Goal: Information Seeking & Learning: Learn about a topic

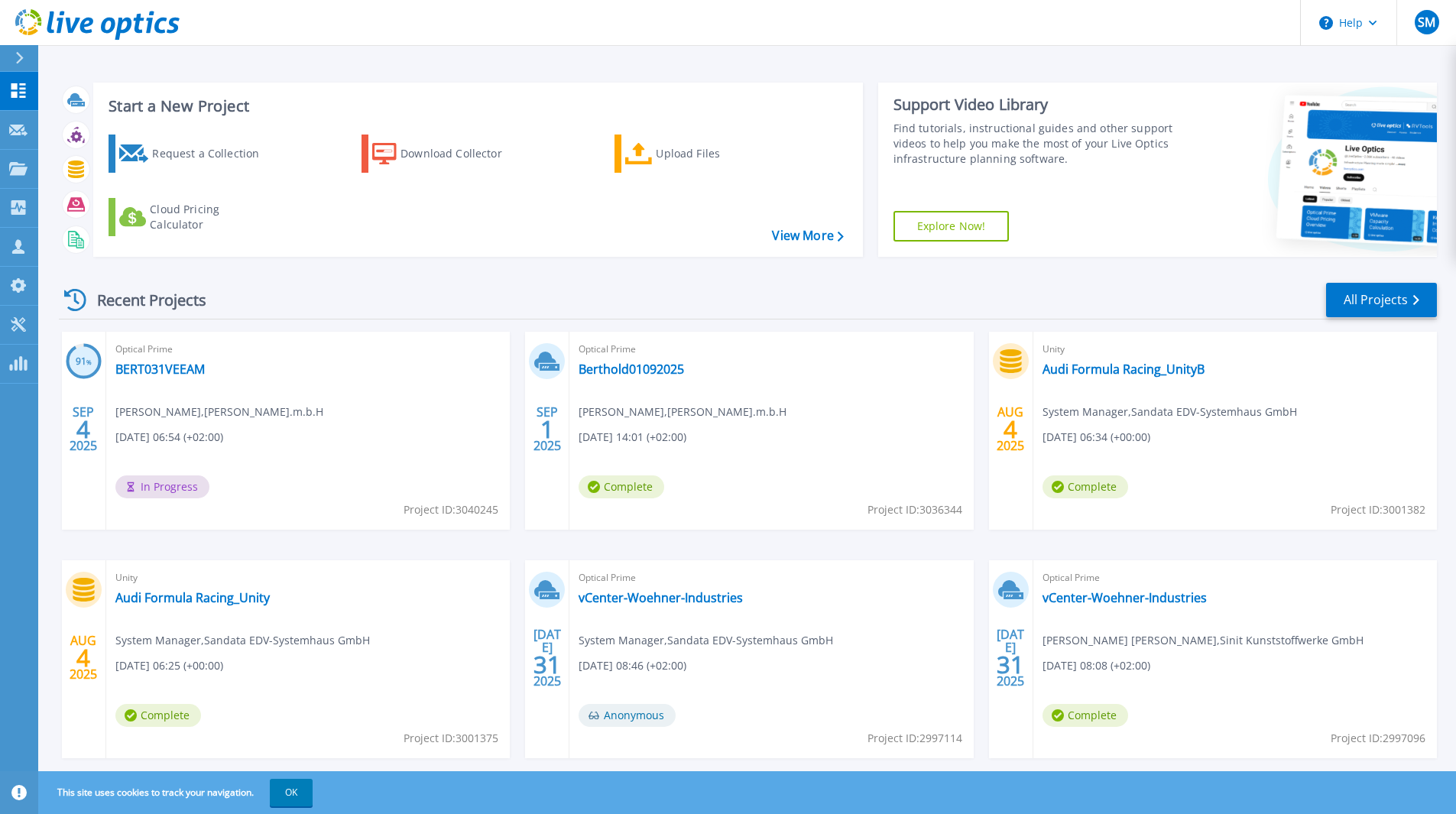
scroll to position [32, 0]
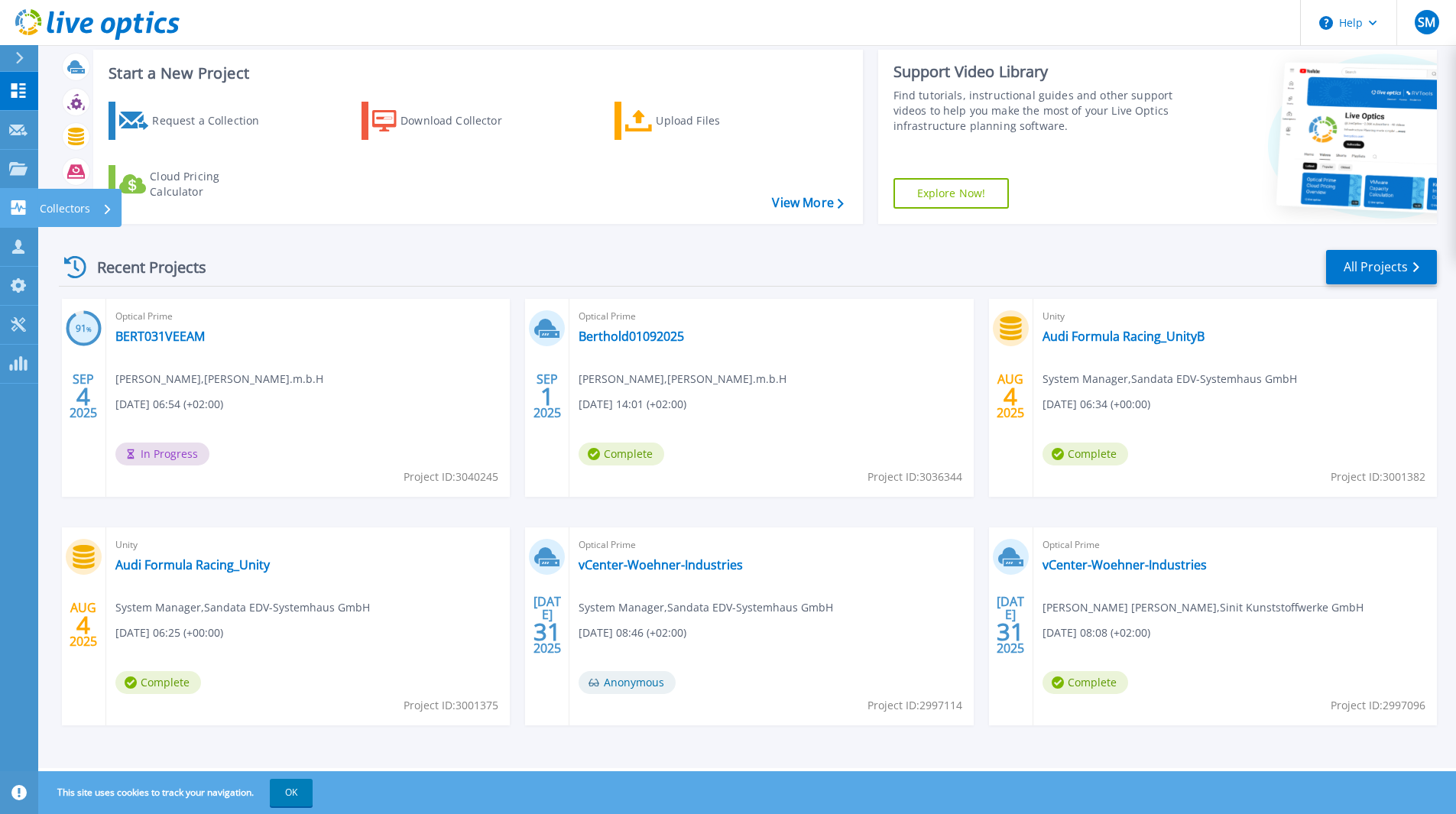
click at [33, 207] on link "Collectors Collectors" at bounding box center [19, 208] width 38 height 39
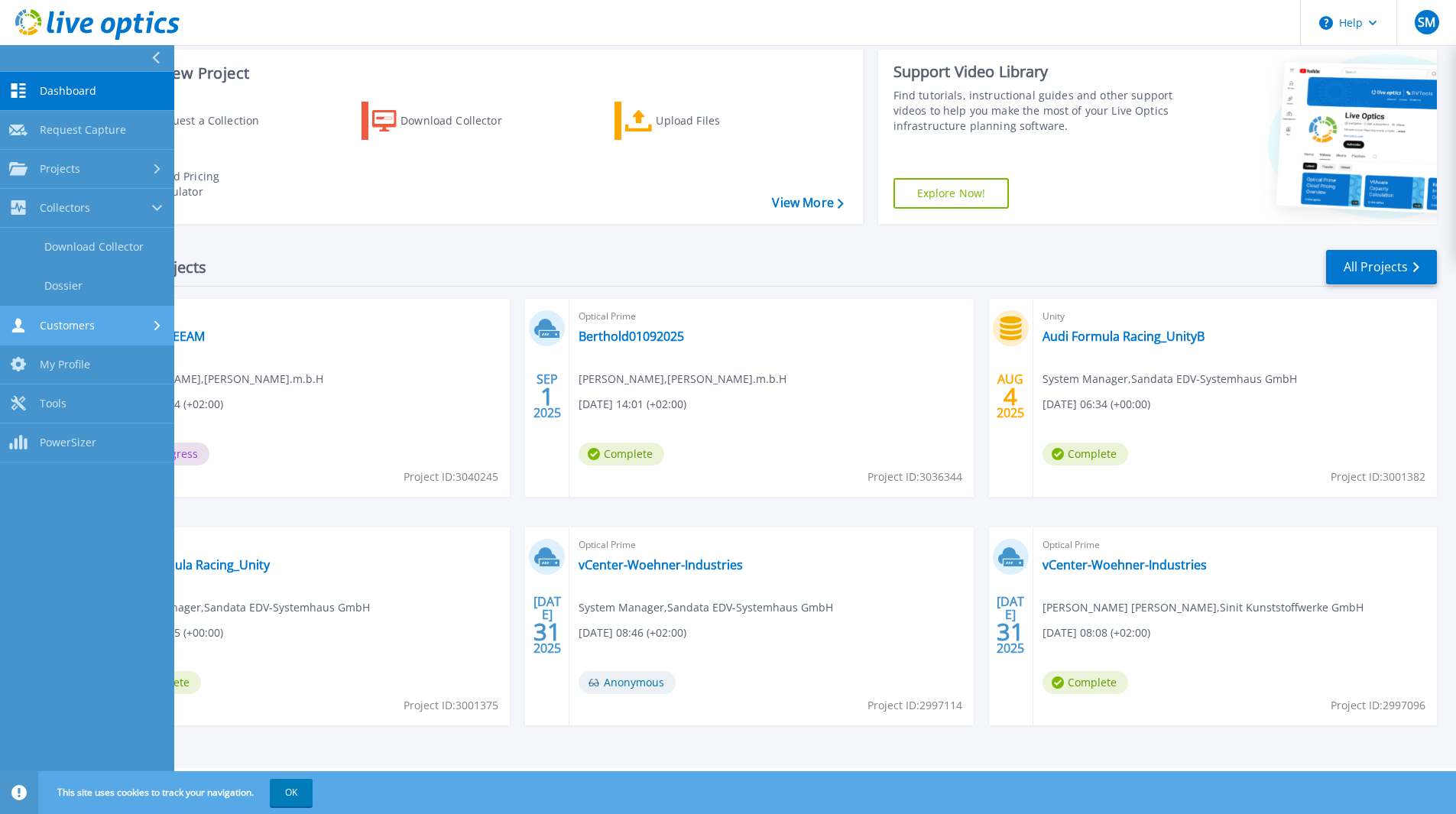
click at [79, 327] on span "Customers" at bounding box center [67, 325] width 55 height 14
click at [100, 317] on link "Search & Manage Users" at bounding box center [87, 330] width 174 height 49
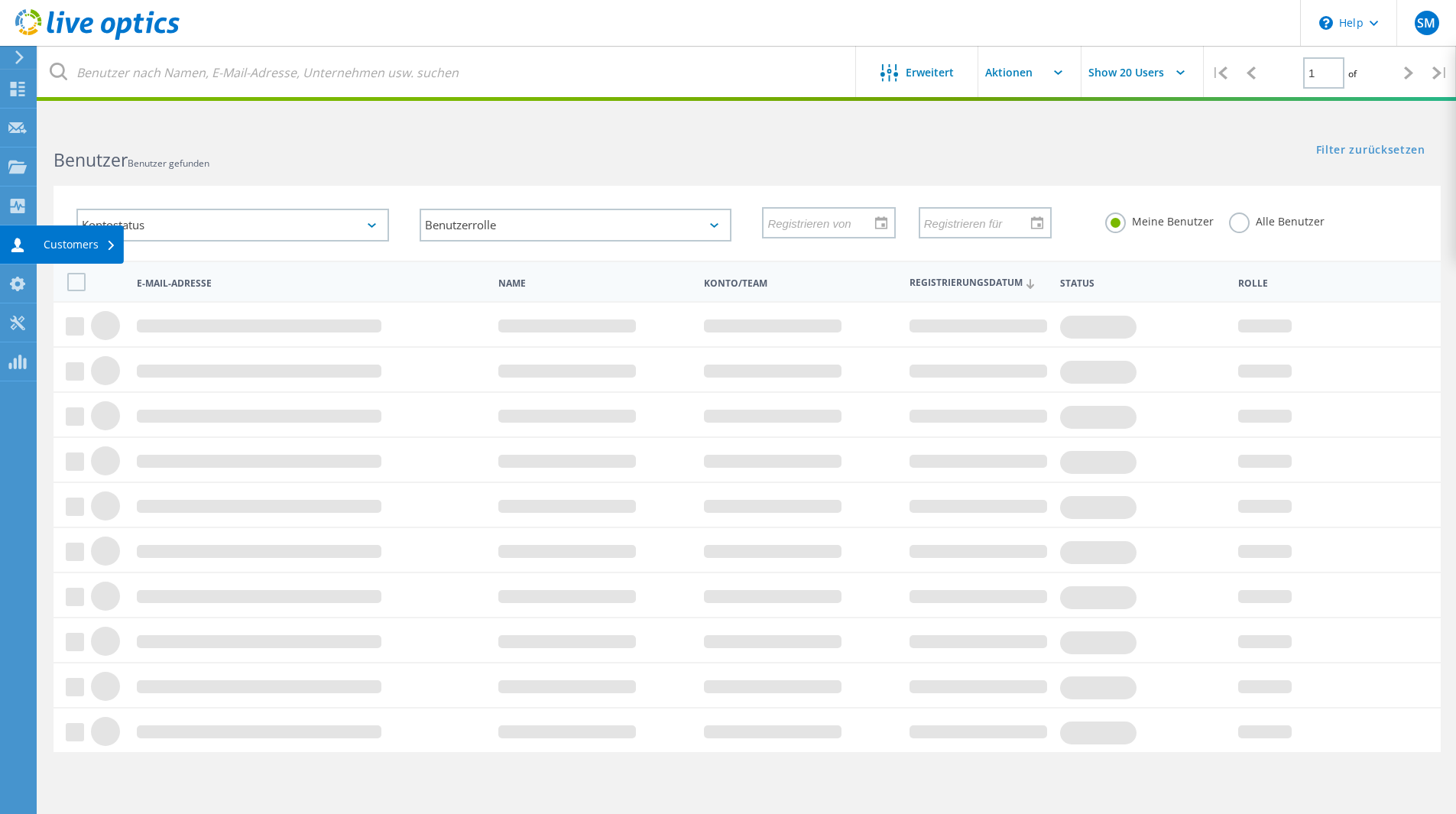
click at [70, 239] on div "Customers" at bounding box center [79, 245] width 72 height 11
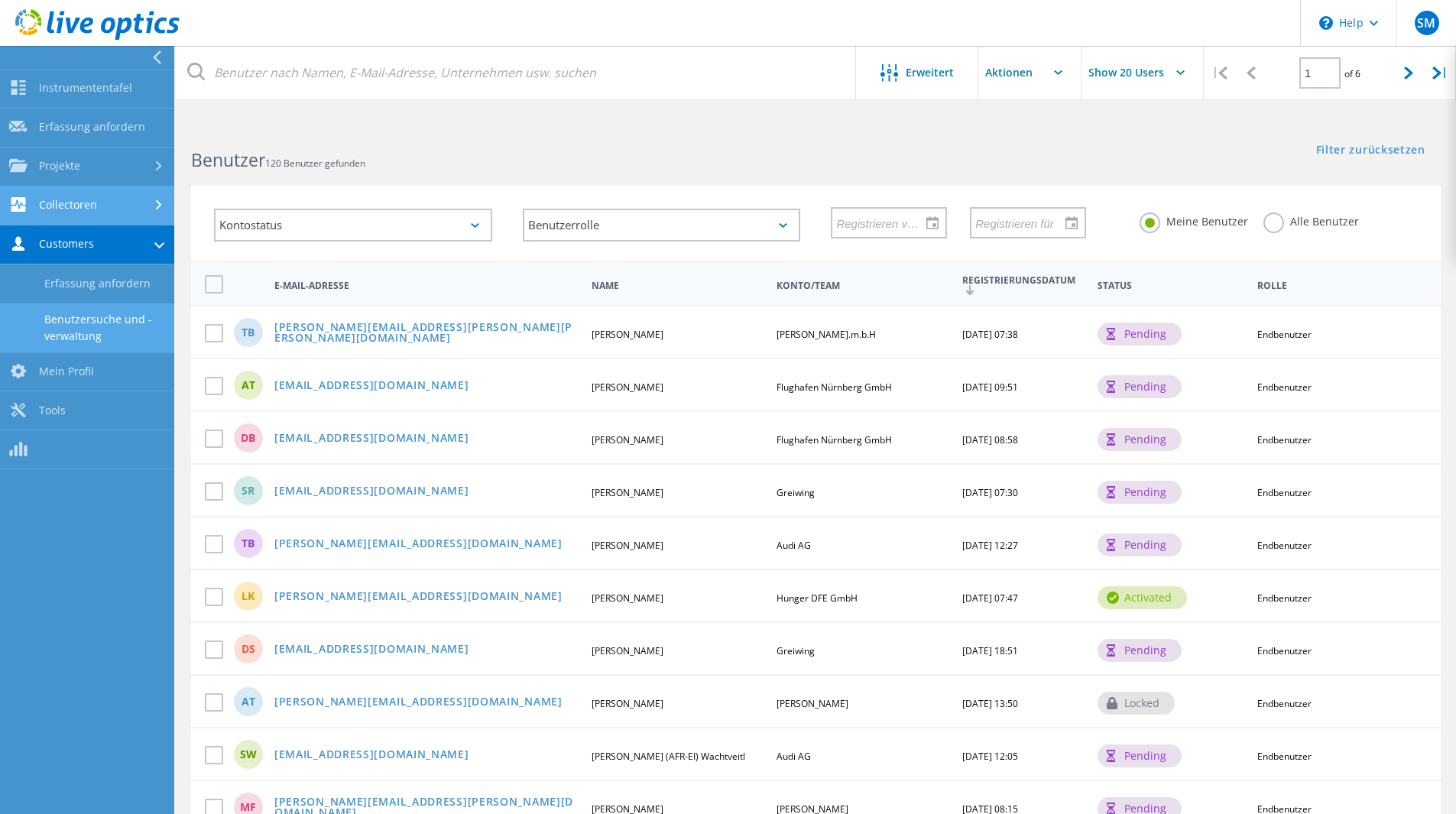
click at [85, 216] on link "Collectoren" at bounding box center [87, 206] width 174 height 39
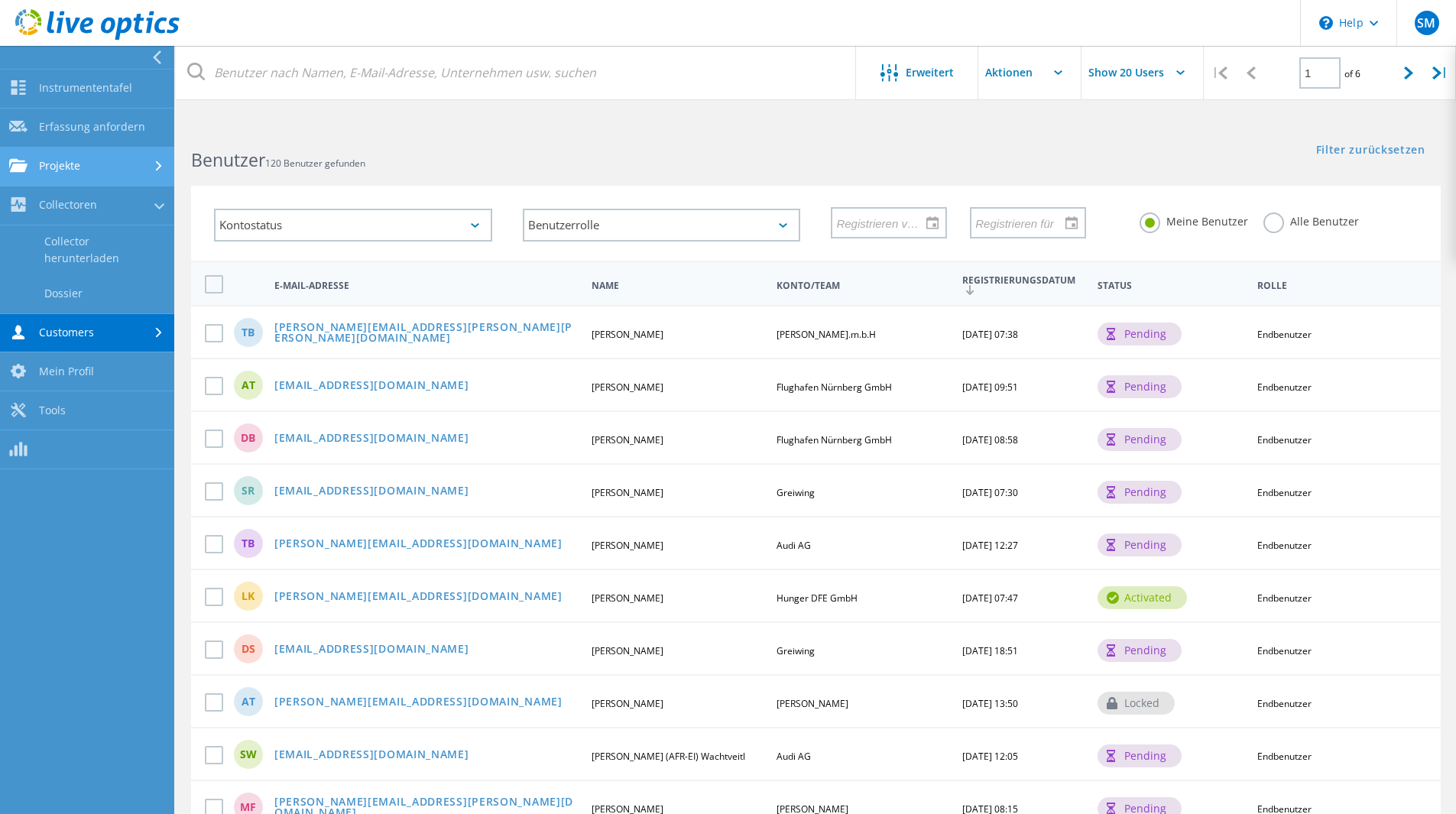
click at [95, 171] on link "Projekte" at bounding box center [87, 166] width 174 height 39
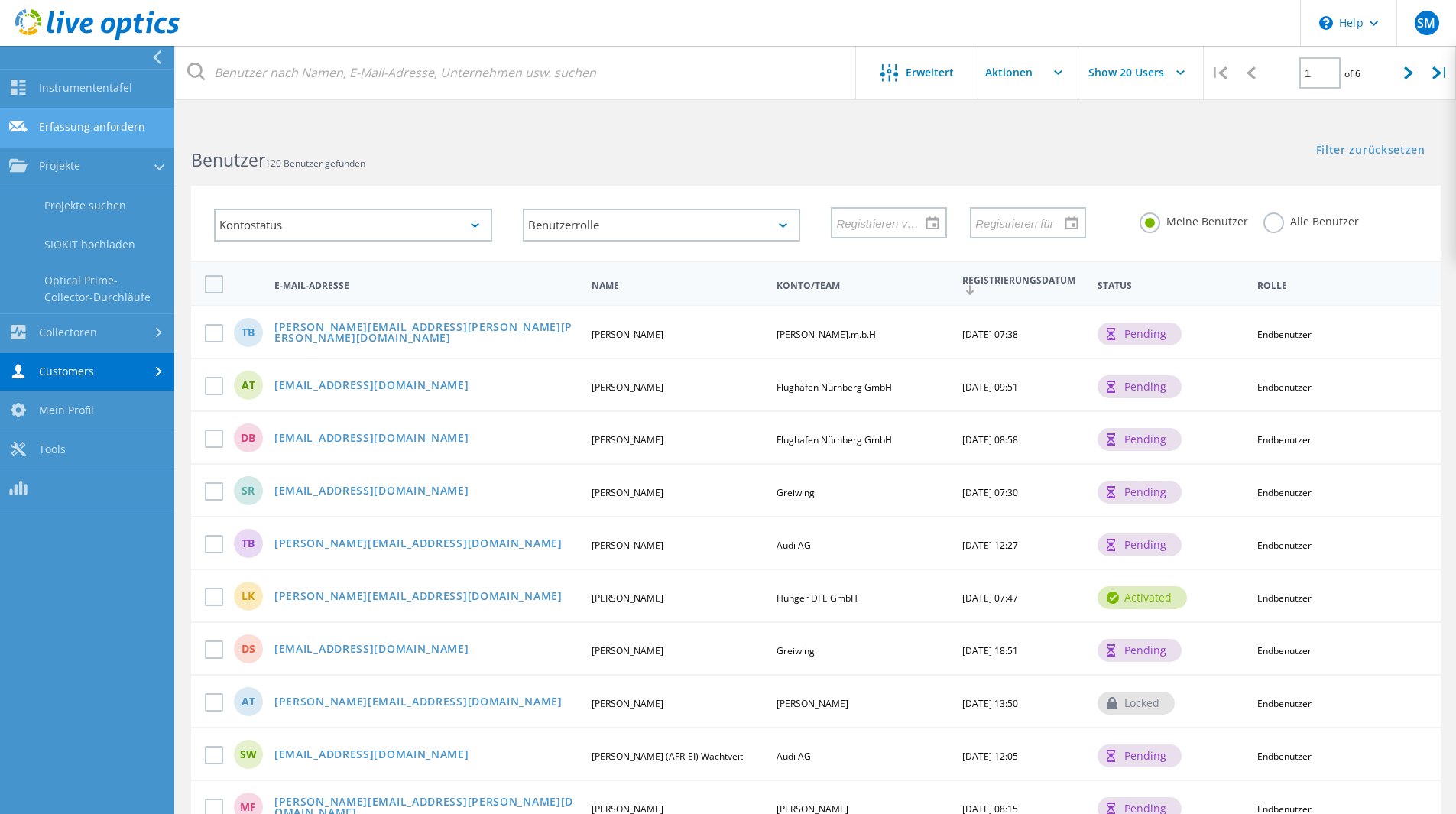
click at [117, 133] on link "Erfassung anfordern" at bounding box center [87, 127] width 174 height 39
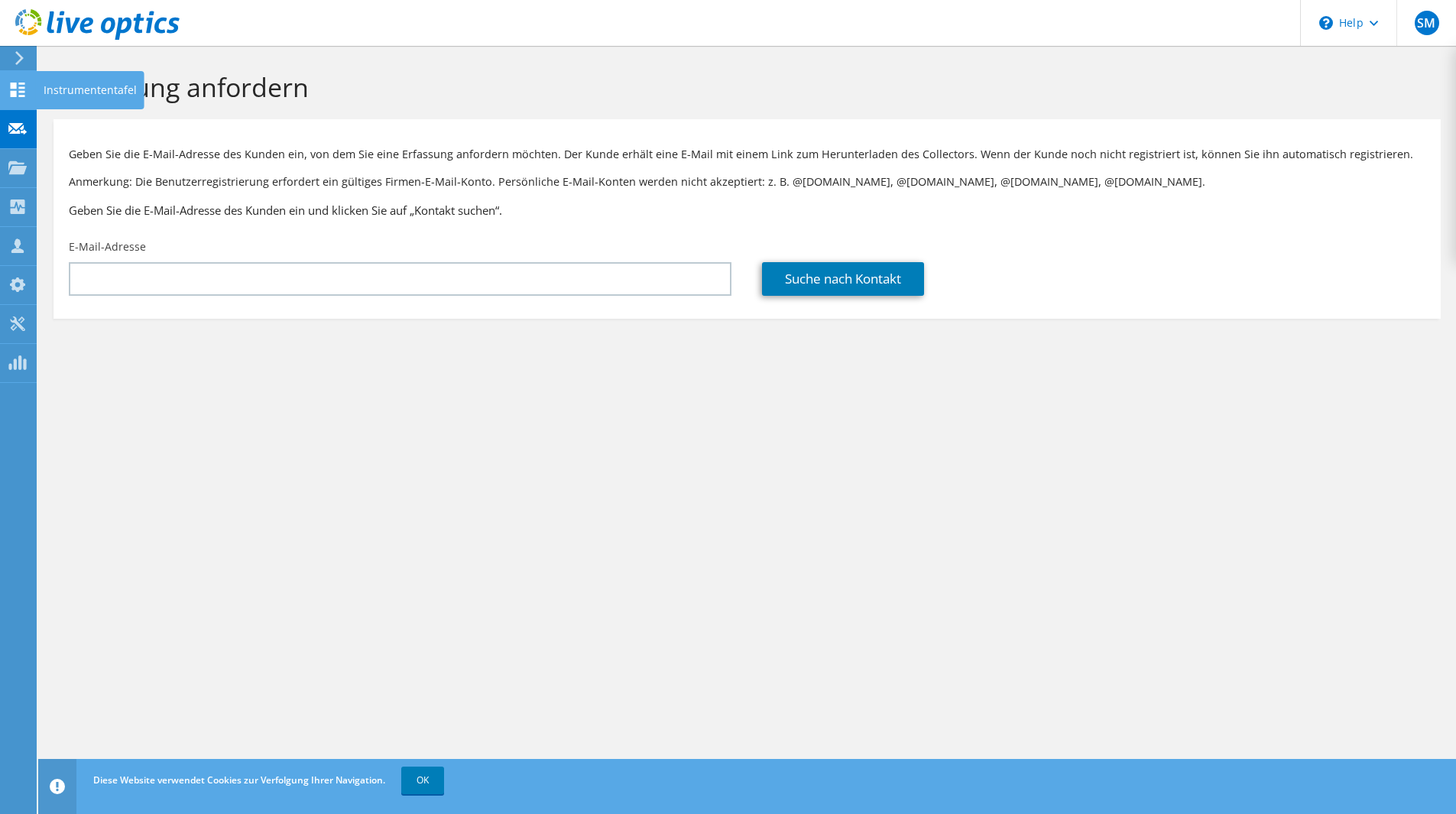
click at [17, 92] on icon at bounding box center [17, 89] width 18 height 14
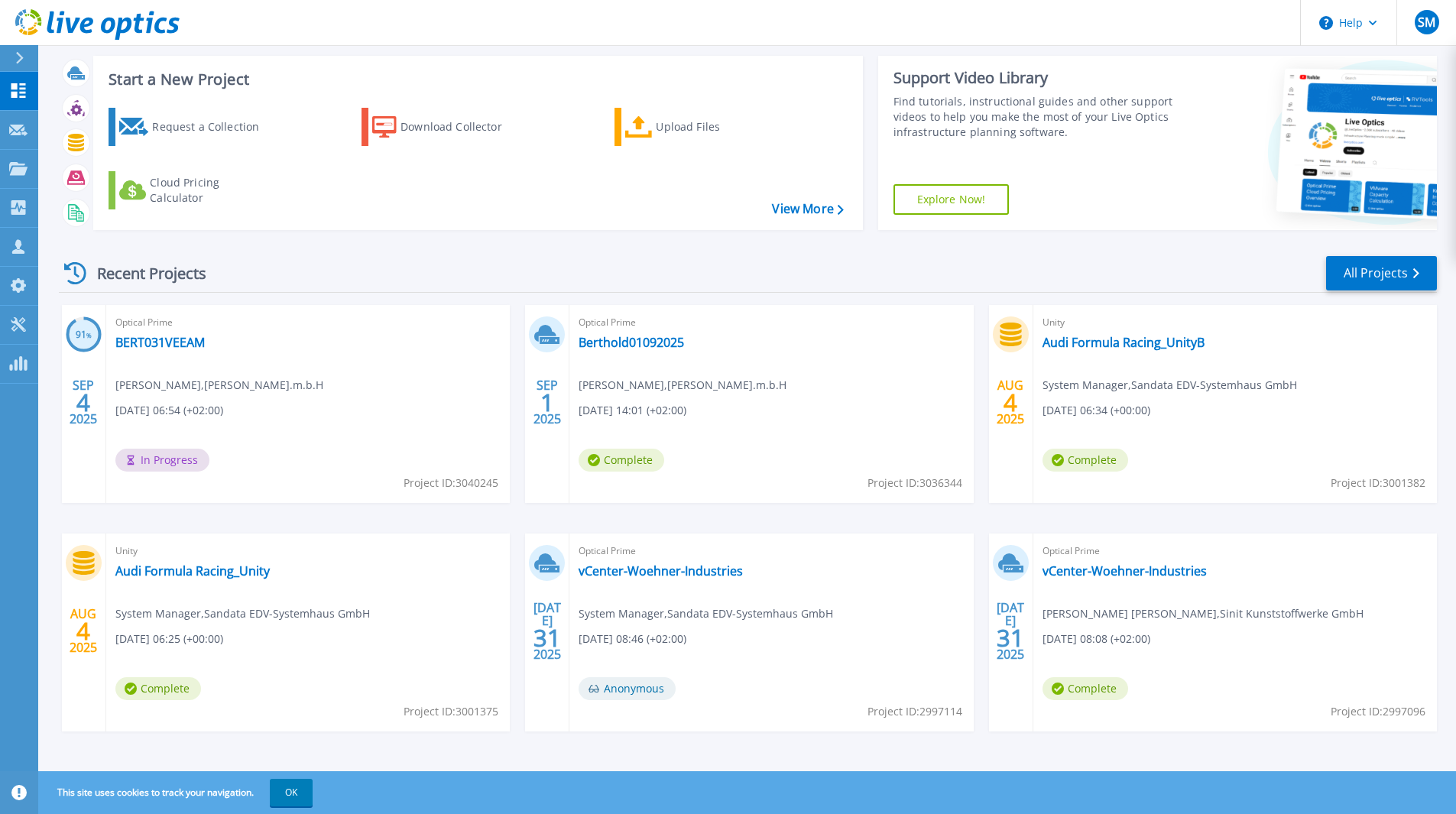
scroll to position [32, 0]
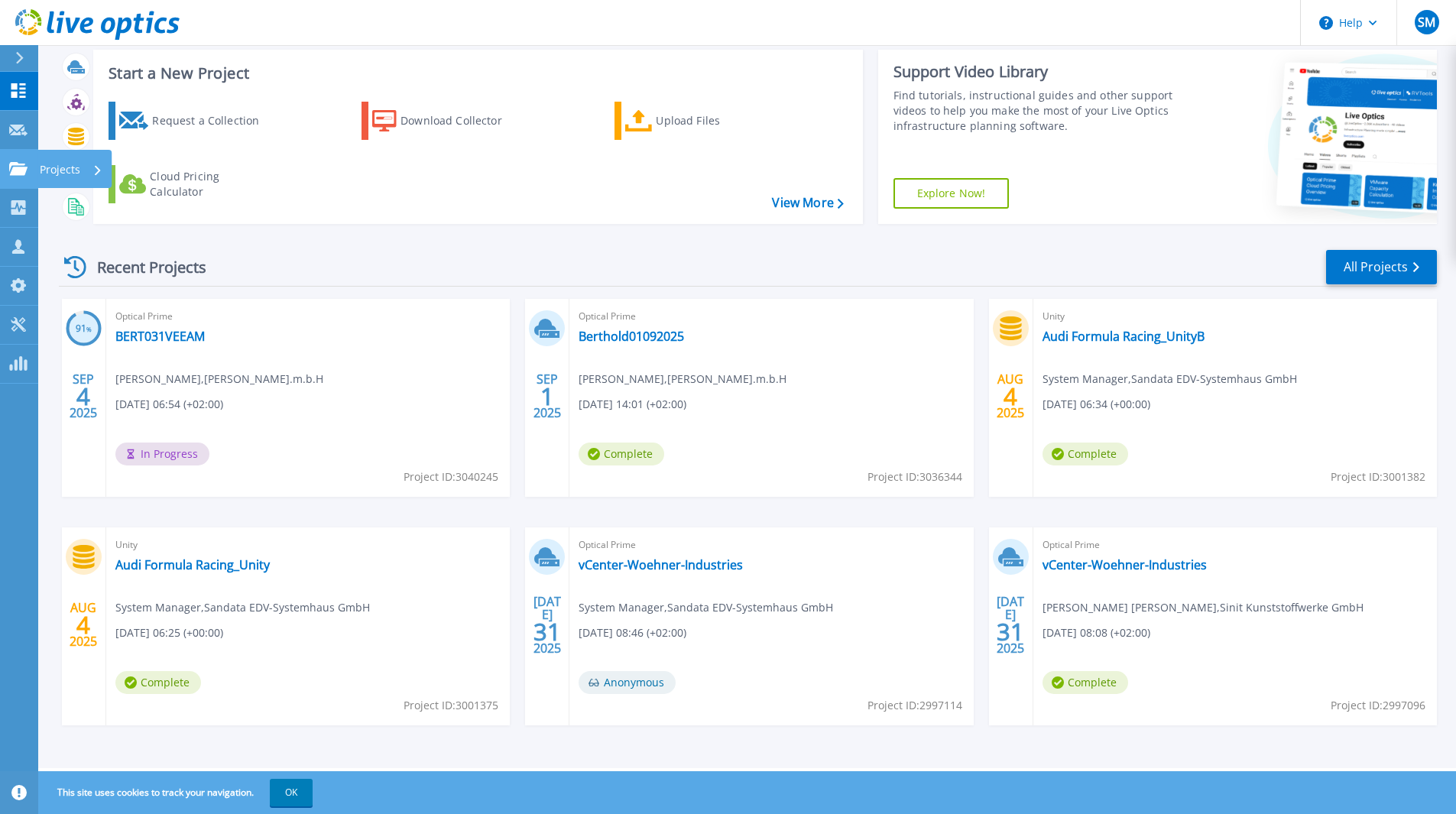
click at [37, 161] on div "Projects" at bounding box center [74, 169] width 74 height 38
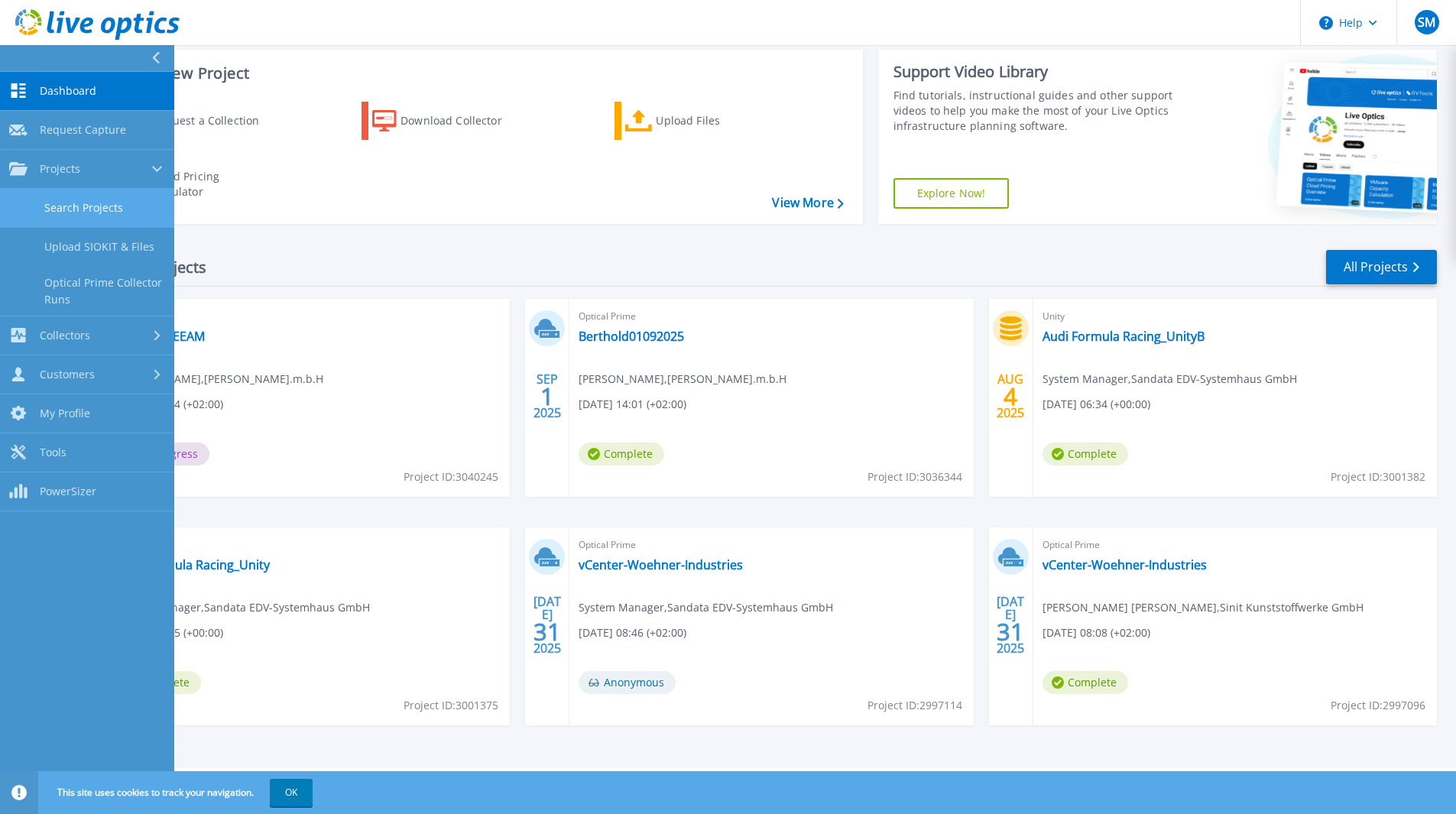
click at [93, 227] on link "Search Projects" at bounding box center [87, 208] width 174 height 39
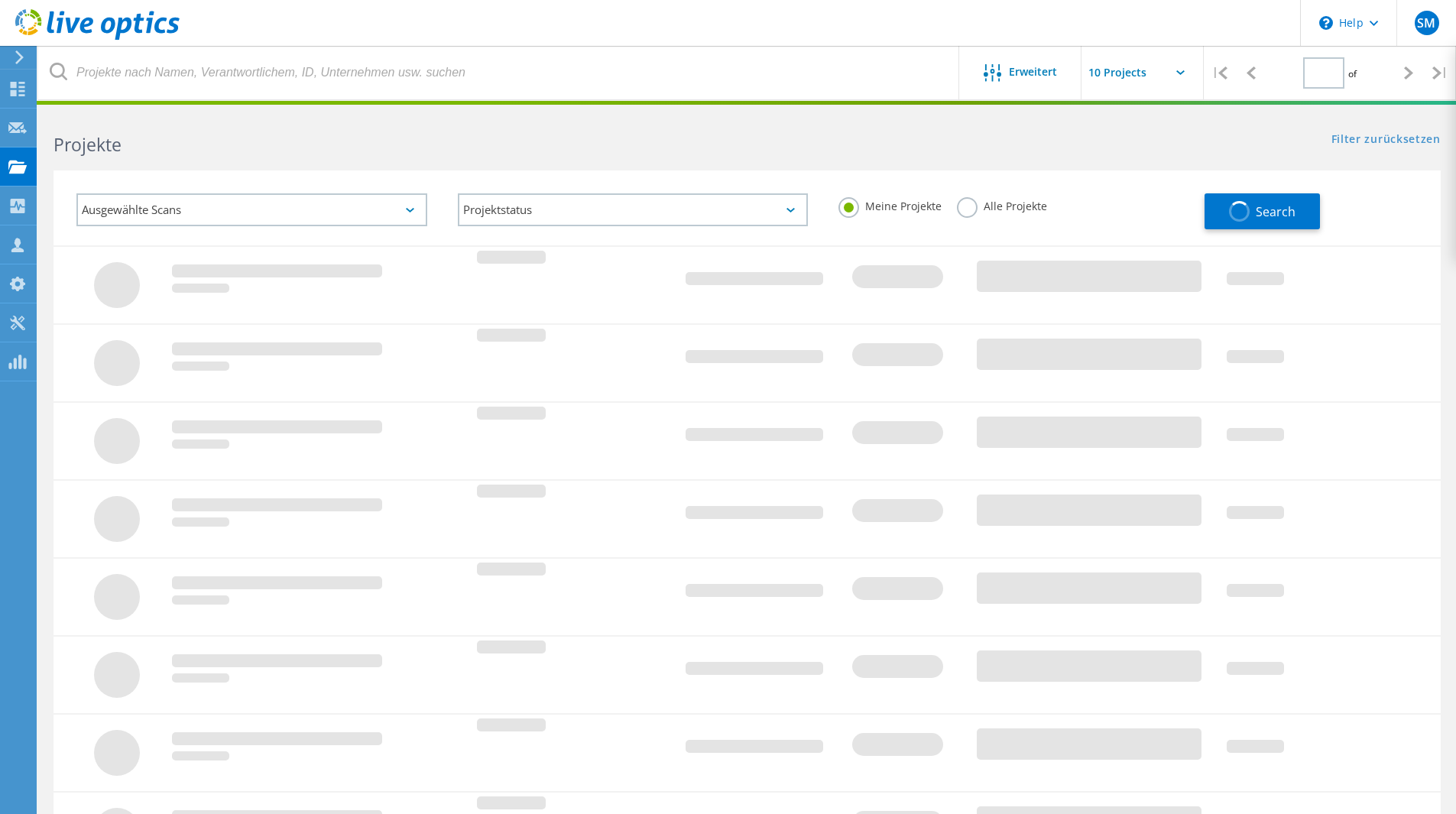
type input "1"
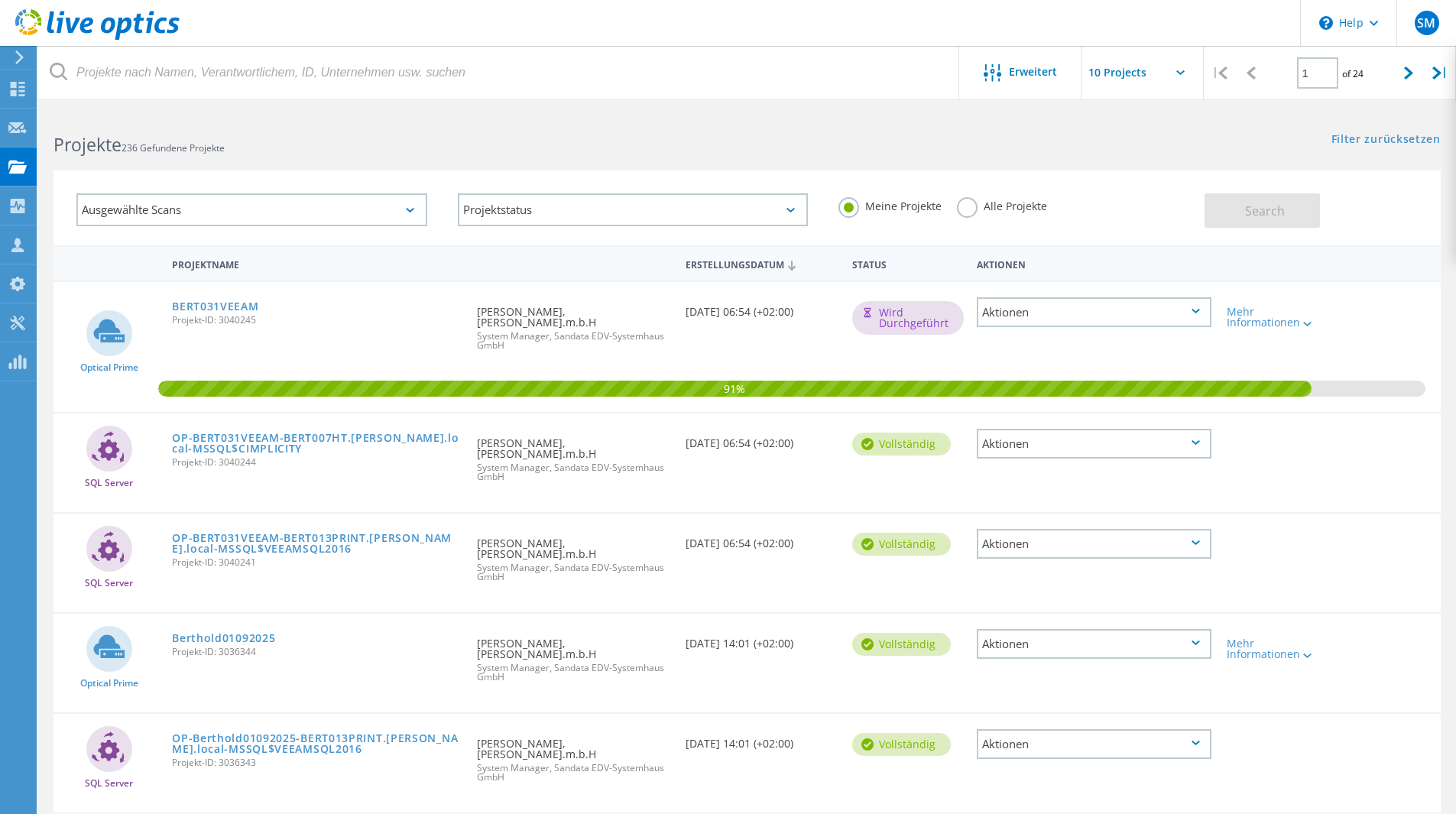
click at [1152, 72] on input "text" at bounding box center [1157, 72] width 153 height 53
click at [1144, 131] on div "Show 20 Projects" at bounding box center [1158, 138] width 152 height 25
type input "Show 20 Projects"
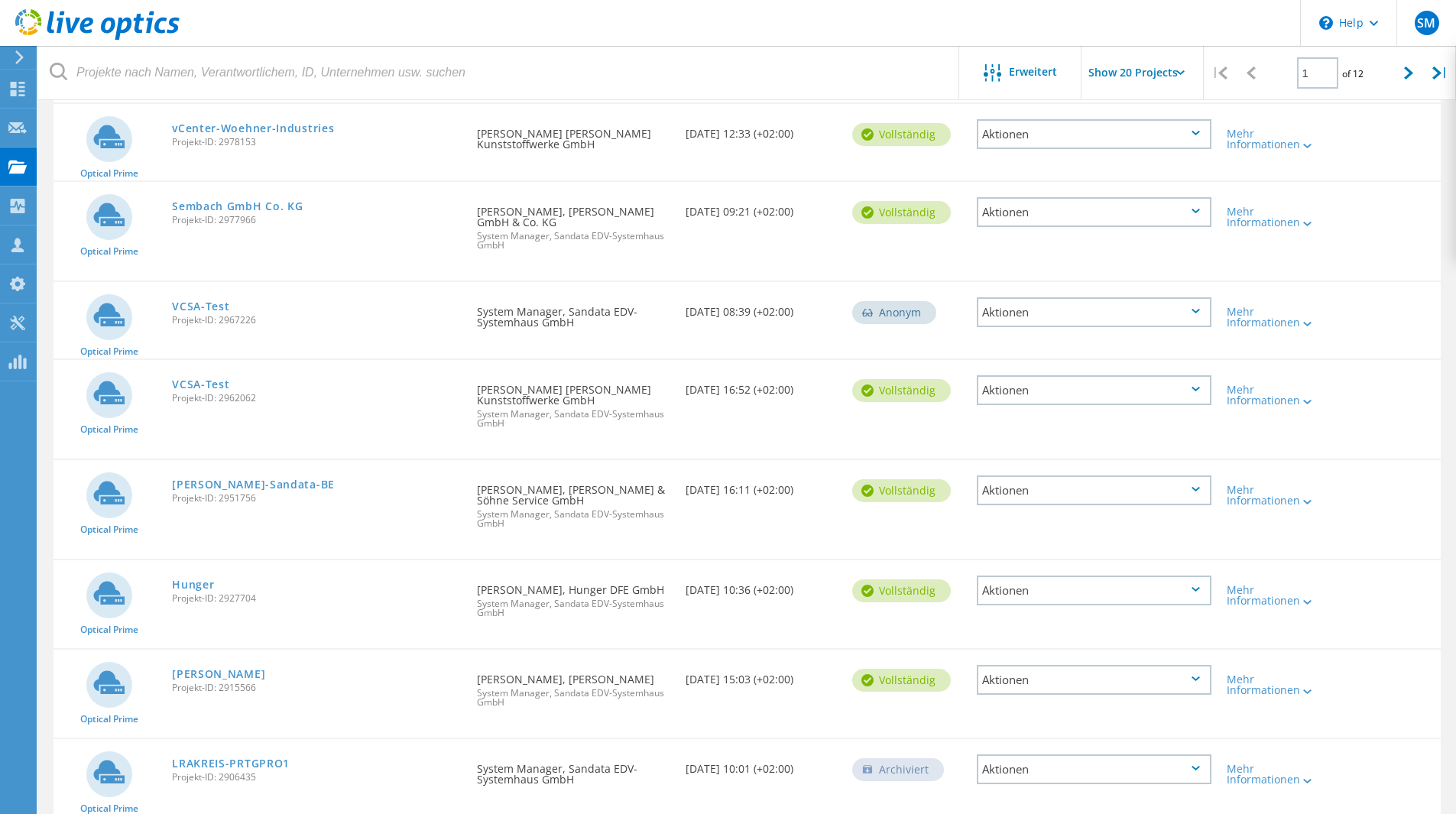
click at [243, 494] on span "Projekt-ID: 2951756" at bounding box center [316, 498] width 290 height 9
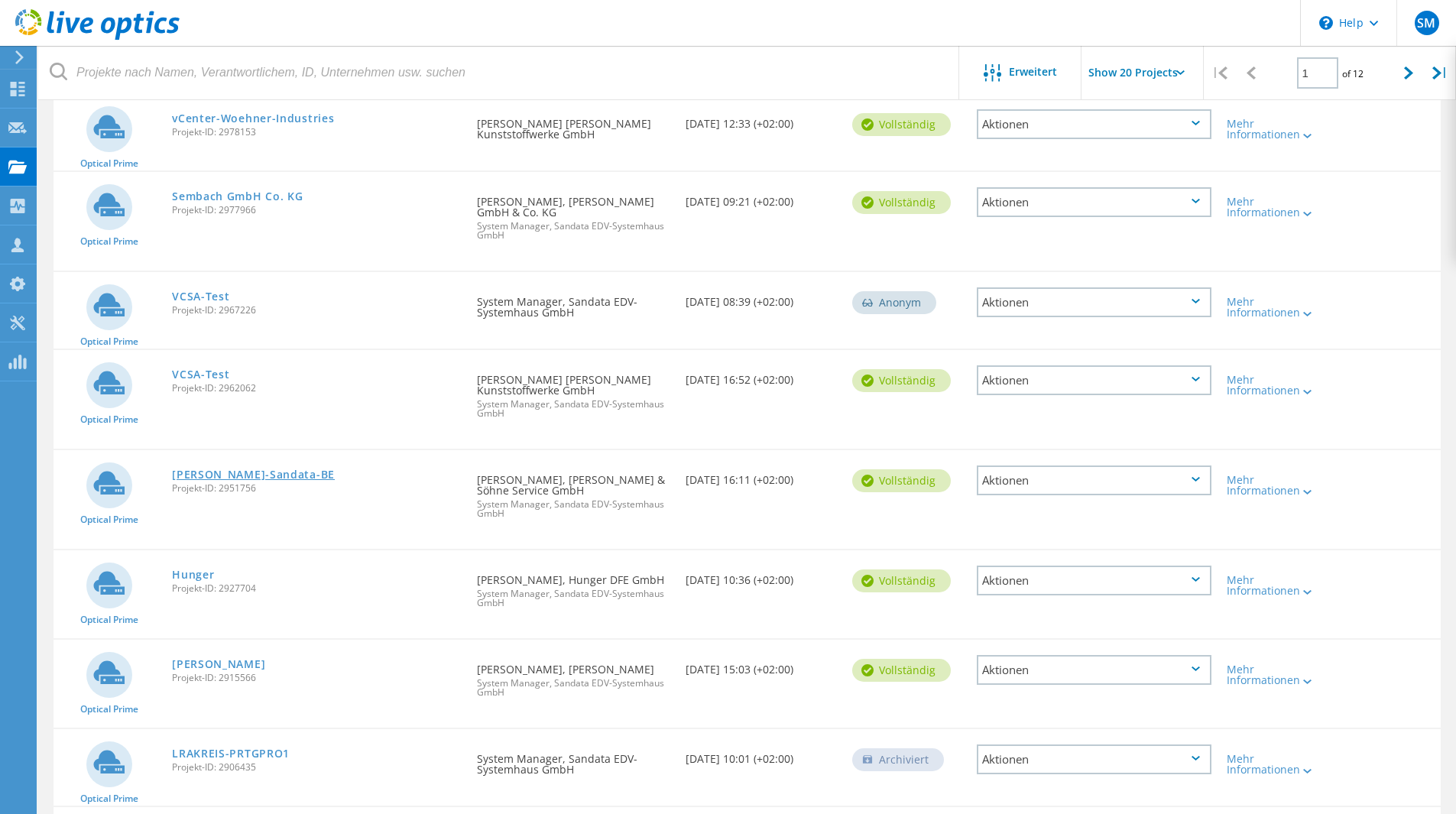
click at [246, 477] on link "[PERSON_NAME]-Sandata-BE" at bounding box center [253, 475] width 162 height 11
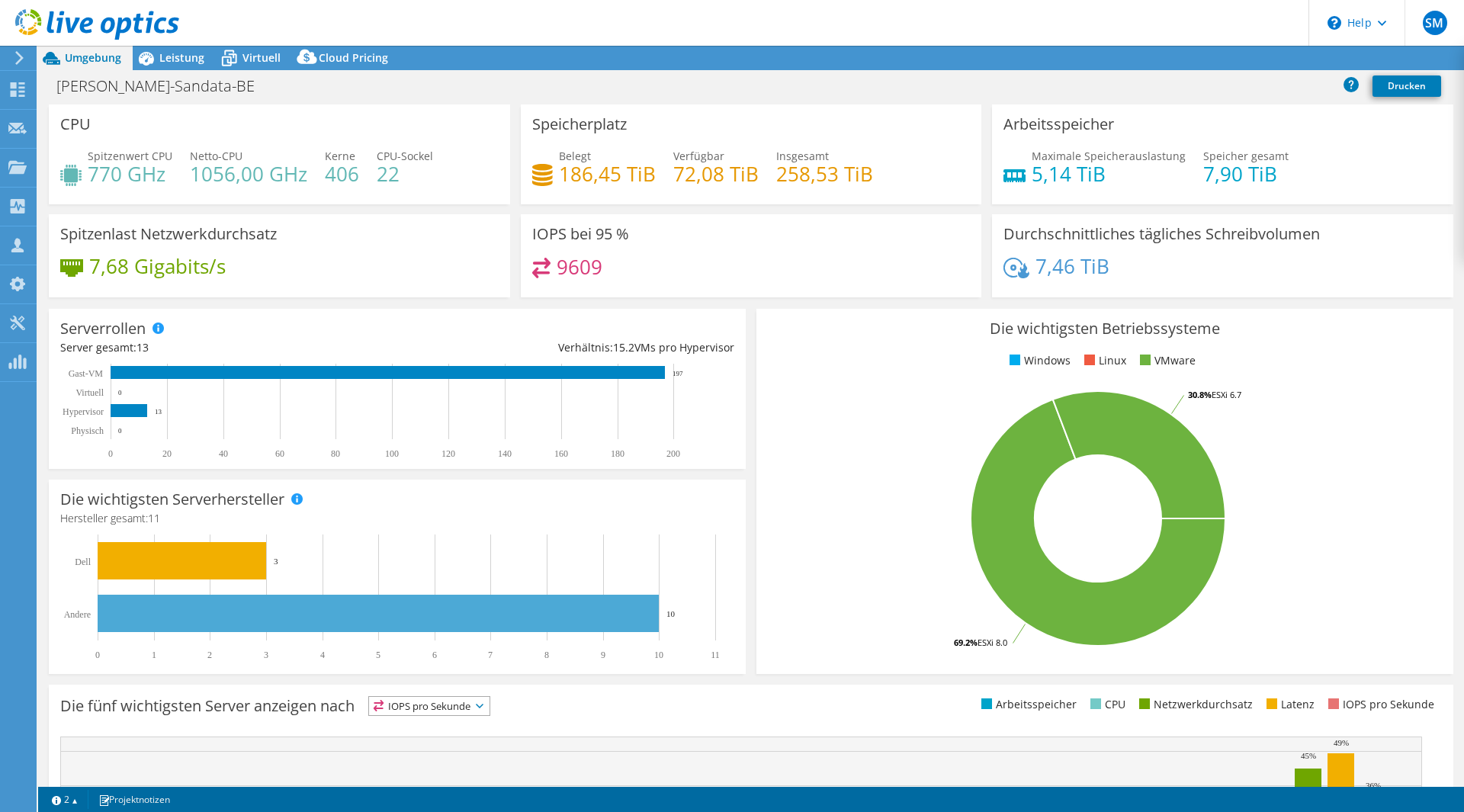
select select "EUFrankfurt"
select select "EUR"
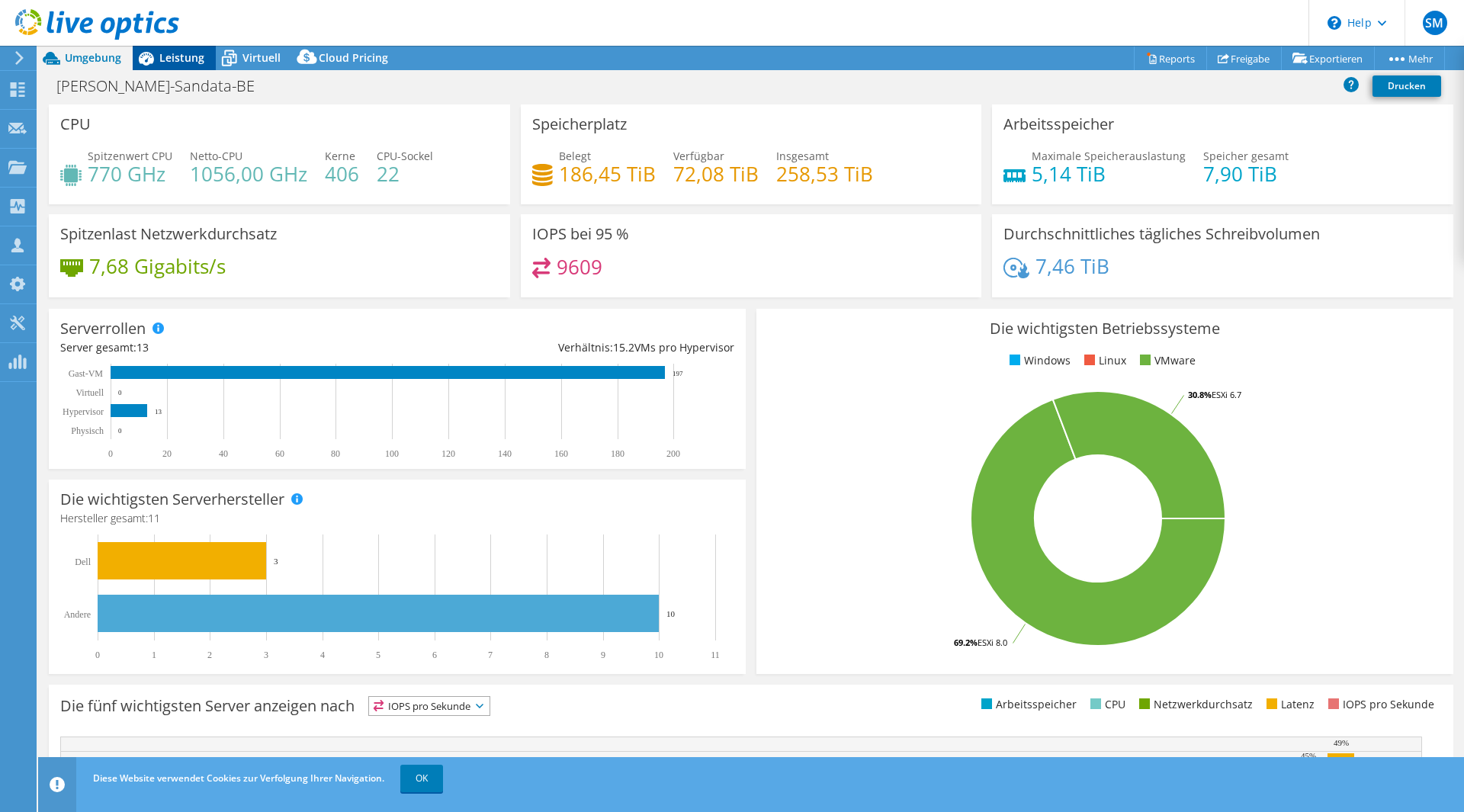
click at [188, 64] on span "Leistung" at bounding box center [182, 58] width 45 height 14
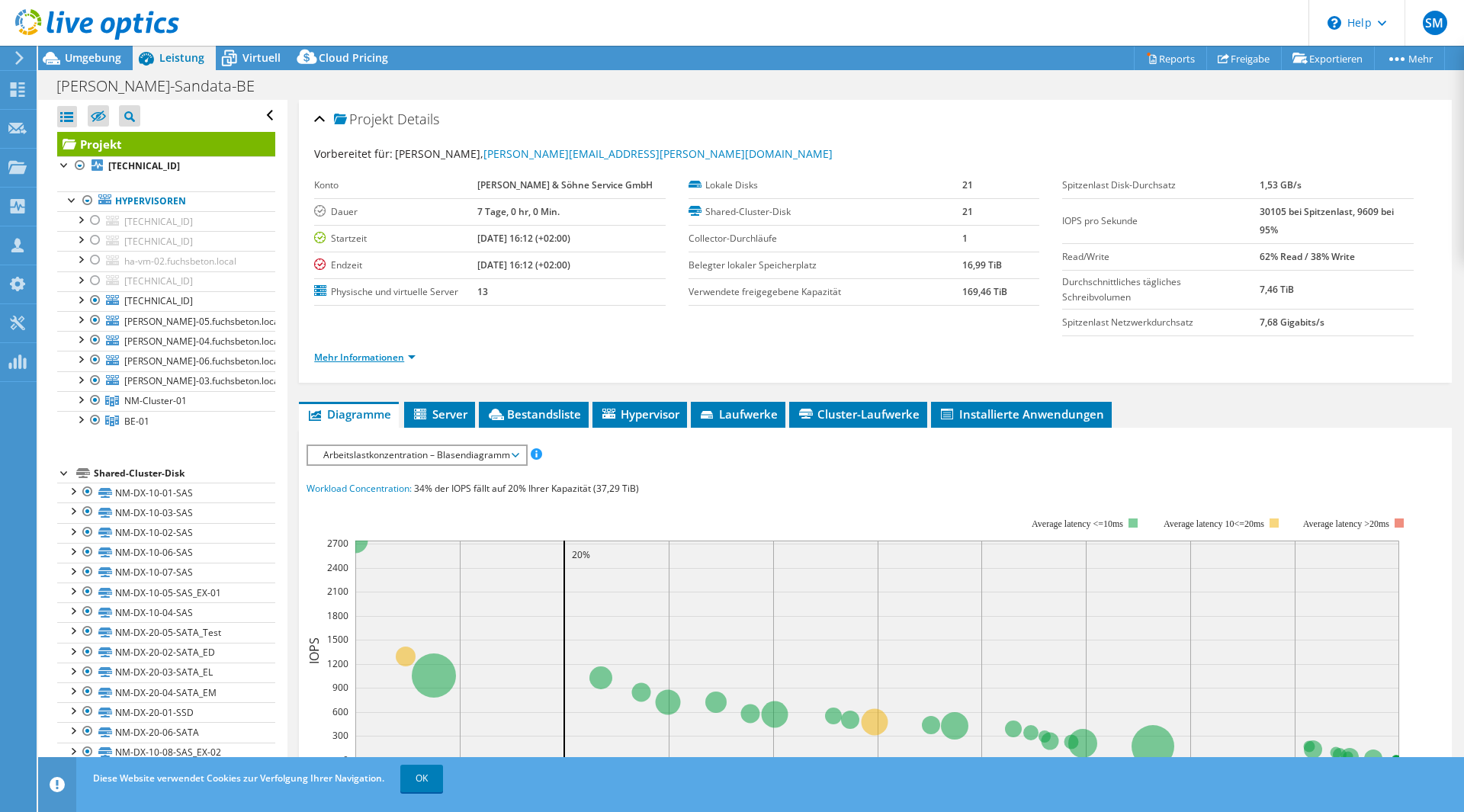
click at [405, 357] on link "Mehr Informationen" at bounding box center [365, 356] width 102 height 13
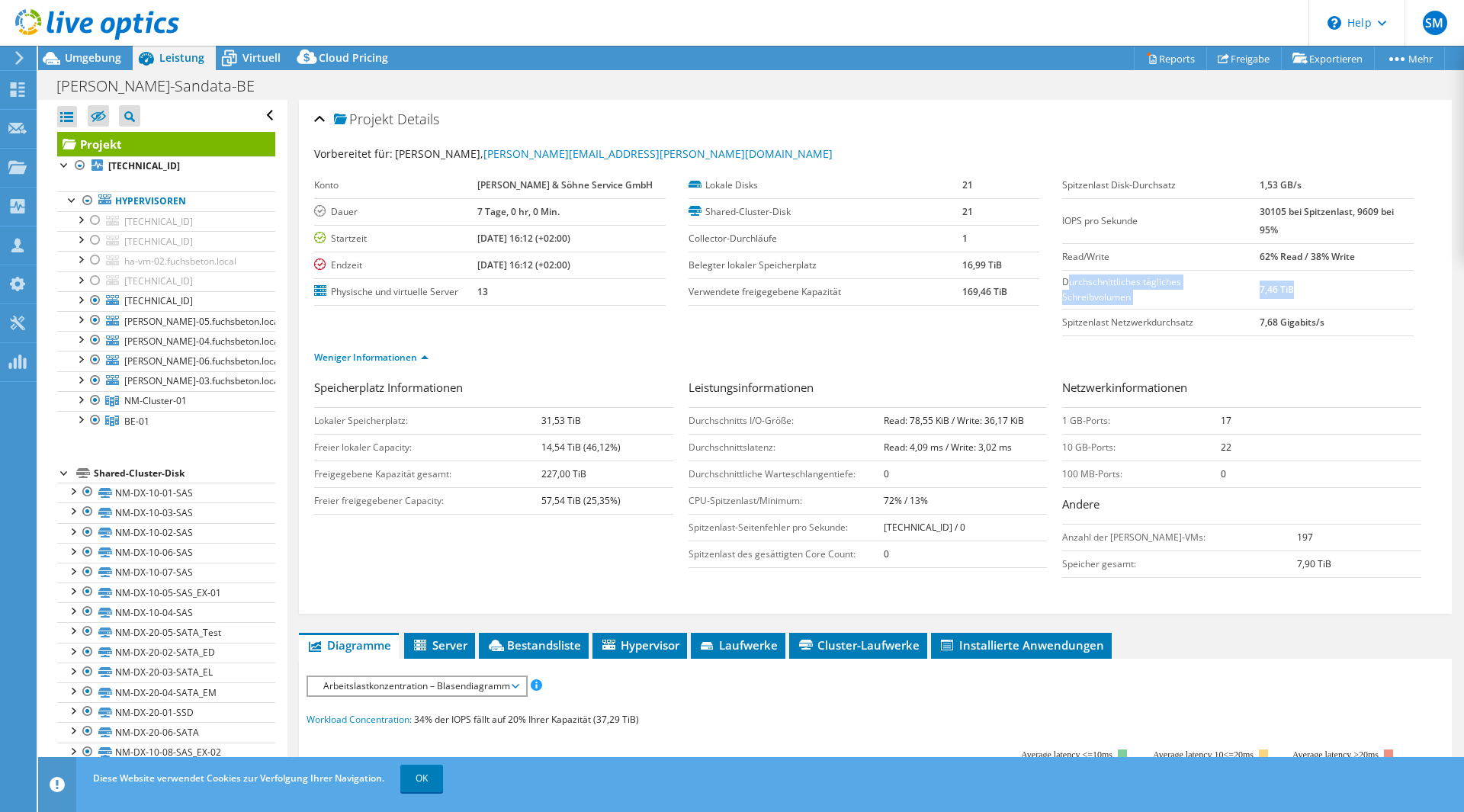
drag, startPoint x: 1060, startPoint y: 284, endPoint x: 1283, endPoint y: 301, distance: 223.6
click at [1283, 301] on tr "Durchschnittliches tägliches Schreibvolumen 7,46 TiB" at bounding box center [1237, 289] width 351 height 39
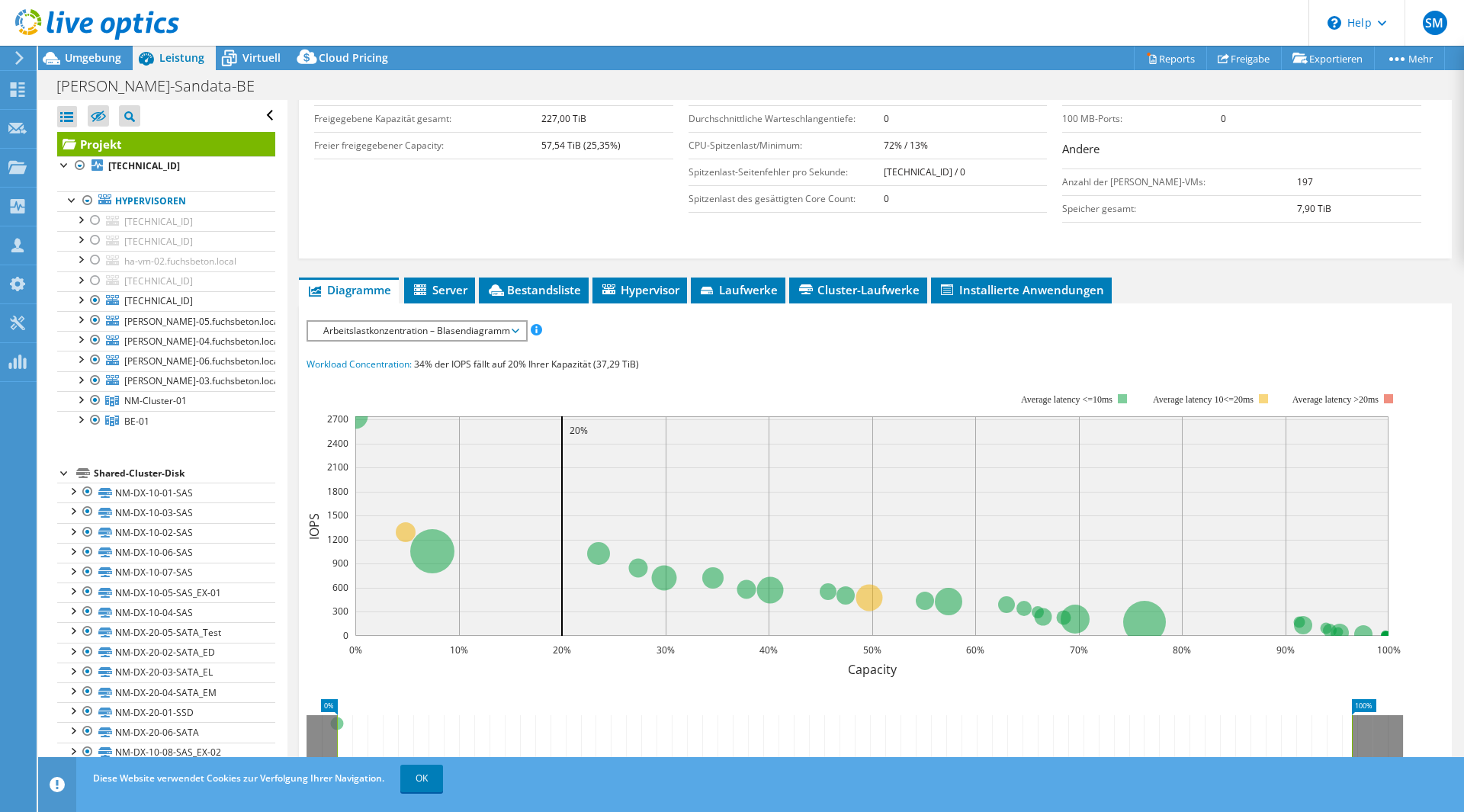
scroll to position [381, 0]
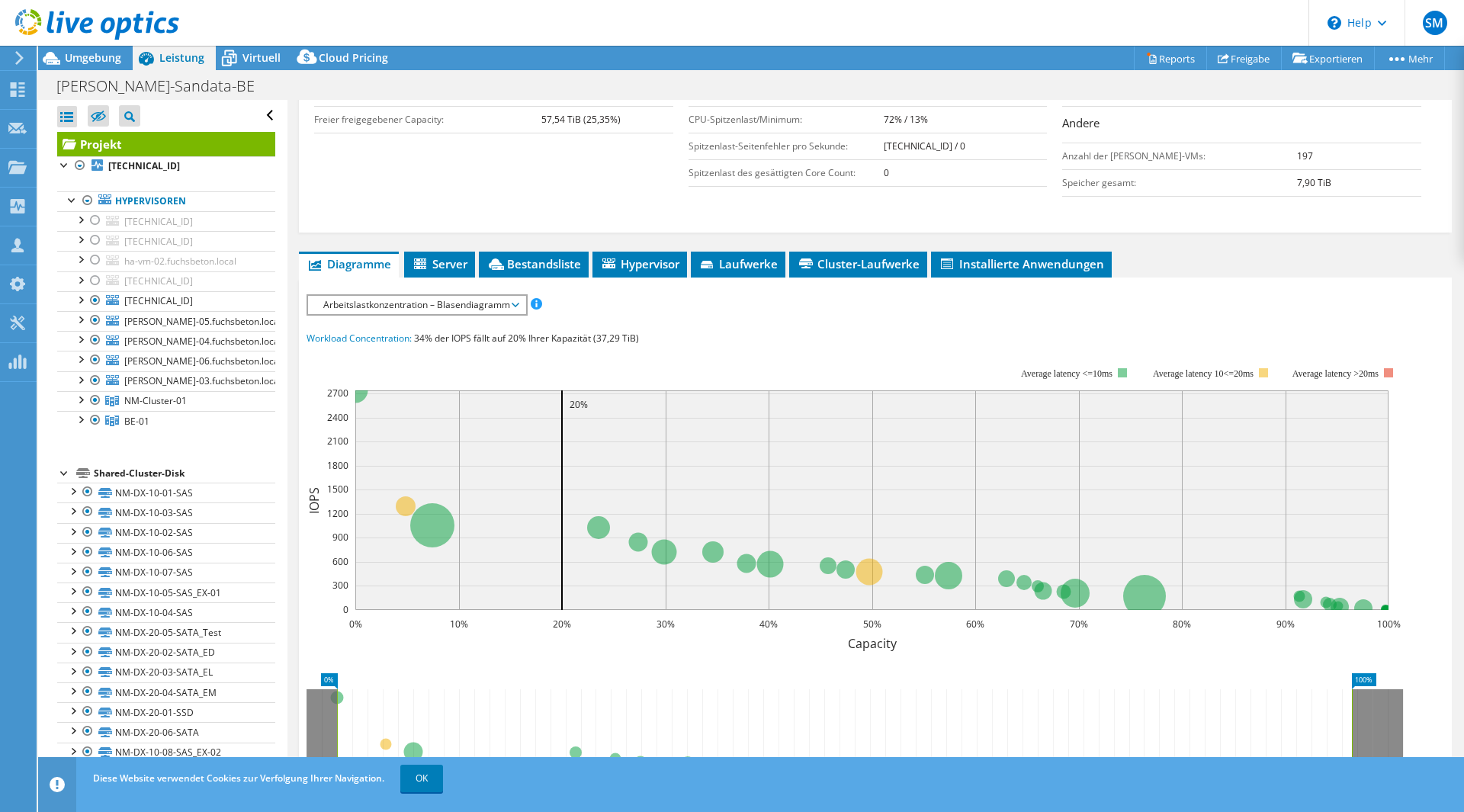
click at [486, 305] on span "Arbeitslastkonzentration – Blasendiagramm" at bounding box center [417, 304] width 202 height 18
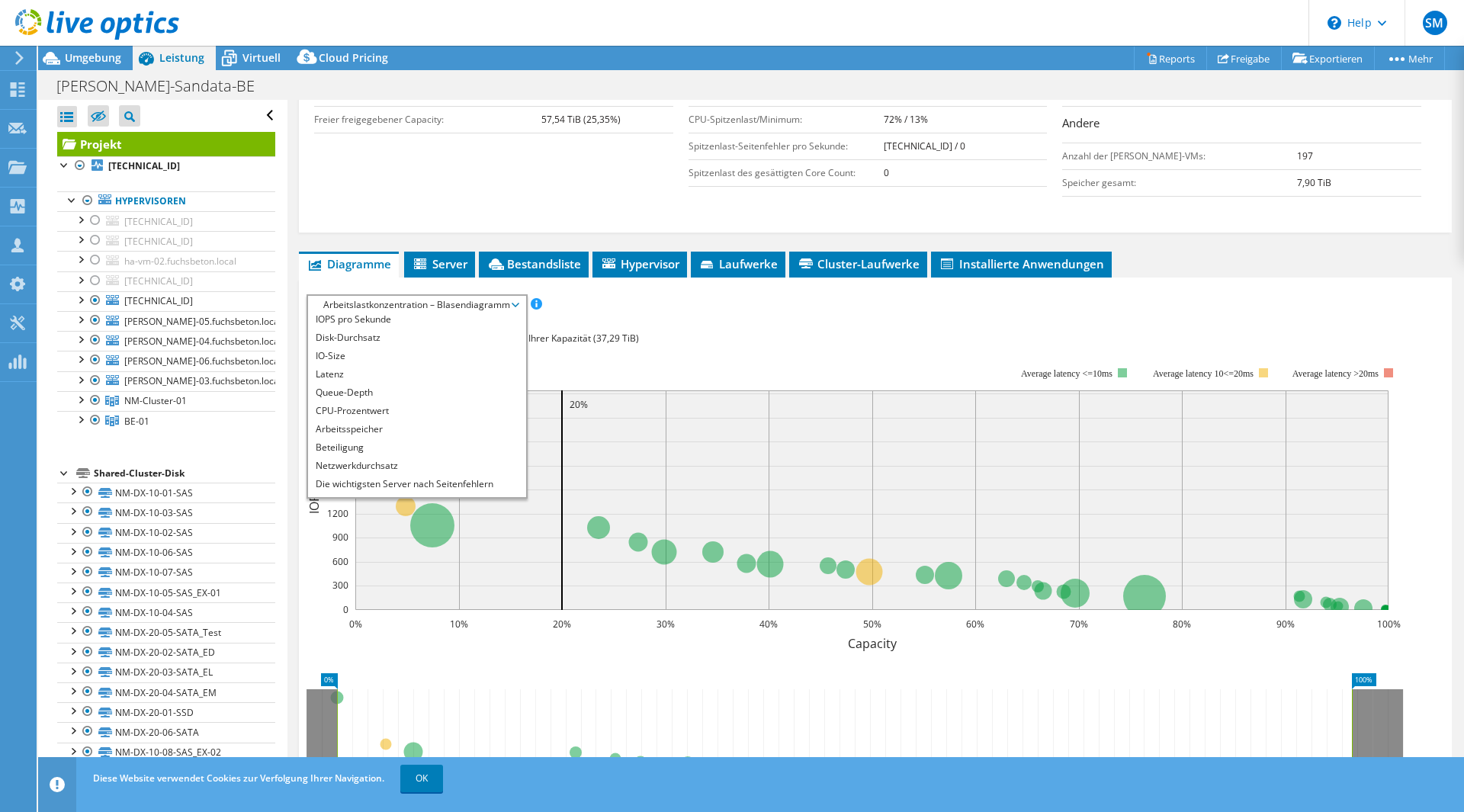
scroll to position [0, 0]
click at [451, 335] on li "Disk-Durchsatz" at bounding box center [416, 341] width 217 height 18
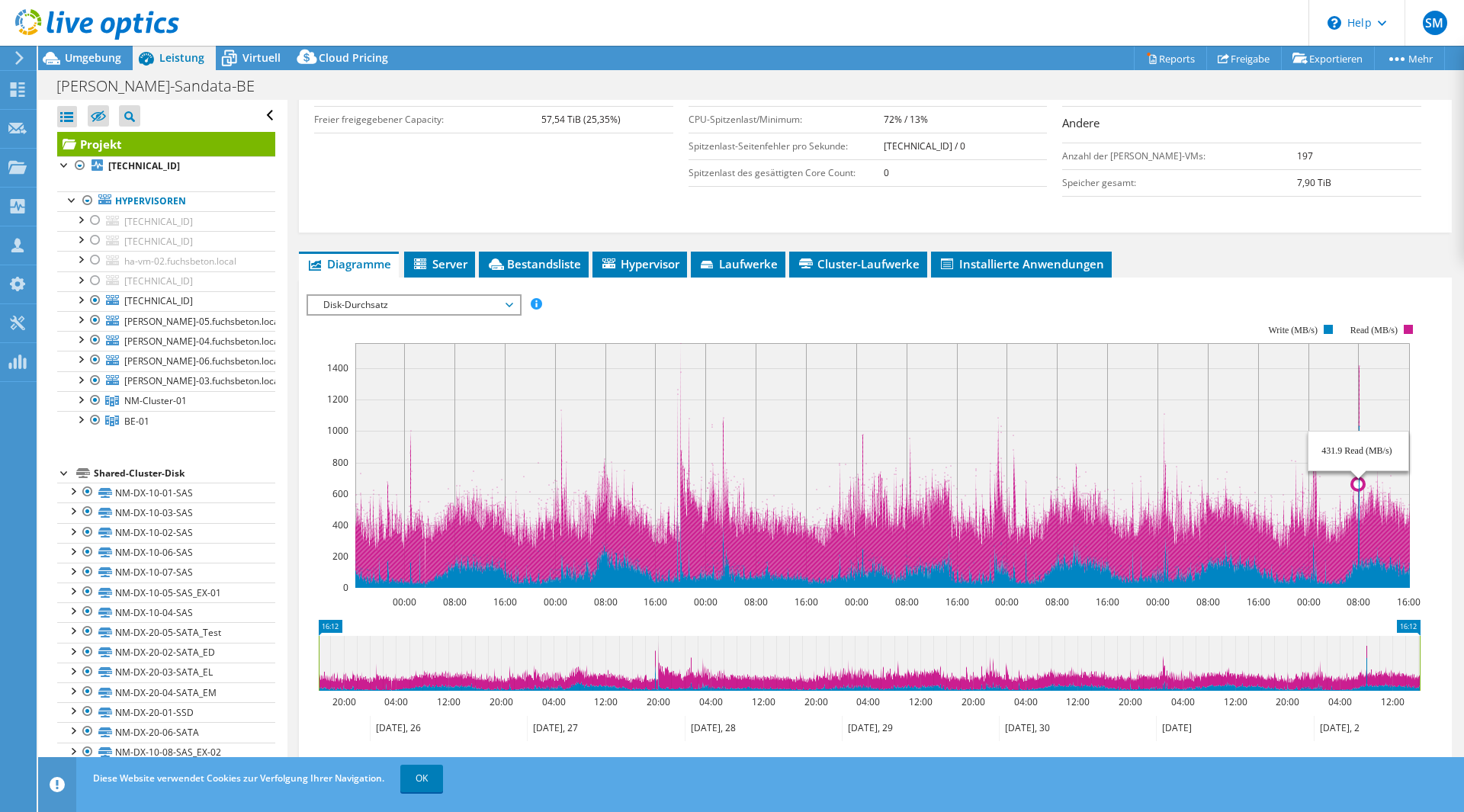
click at [1324, 537] on icon "00:00 08:00 16:00 00:00 08:00 16:00 00:00 08:00 16:00 00:00 08:00 16:00 00:00 0…" at bounding box center [869, 456] width 1125 height 305
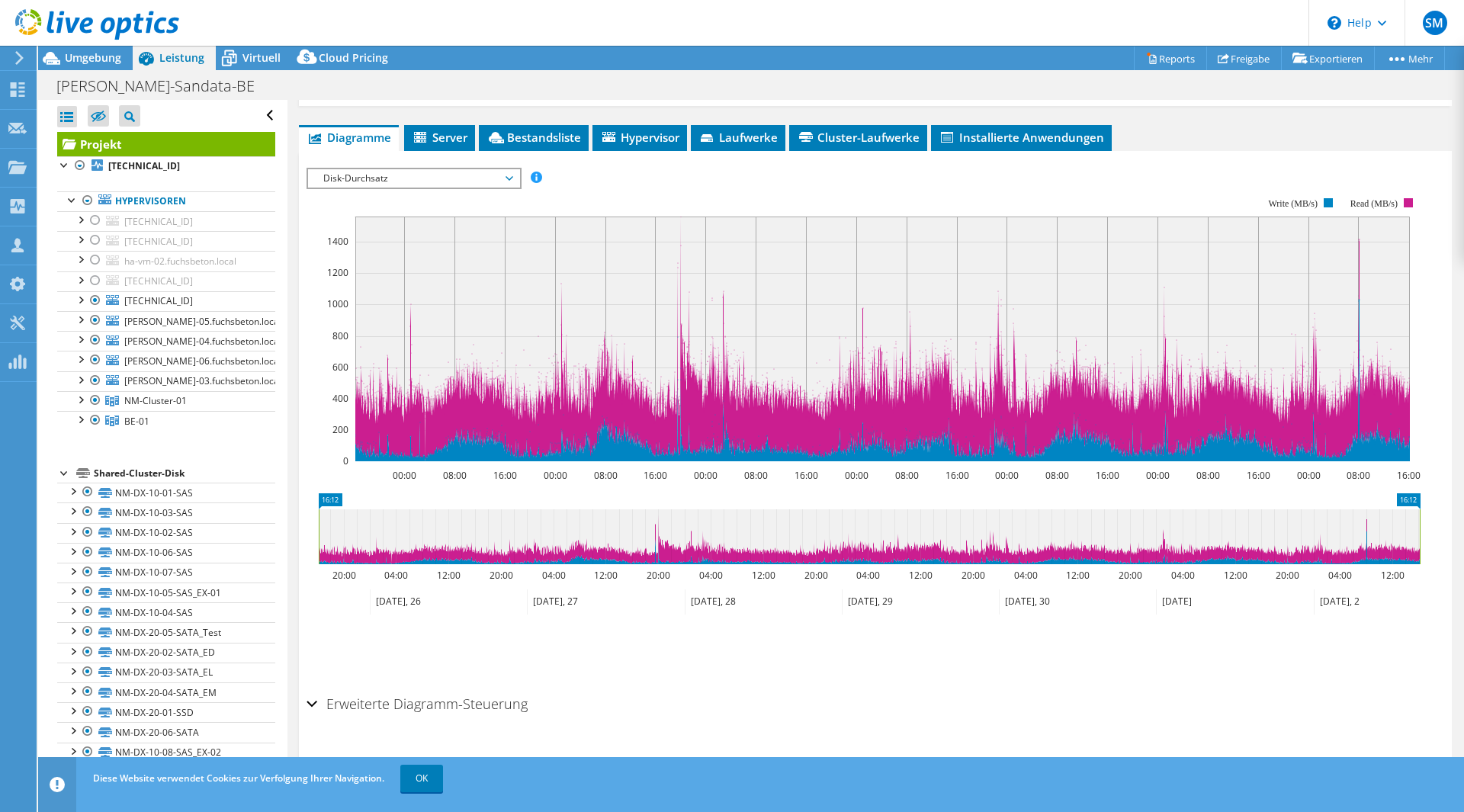
scroll to position [519, 0]
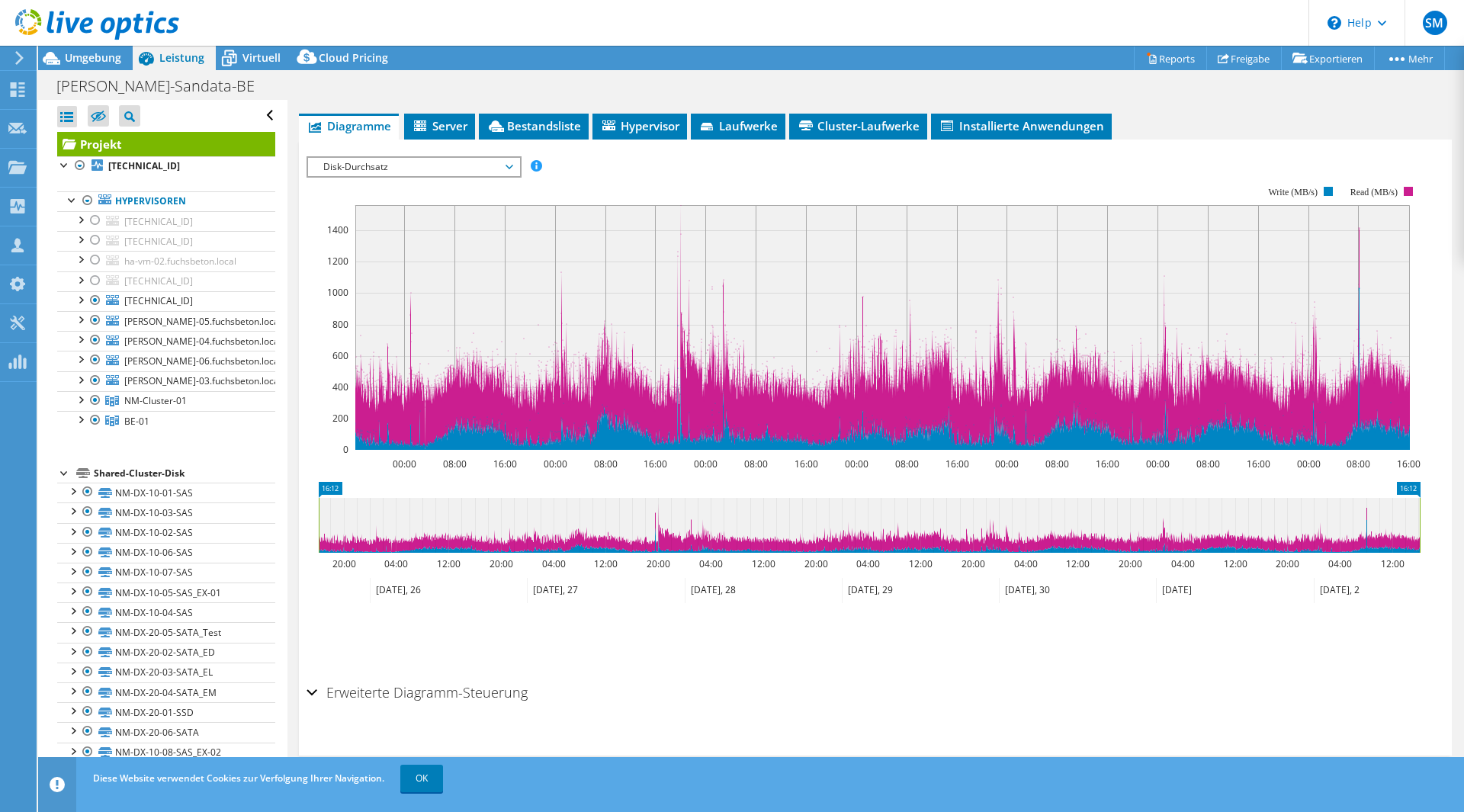
click at [312, 697] on div "Erweiterte Diagramm-Steuerung" at bounding box center [874, 693] width 1137 height 32
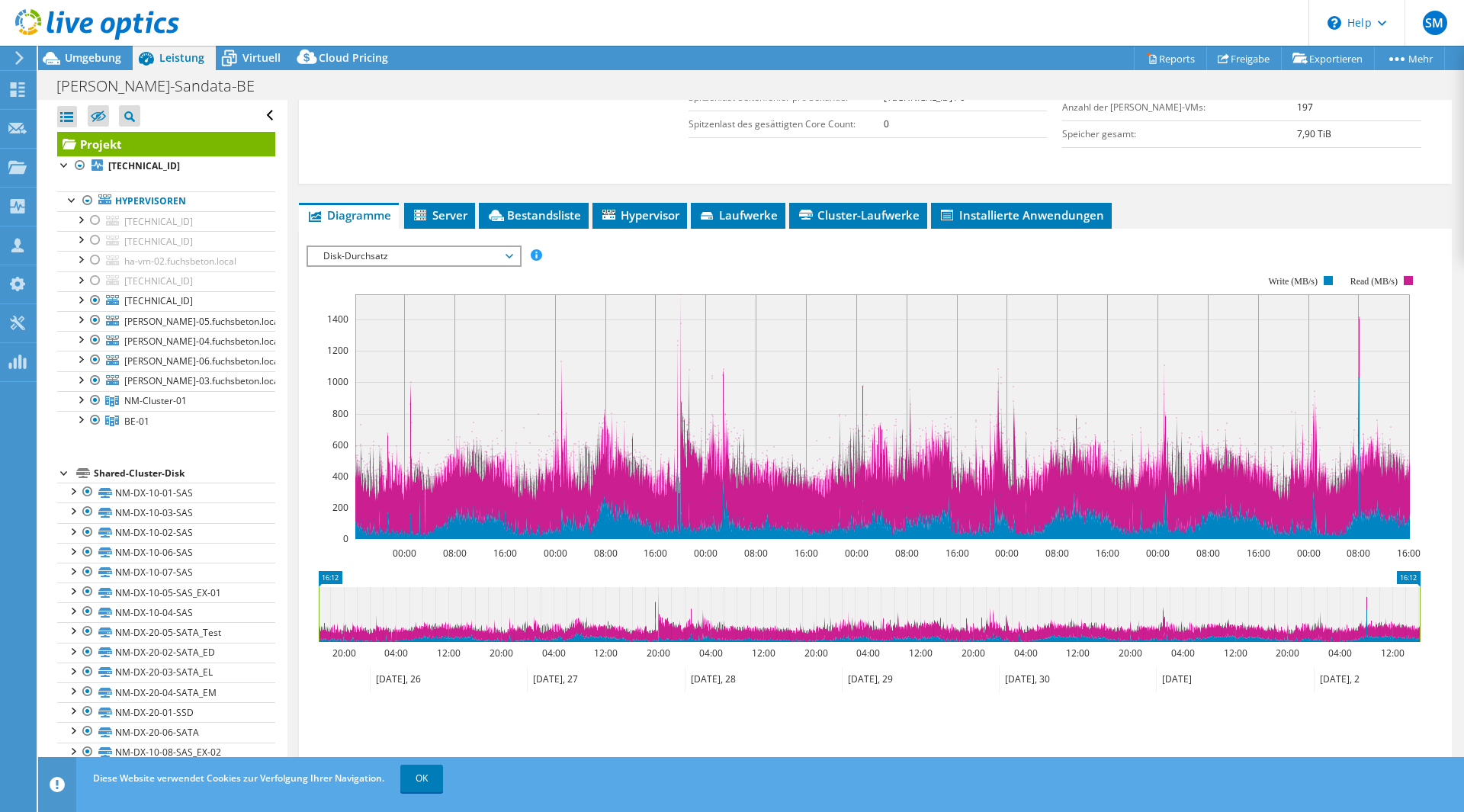
scroll to position [429, 0]
drag, startPoint x: 319, startPoint y: 633, endPoint x: 371, endPoint y: 628, distance: 52.2
click at [371, 628] on rect at bounding box center [371, 615] width 6 height 55
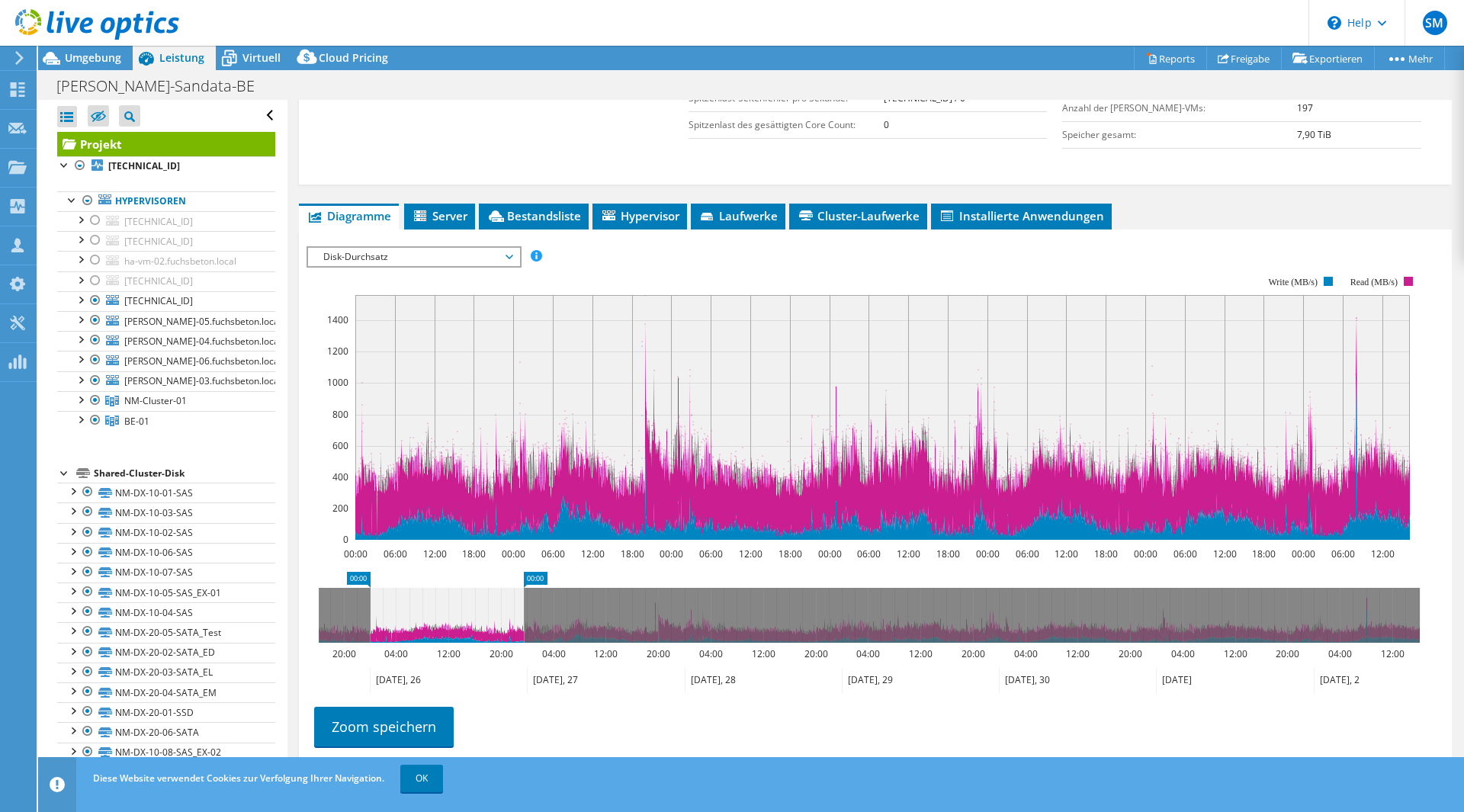
drag, startPoint x: 1422, startPoint y: 610, endPoint x: 526, endPoint y: 647, distance: 896.8
click at [526, 647] on icon "00:00 00:00 20:00 04:00 12:00 20:00 04:00 12:00 20:00 04:00 12:00 20:00 04:00 1…" at bounding box center [869, 632] width 1125 height 122
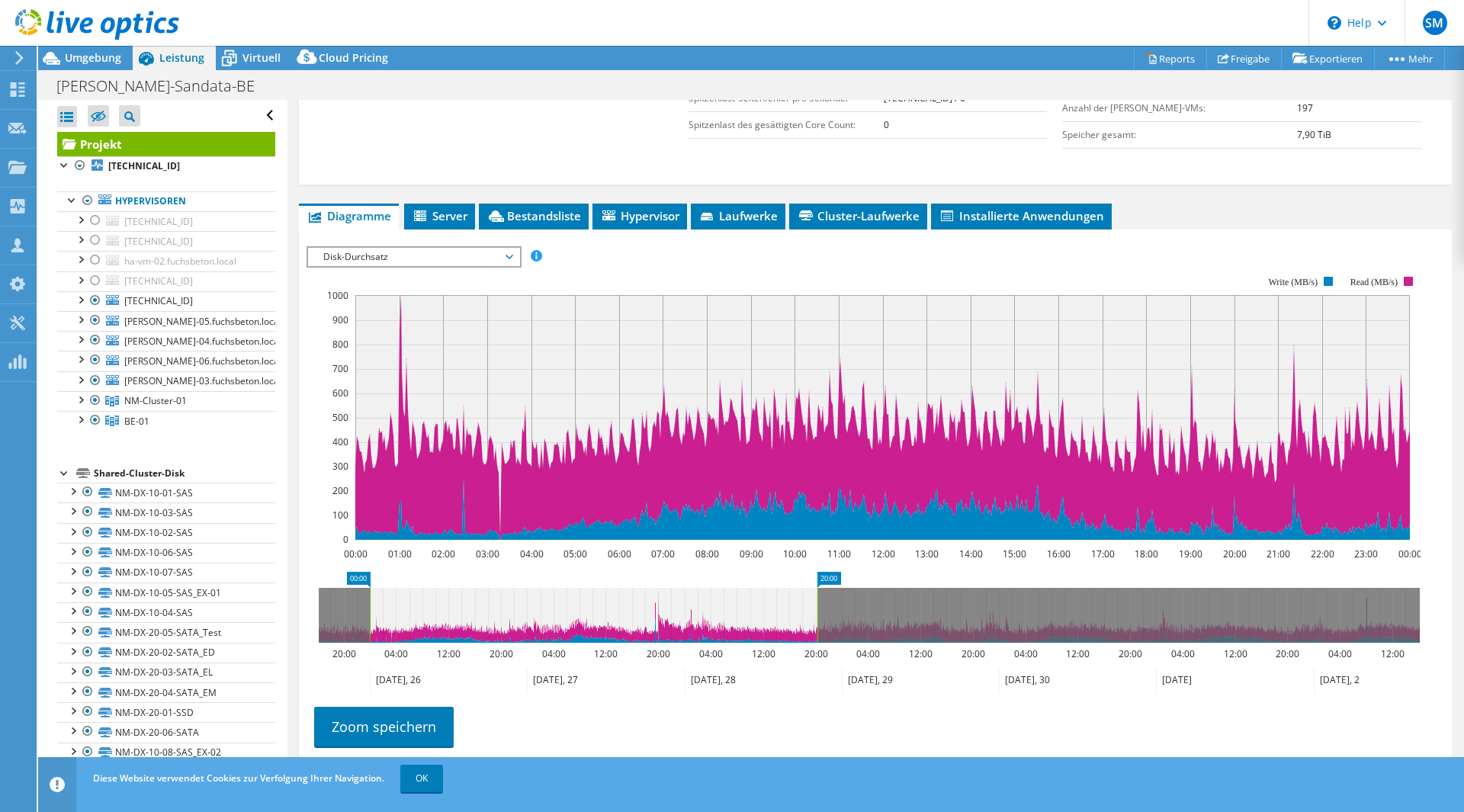
drag, startPoint x: 529, startPoint y: 609, endPoint x: 819, endPoint y: 628, distance: 290.6
click at [819, 628] on rect at bounding box center [817, 615] width 6 height 55
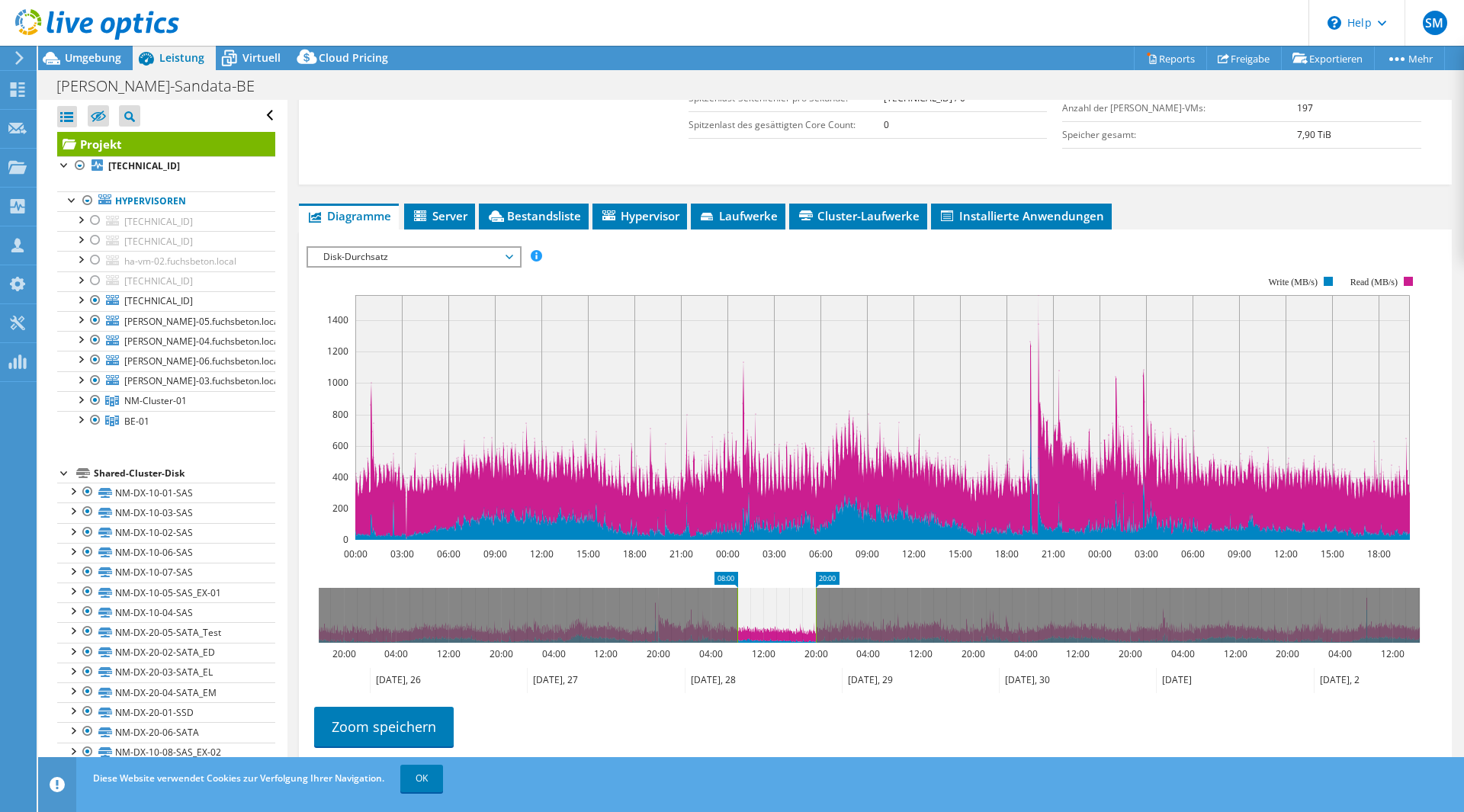
drag, startPoint x: 369, startPoint y: 621, endPoint x: 737, endPoint y: 618, distance: 368.0
click at [737, 618] on rect at bounding box center [737, 615] width 6 height 55
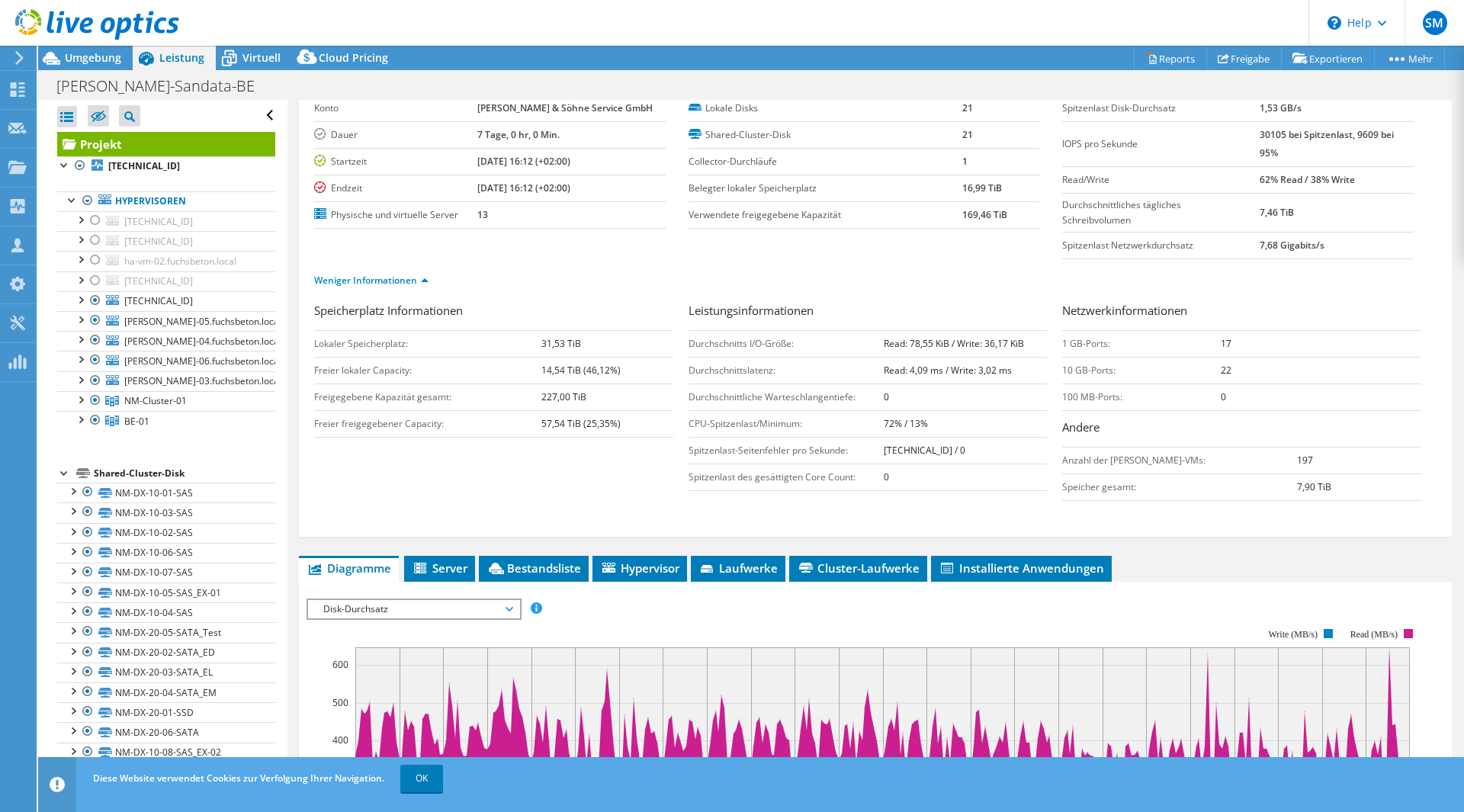
scroll to position [0, 0]
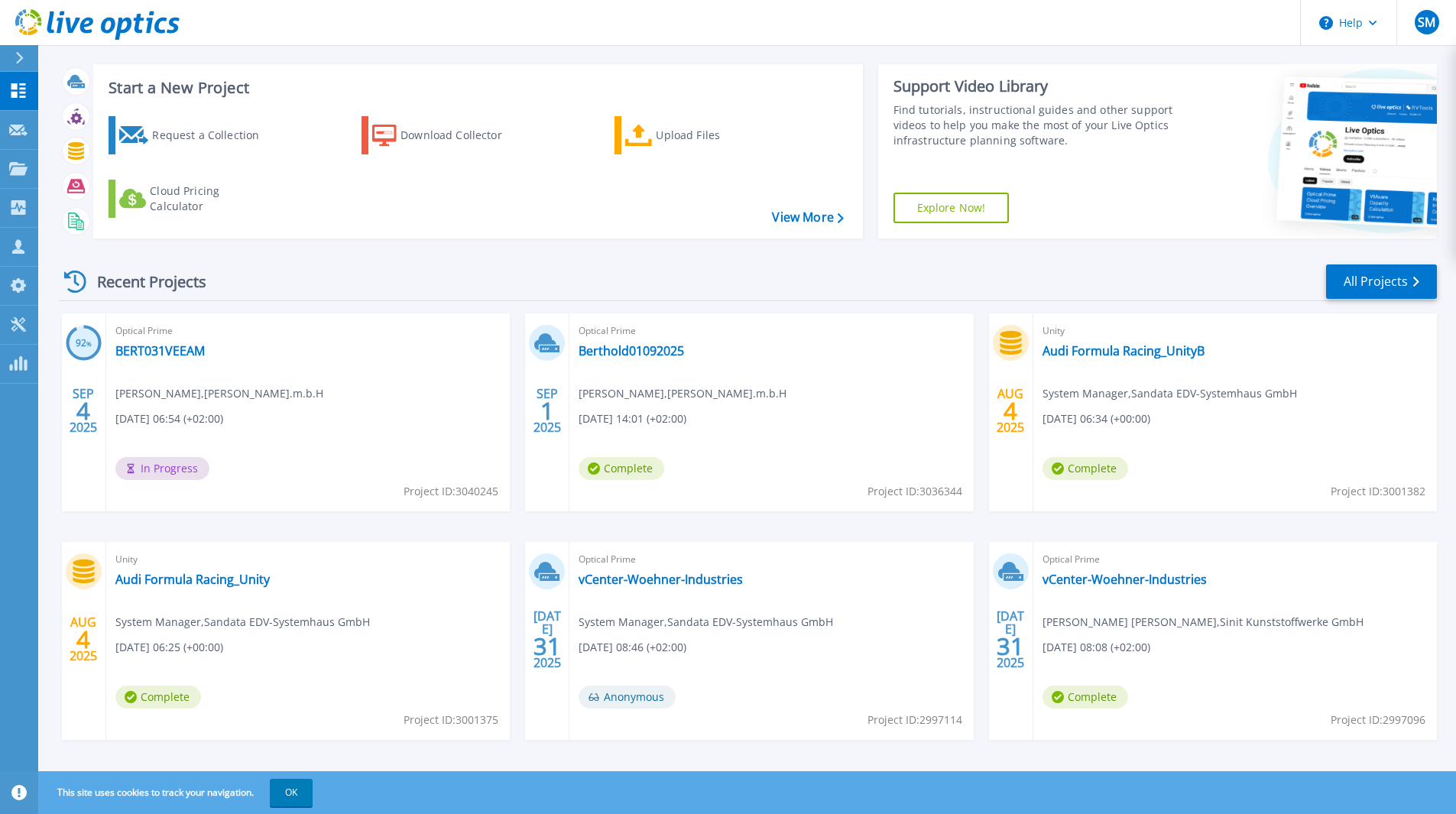
scroll to position [32, 0]
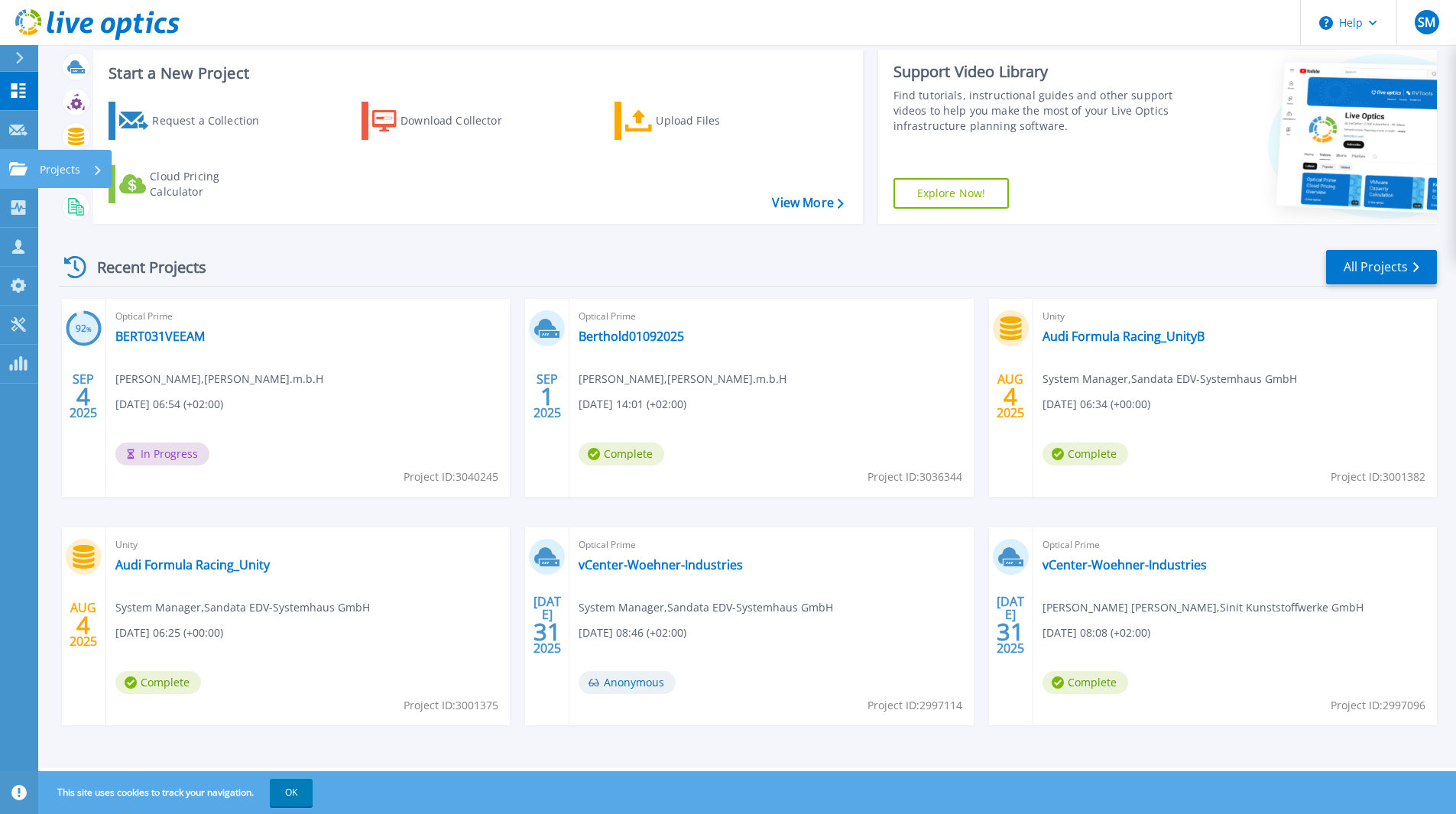
click at [16, 166] on icon at bounding box center [18, 168] width 18 height 13
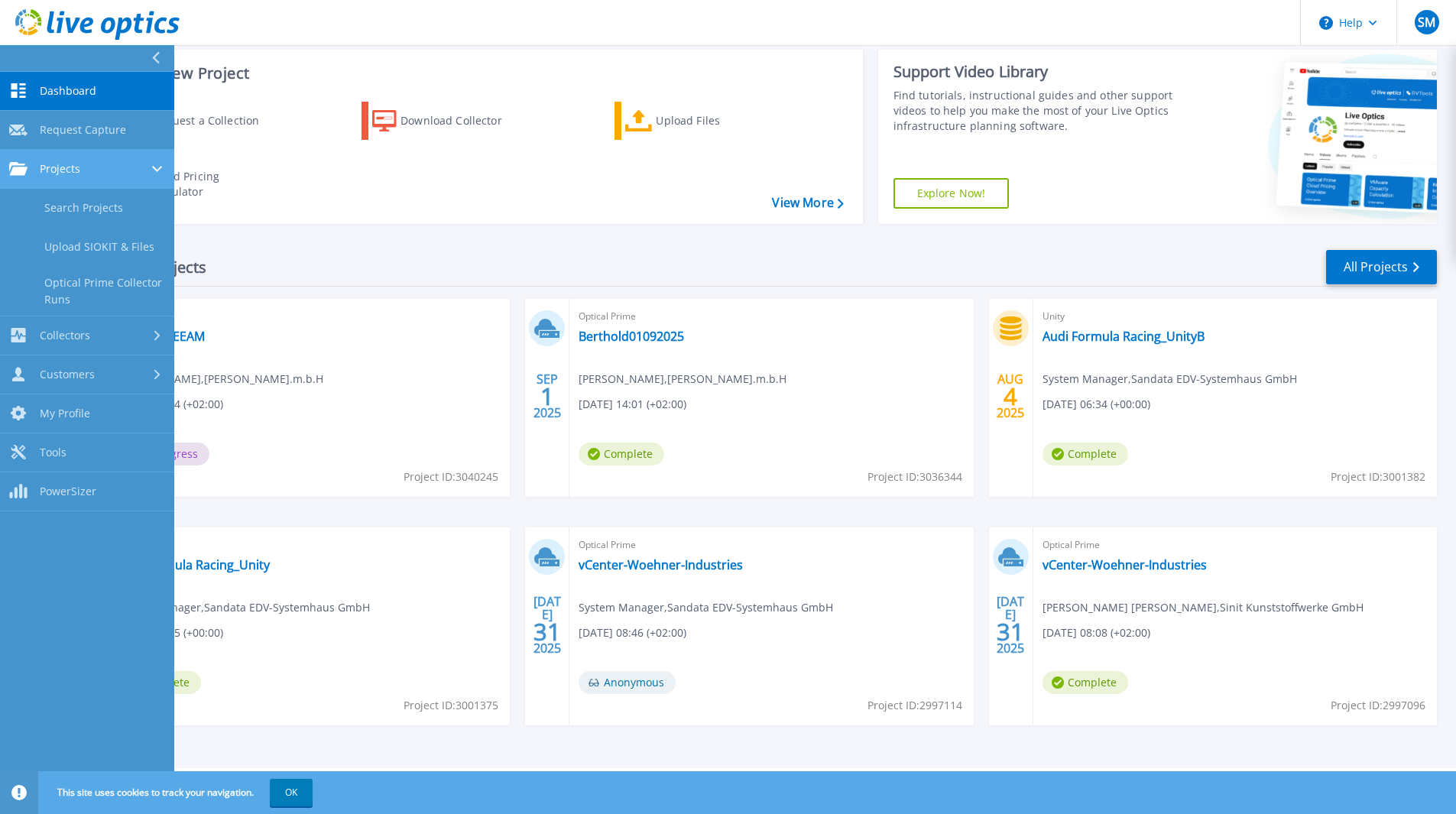
click at [106, 177] on link "Projects Projects" at bounding box center [87, 169] width 174 height 39
click at [98, 202] on link "Search Projects" at bounding box center [87, 208] width 174 height 39
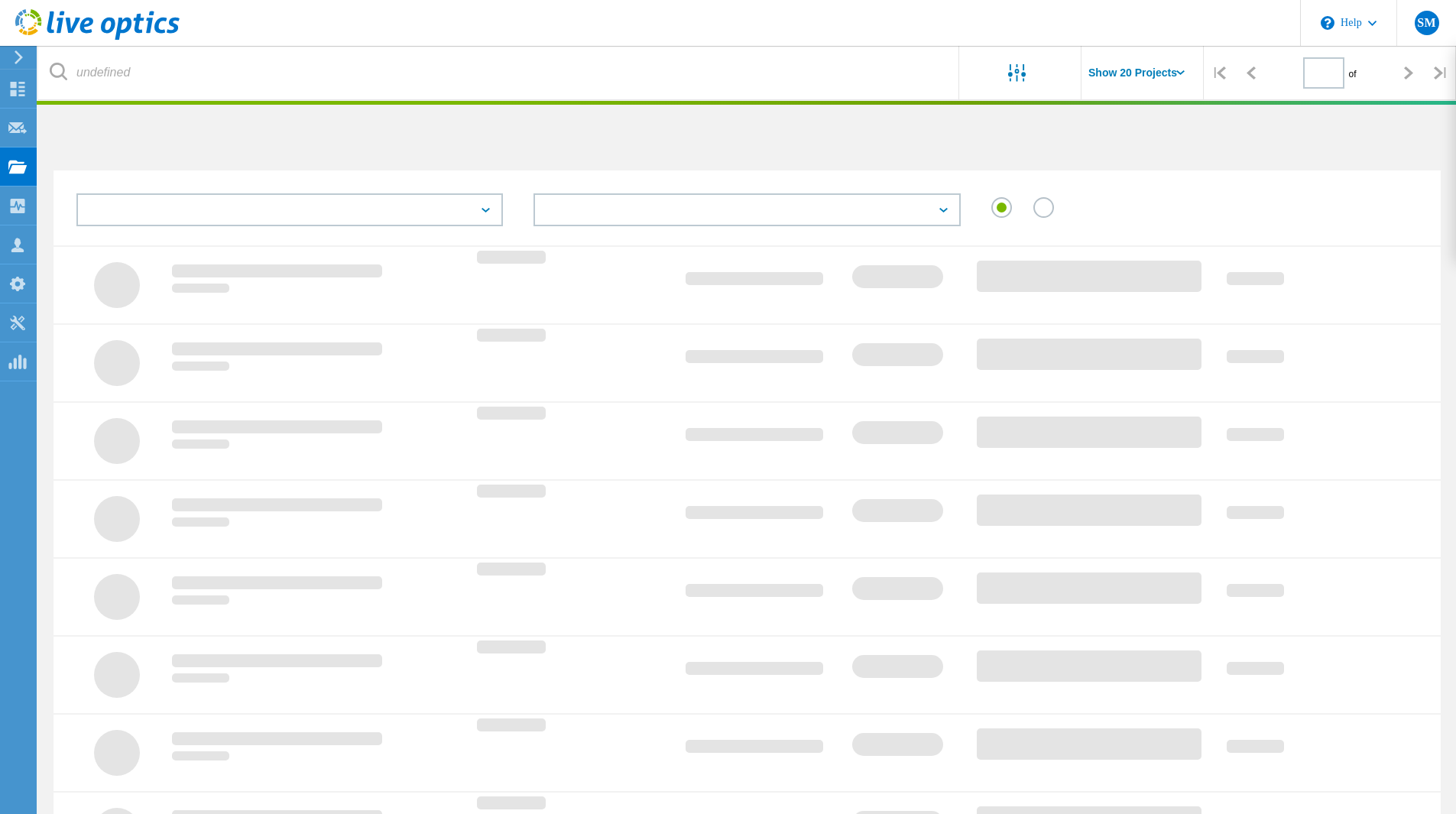
type input "1"
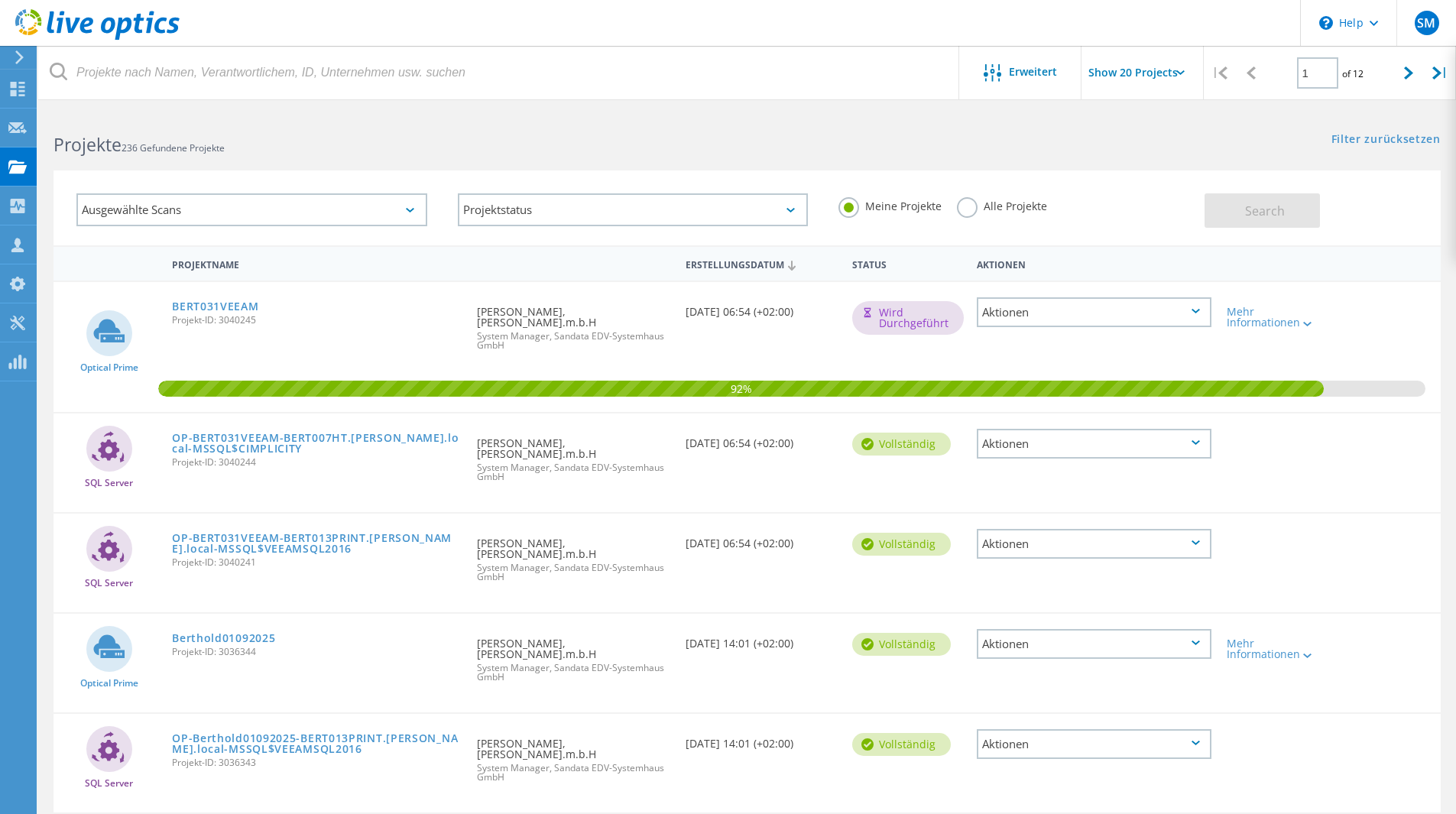
click at [1164, 82] on input "Show 20 Projects" at bounding box center [1157, 72] width 153 height 53
click at [1121, 181] on div "Show 40 Projects" at bounding box center [1158, 189] width 152 height 25
type input "Show 40 Projects"
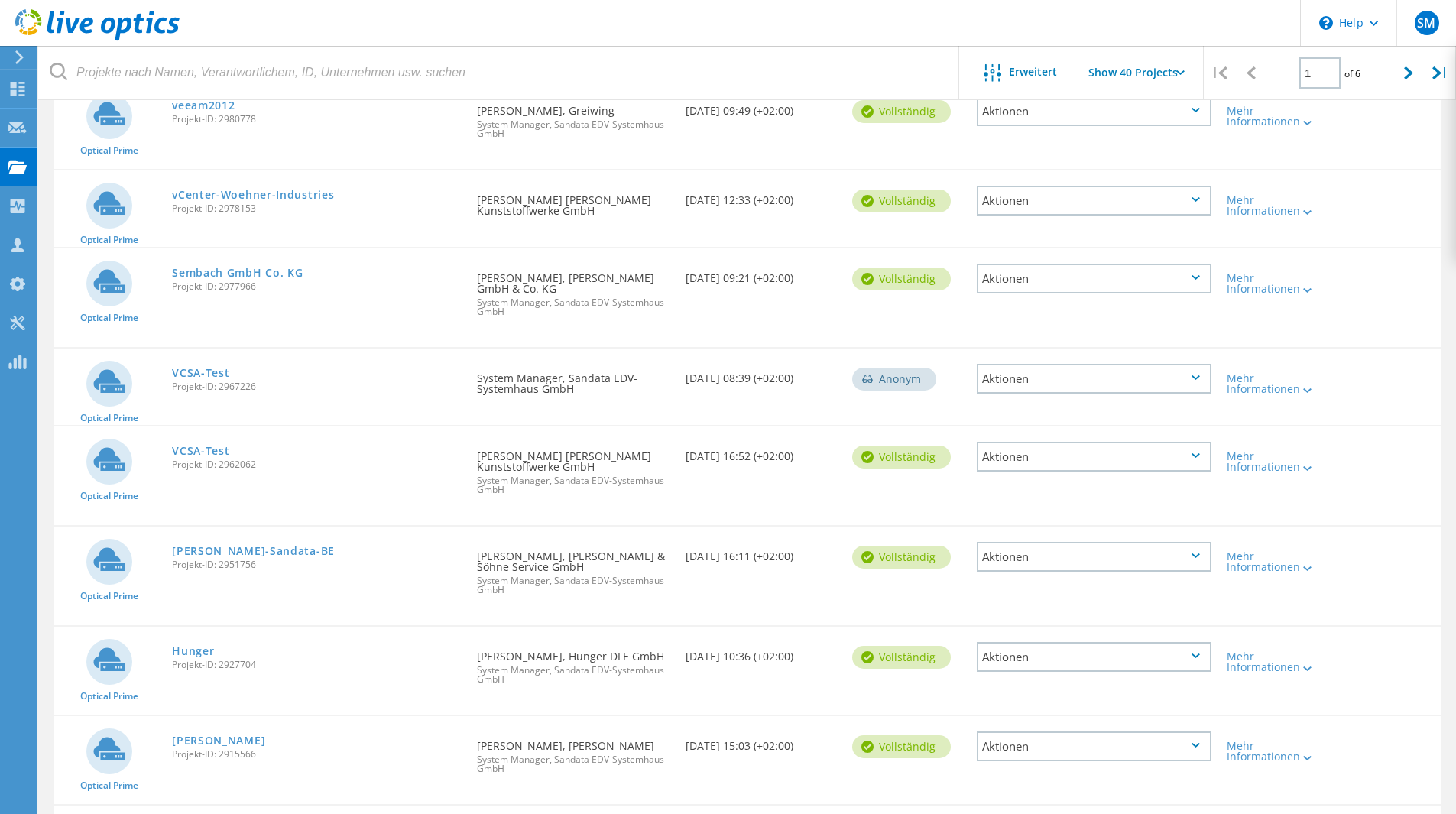
scroll to position [1145, 0]
click at [246, 549] on link "[PERSON_NAME]-Sandata-BE" at bounding box center [253, 550] width 162 height 11
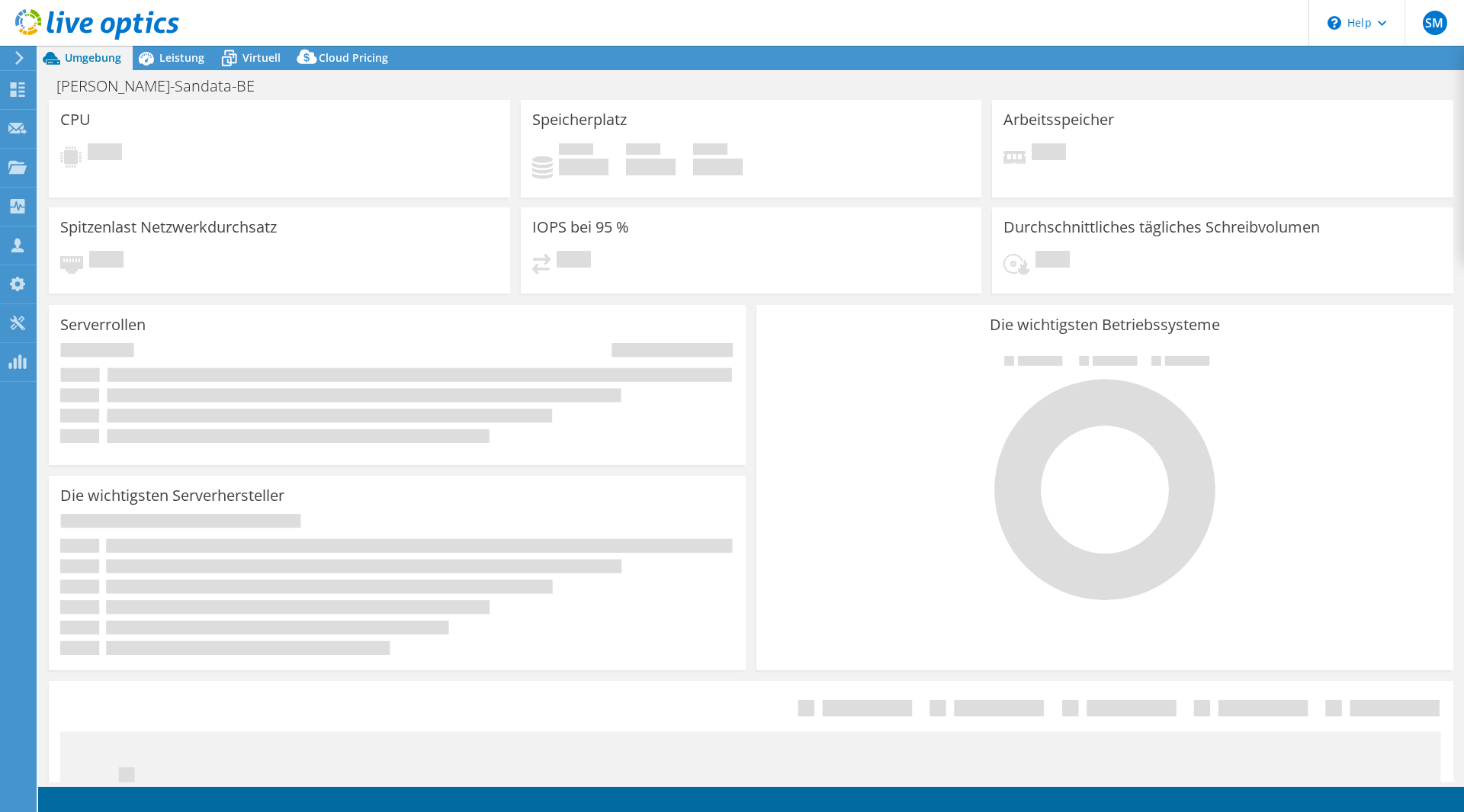
select select "EUFrankfurt"
select select "EUR"
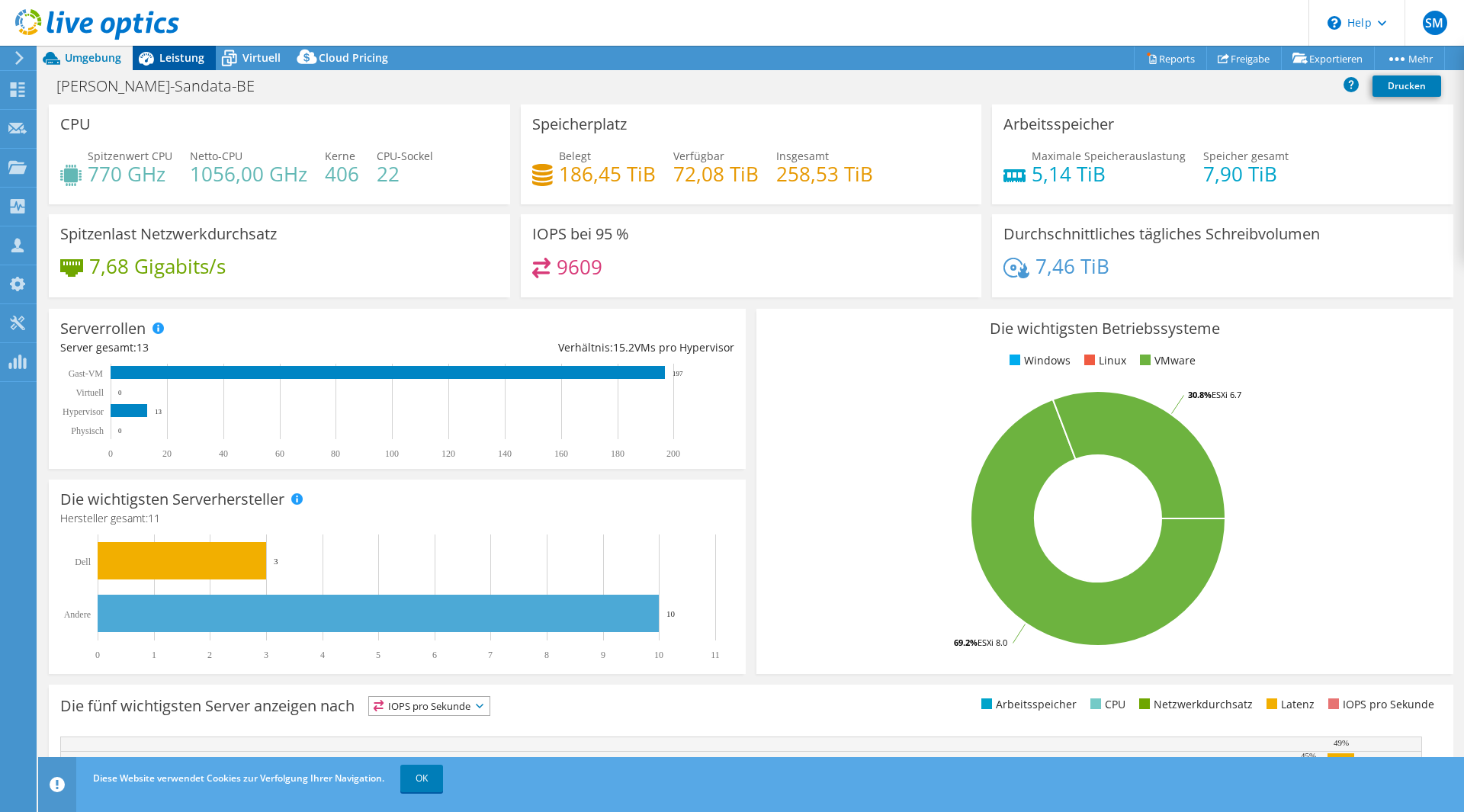
click at [192, 65] on div "Leistung" at bounding box center [174, 58] width 83 height 24
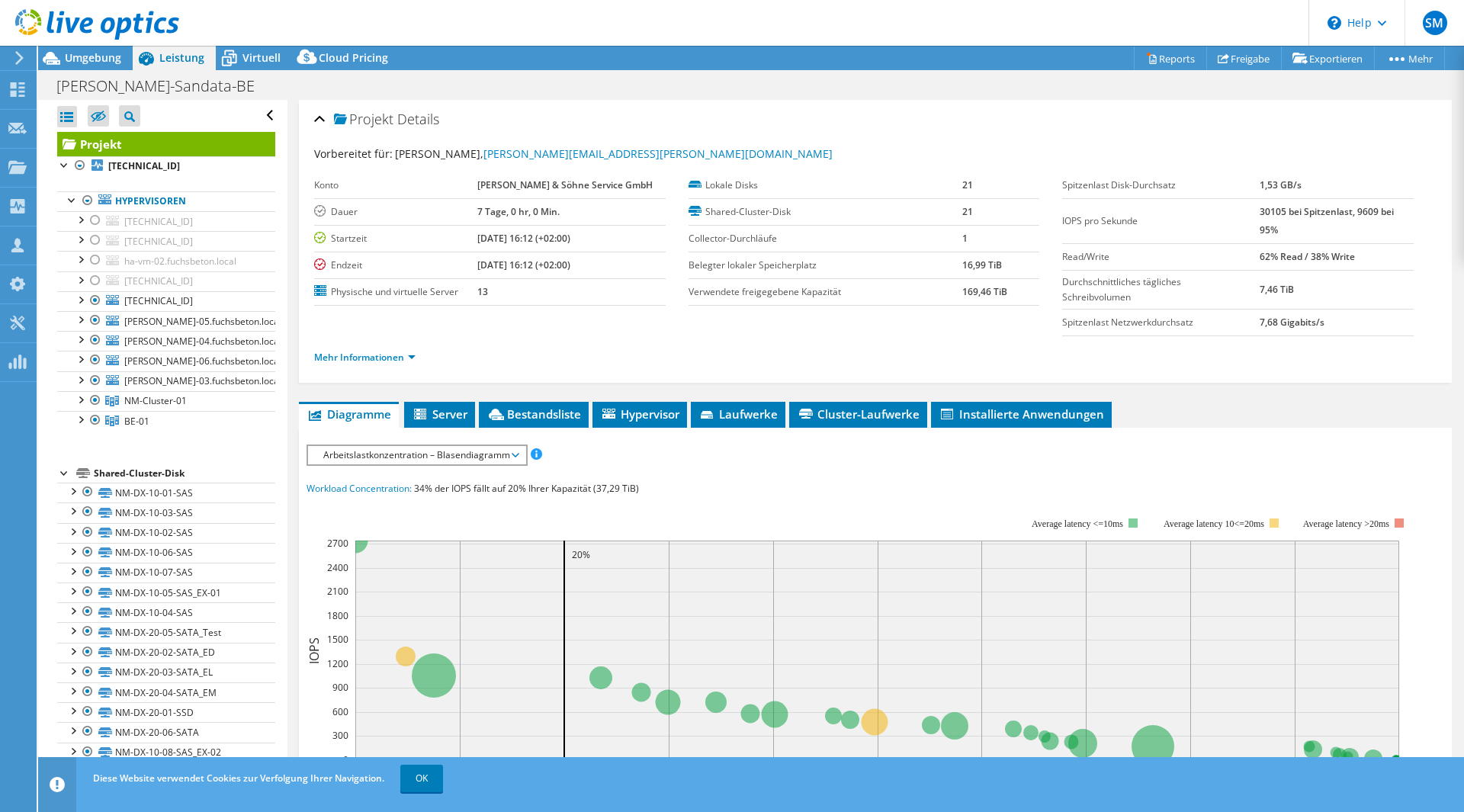
click at [395, 460] on span "Arbeitslastkonzentration – Blasendiagramm" at bounding box center [417, 455] width 202 height 18
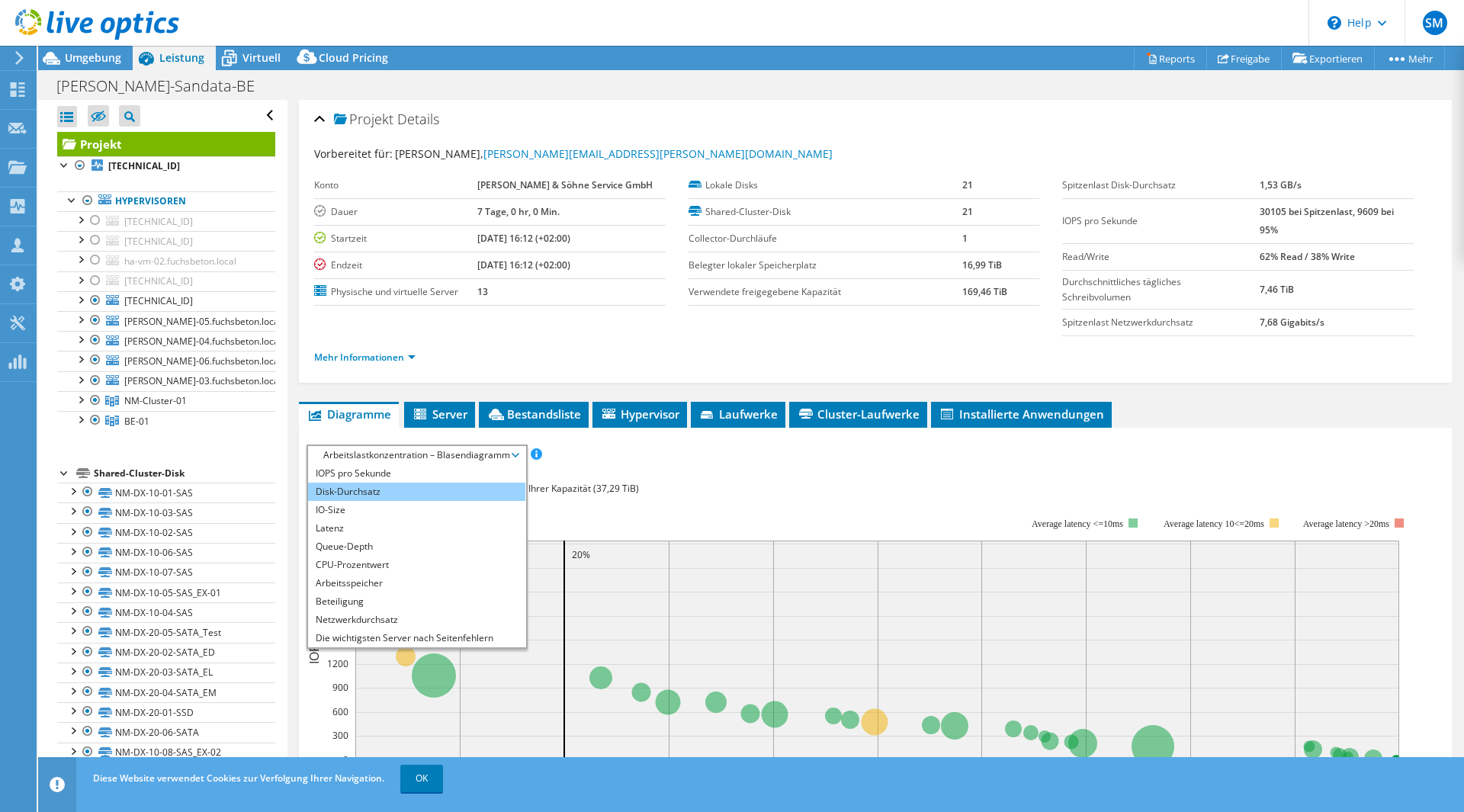
click at [395, 500] on li "Disk-Durchsatz" at bounding box center [416, 492] width 217 height 18
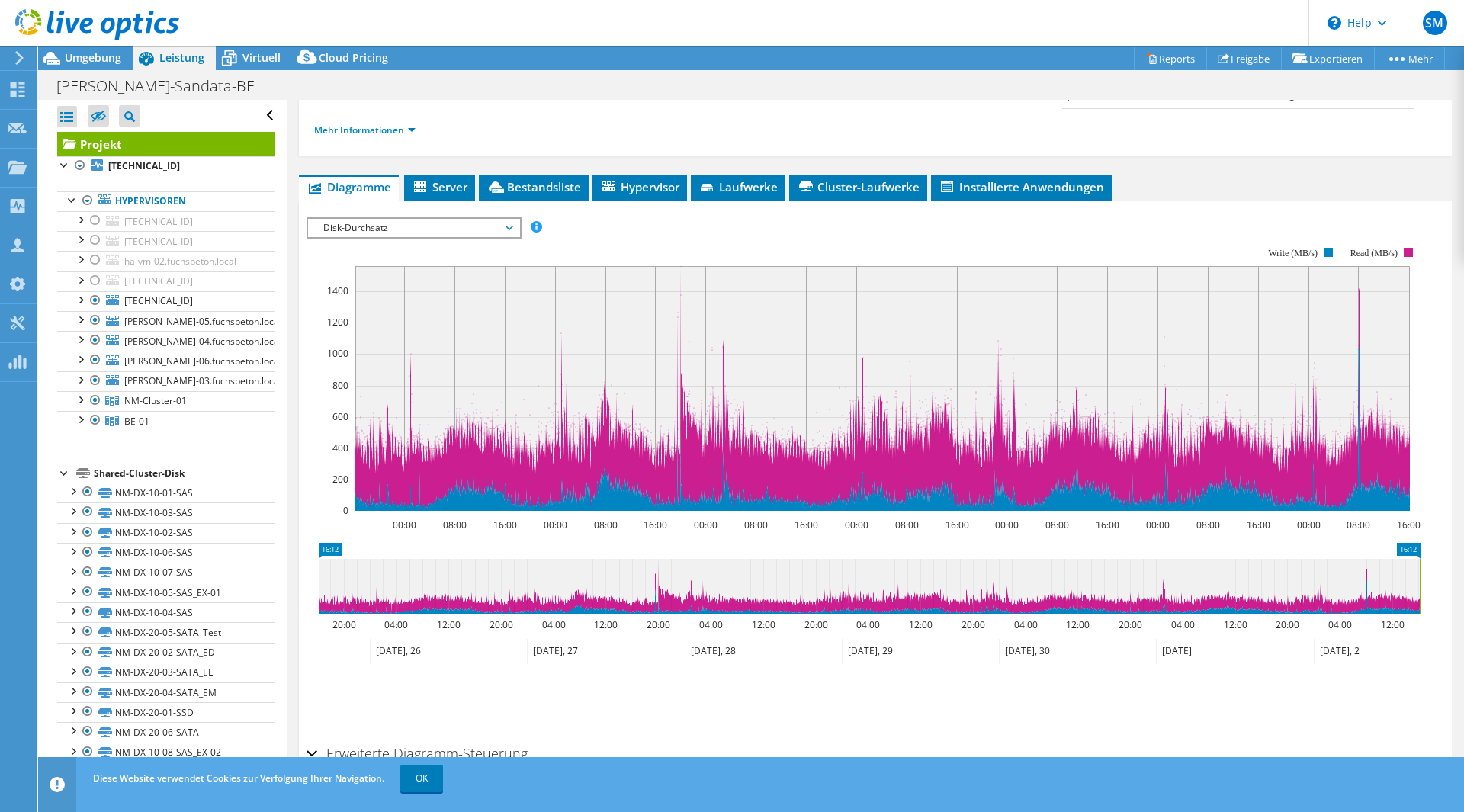
scroll to position [228, 0]
drag, startPoint x: 318, startPoint y: 577, endPoint x: 403, endPoint y: 575, distance: 85.0
click at [403, 575] on rect at bounding box center [403, 585] width 6 height 55
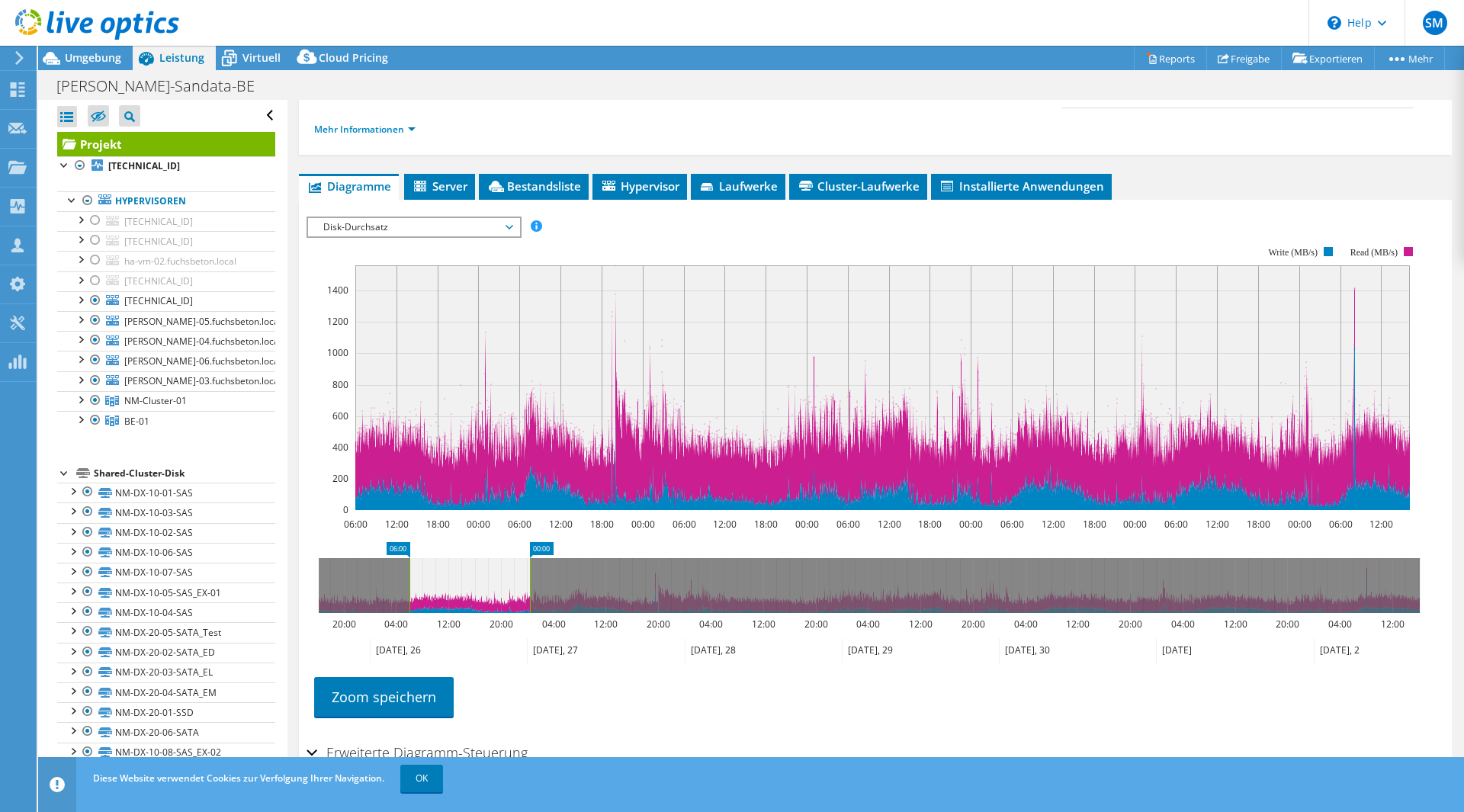
drag, startPoint x: 1419, startPoint y: 572, endPoint x: 529, endPoint y: 641, distance: 892.7
click at [529, 641] on icon "06:00 00:00 20:00 04:00 12:00 20:00 04:00 12:00 20:00 04:00 12:00 20:00 04:00 1…" at bounding box center [869, 602] width 1125 height 122
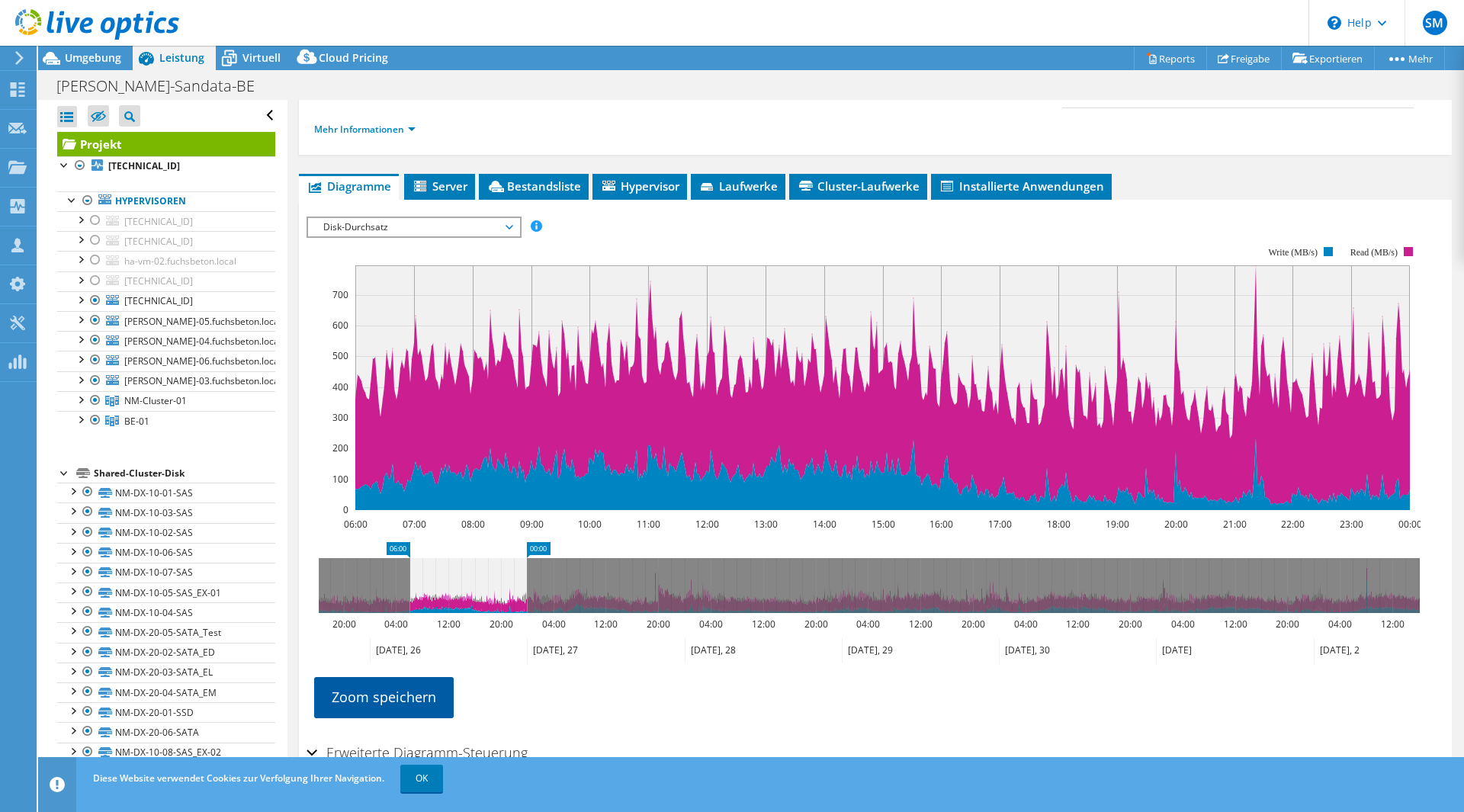
click at [400, 692] on link "Zoom speichern" at bounding box center [384, 697] width 140 height 40
click at [1178, 57] on link "Reports" at bounding box center [1170, 59] width 73 height 23
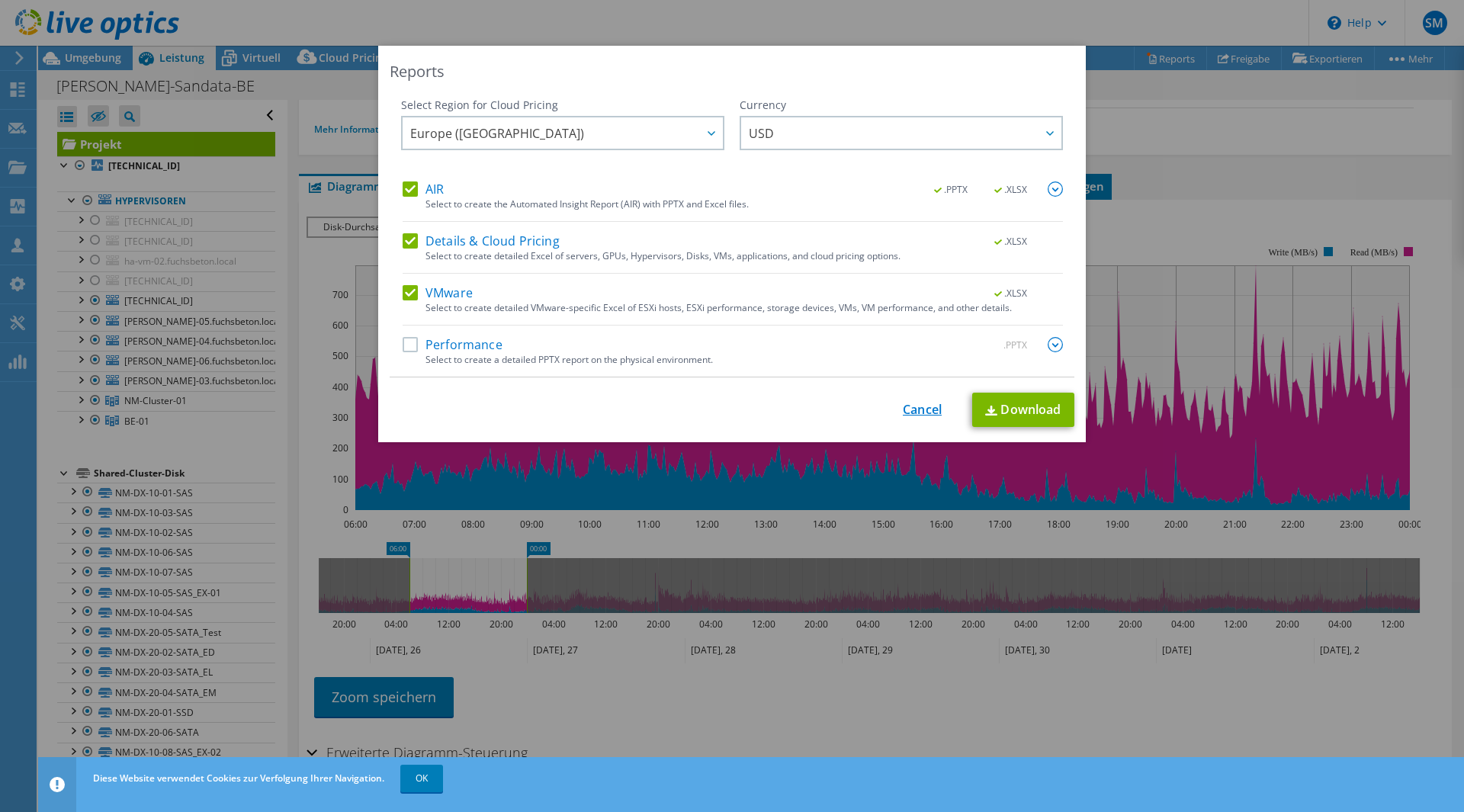
click at [928, 407] on link "Cancel" at bounding box center [921, 410] width 39 height 14
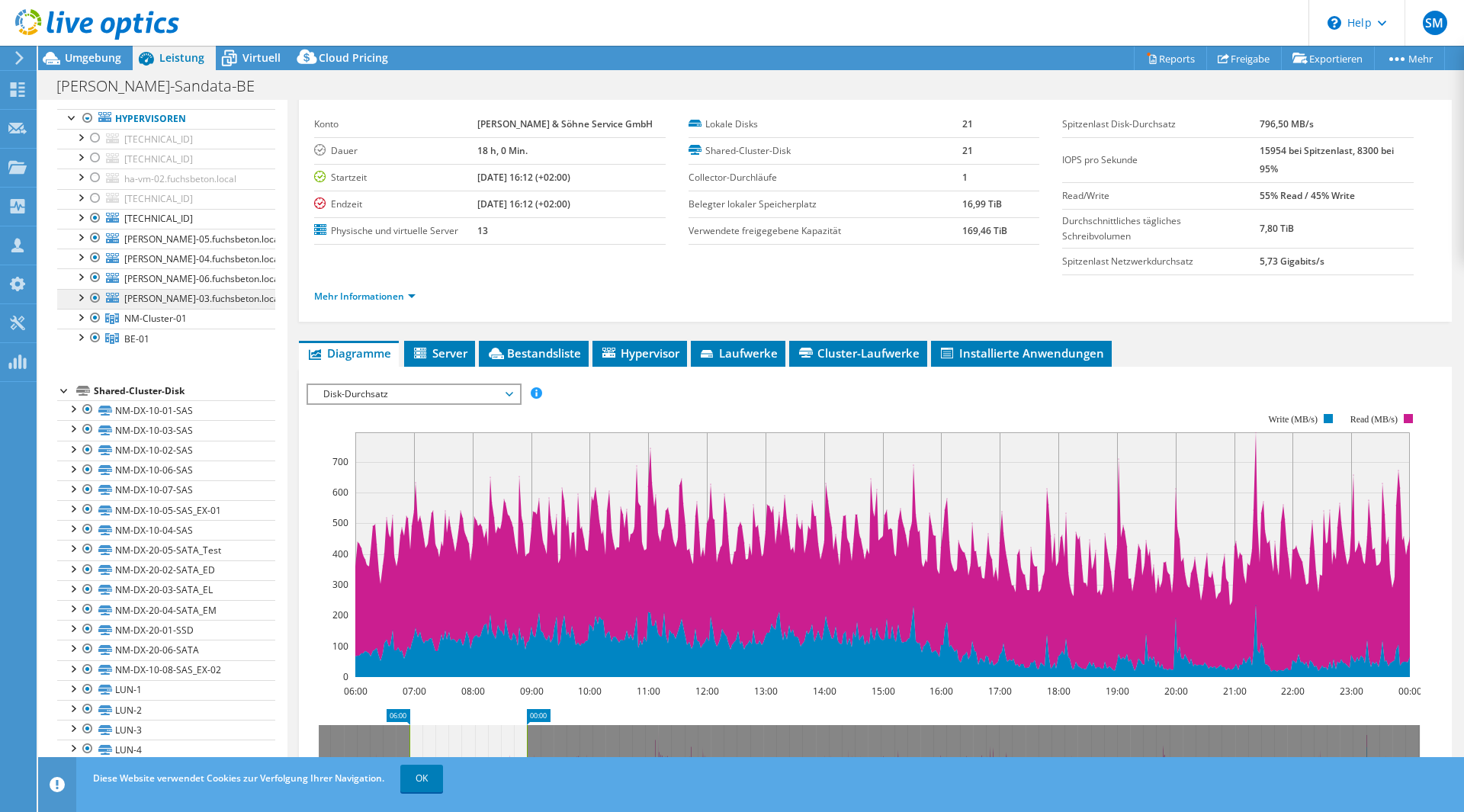
scroll to position [138, 0]
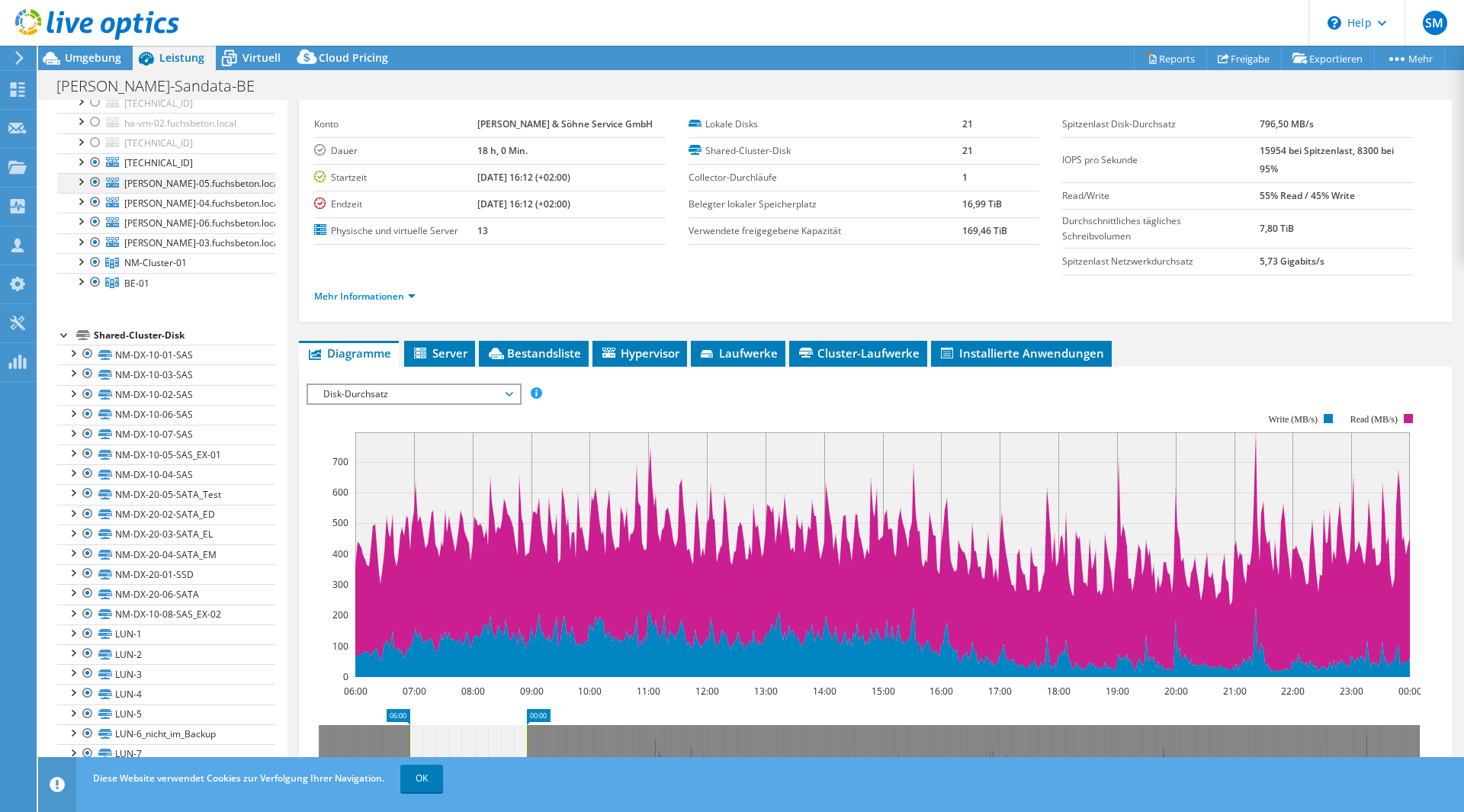
click at [82, 183] on div at bounding box center [79, 180] width 15 height 15
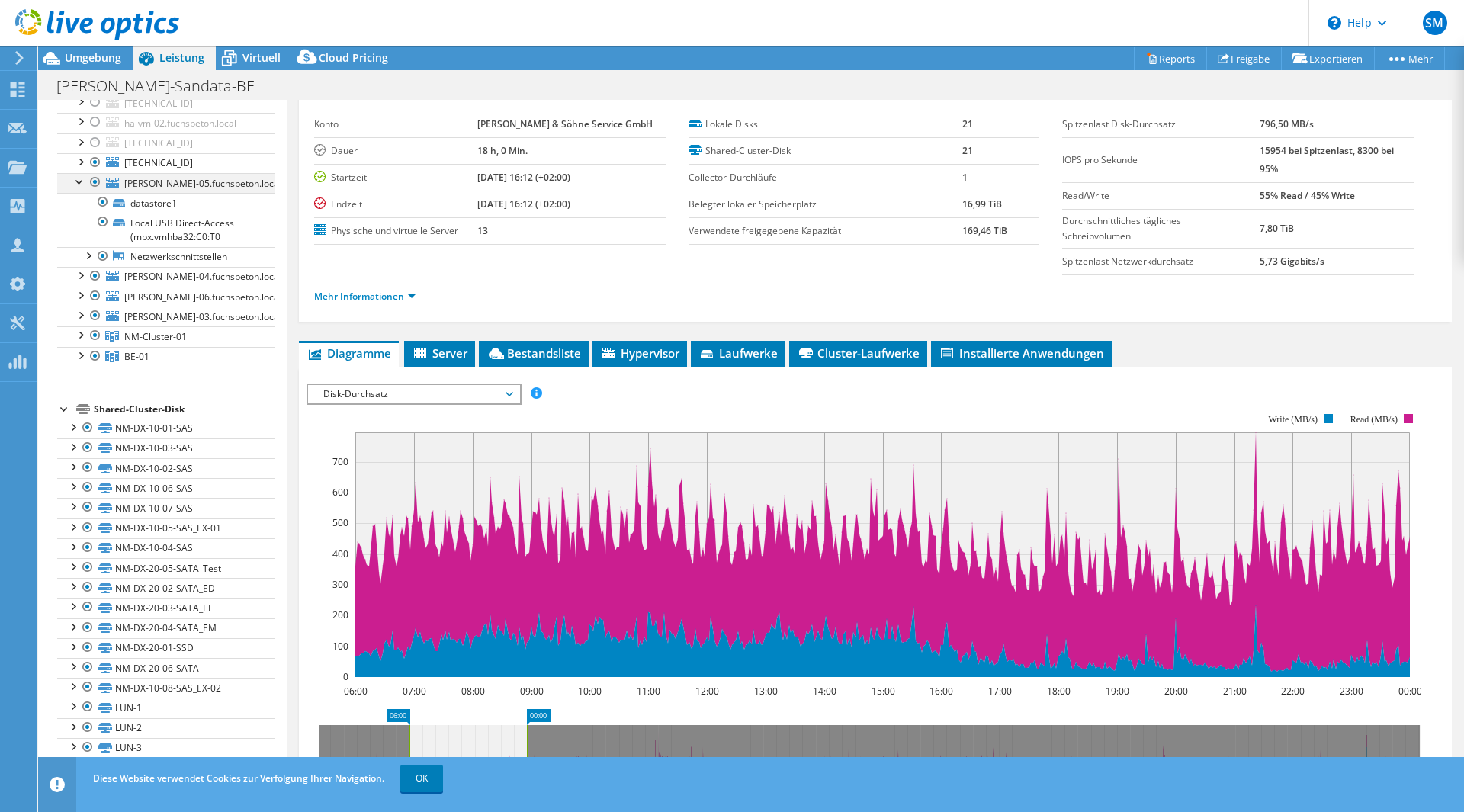
click at [82, 183] on div at bounding box center [79, 180] width 15 height 15
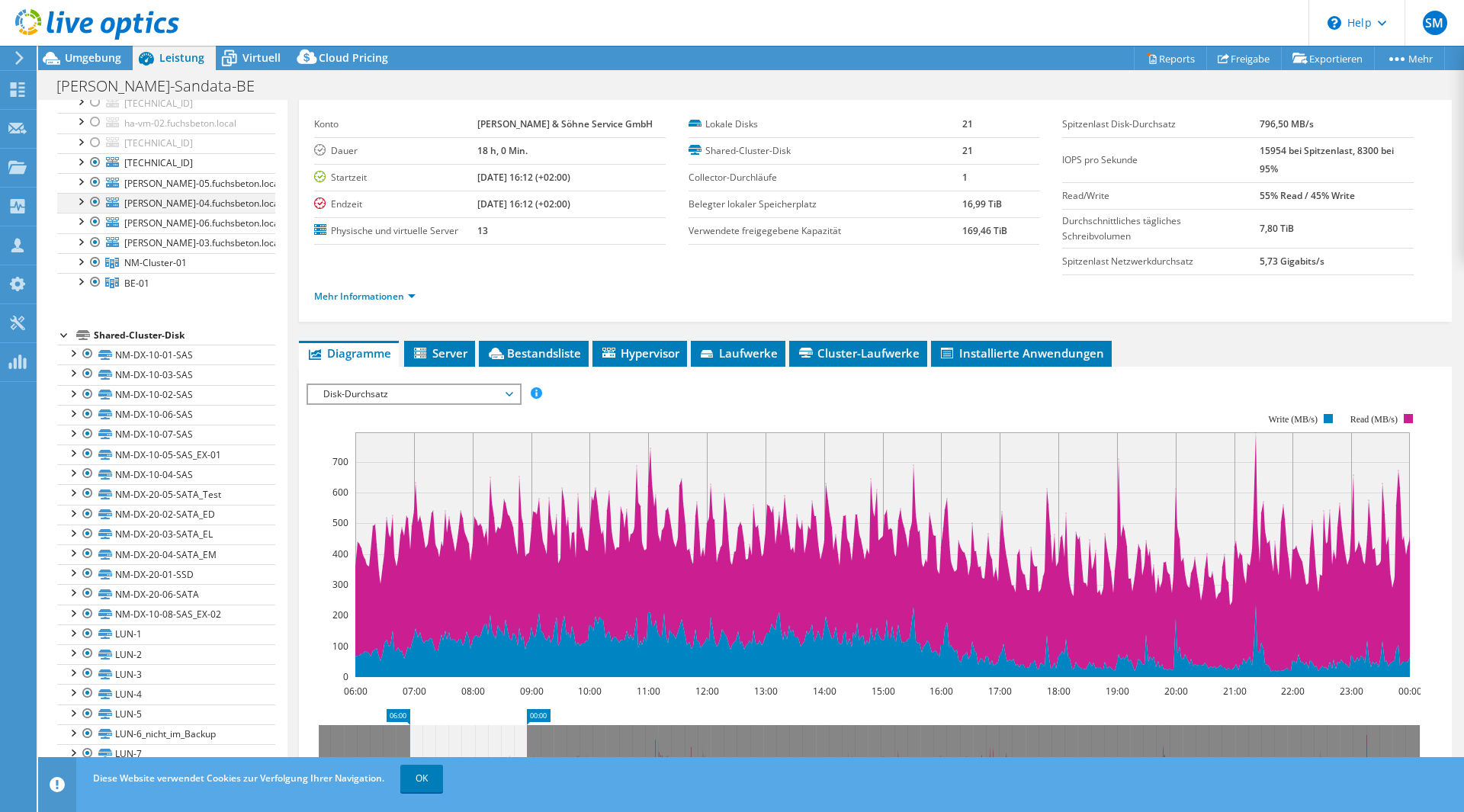
click at [82, 204] on div at bounding box center [79, 200] width 15 height 15
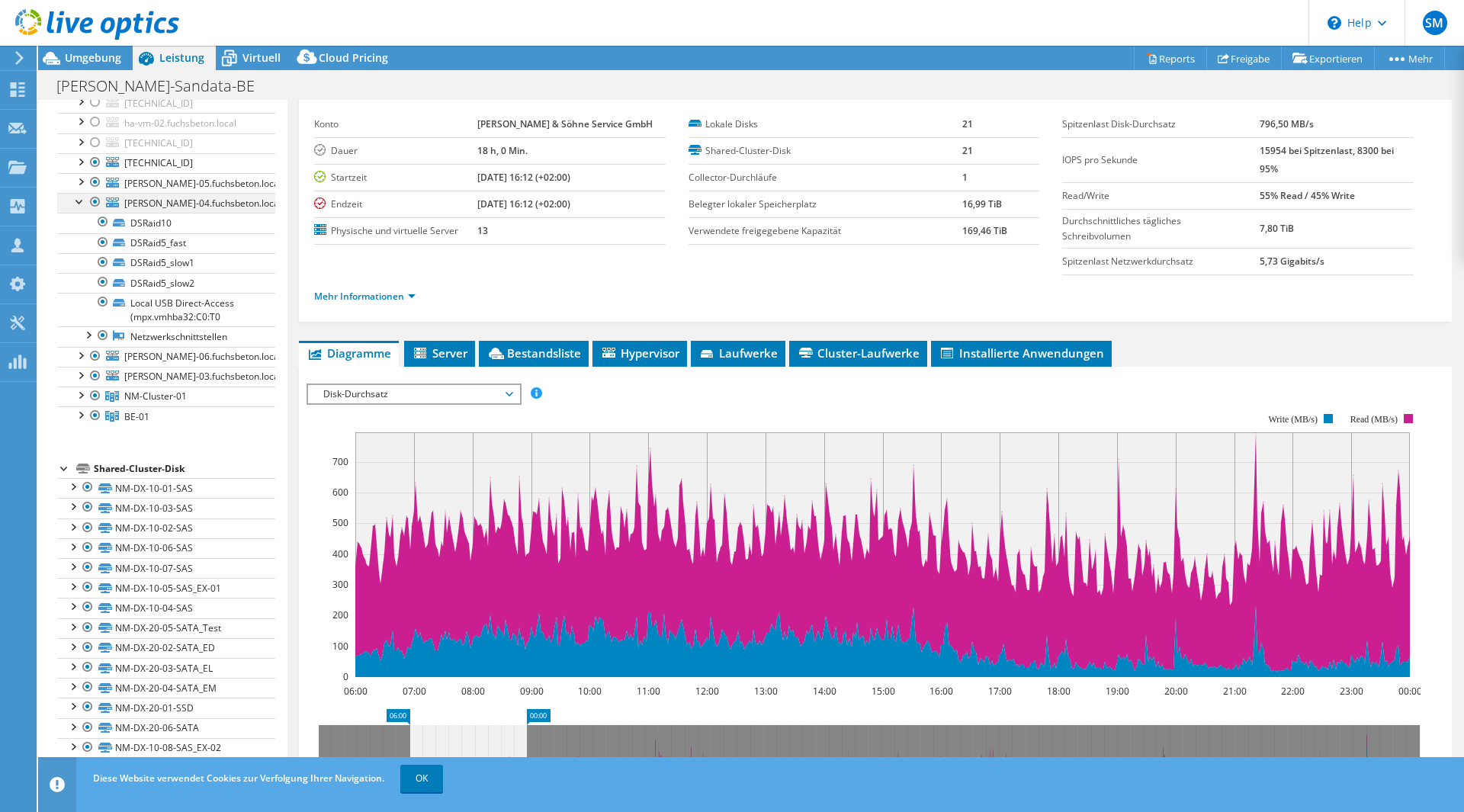
click at [82, 204] on div at bounding box center [79, 200] width 15 height 15
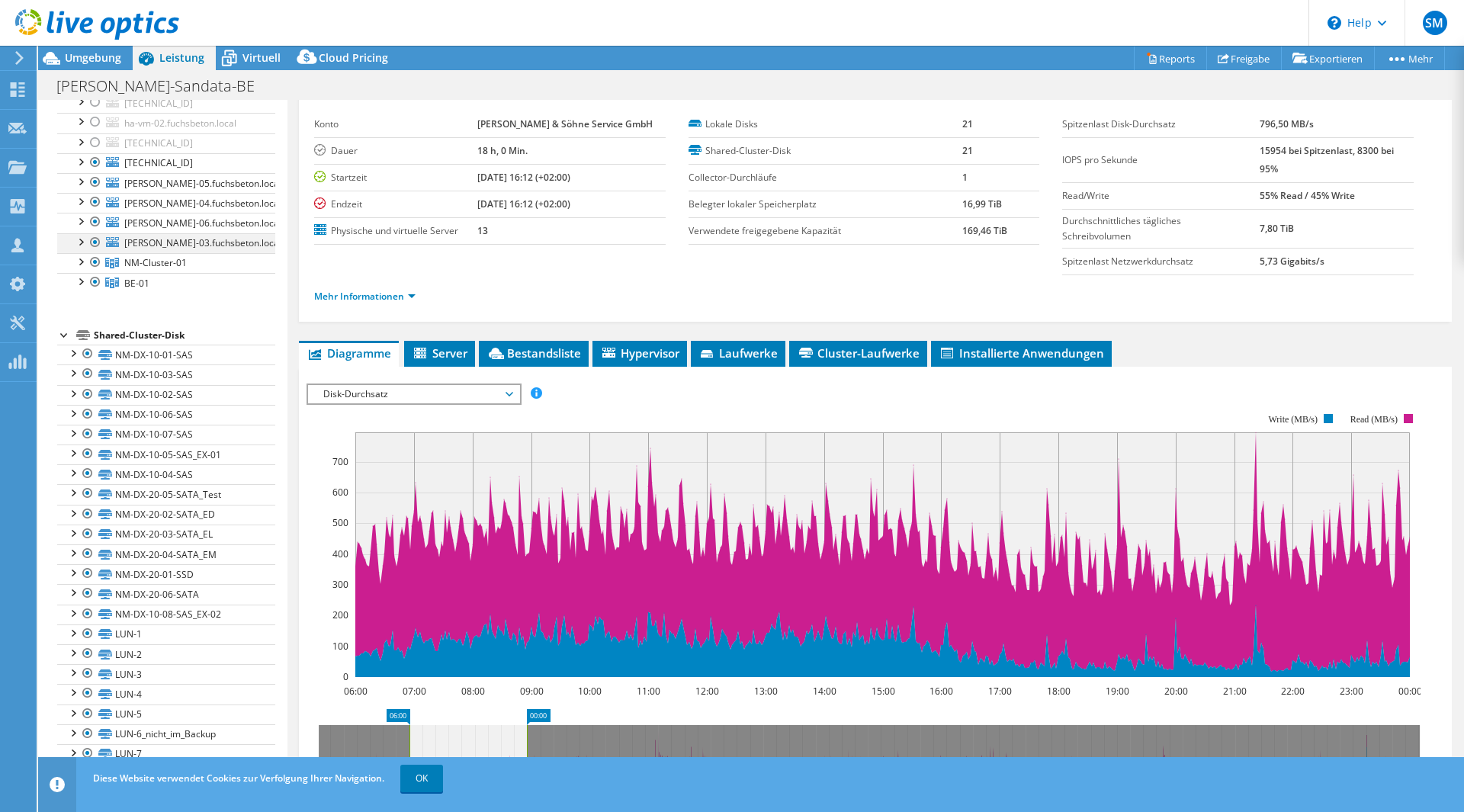
click at [81, 233] on div at bounding box center [79, 240] width 15 height 15
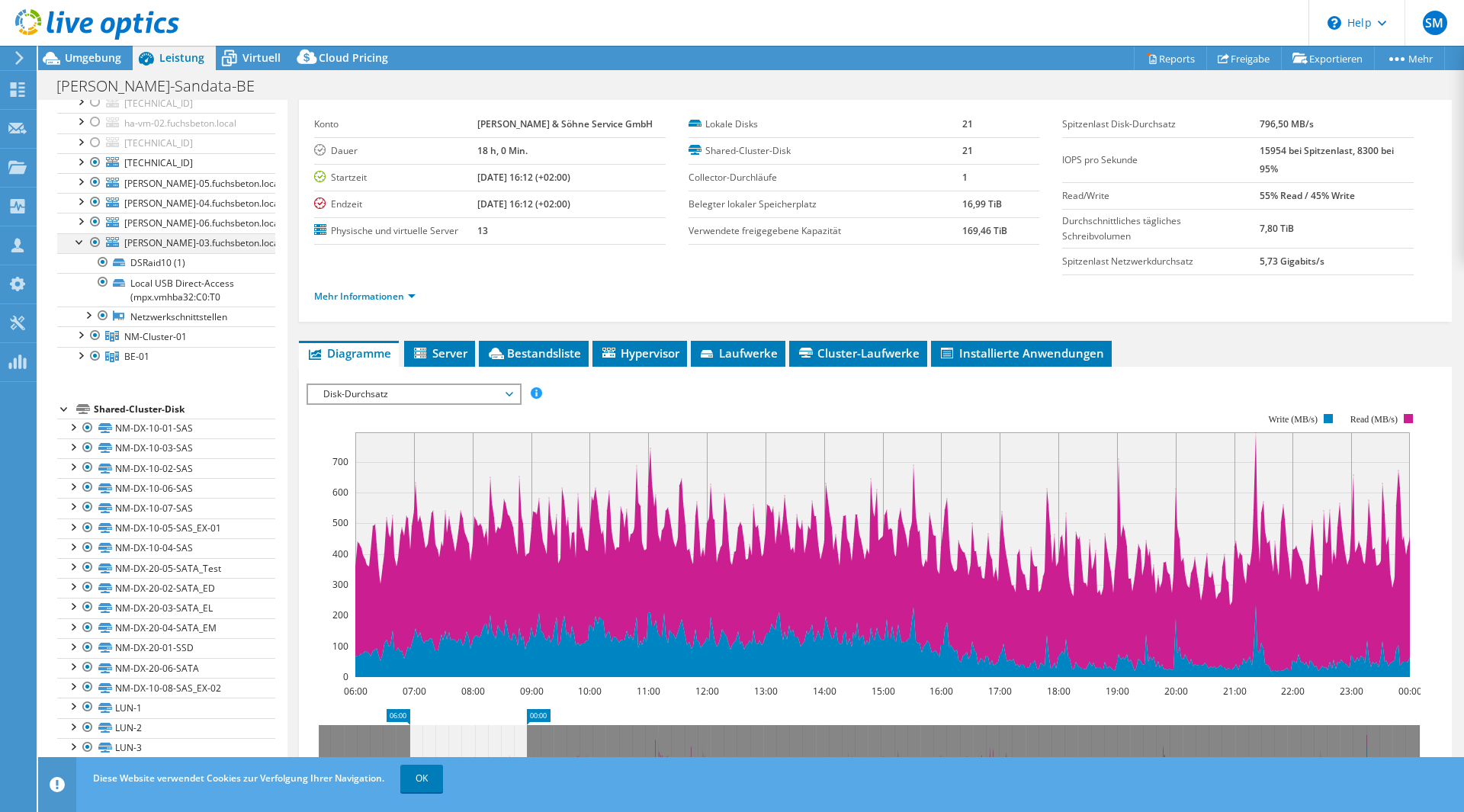
click at [81, 233] on div at bounding box center [79, 240] width 15 height 15
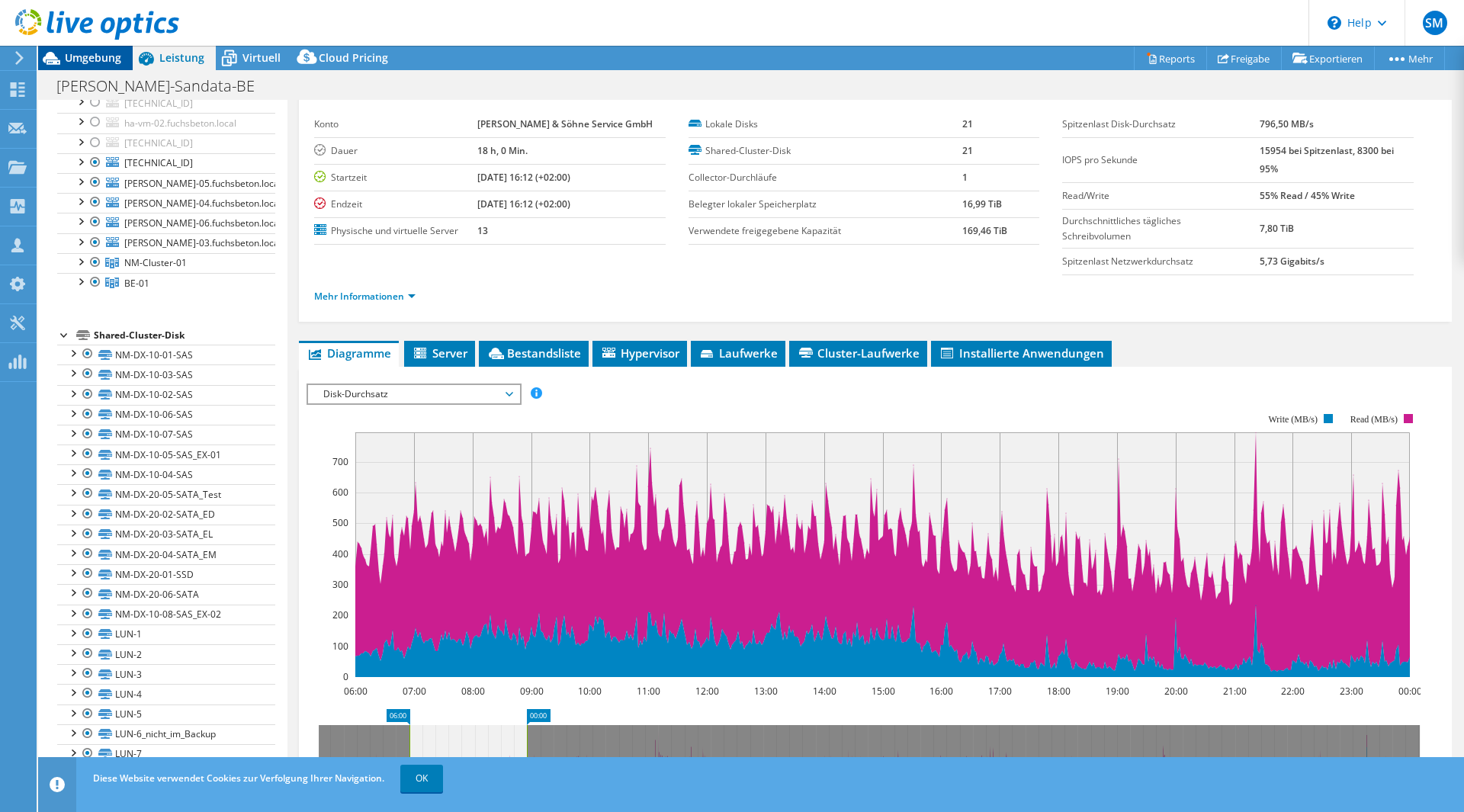
click at [102, 65] on div "Umgebung" at bounding box center [85, 58] width 95 height 24
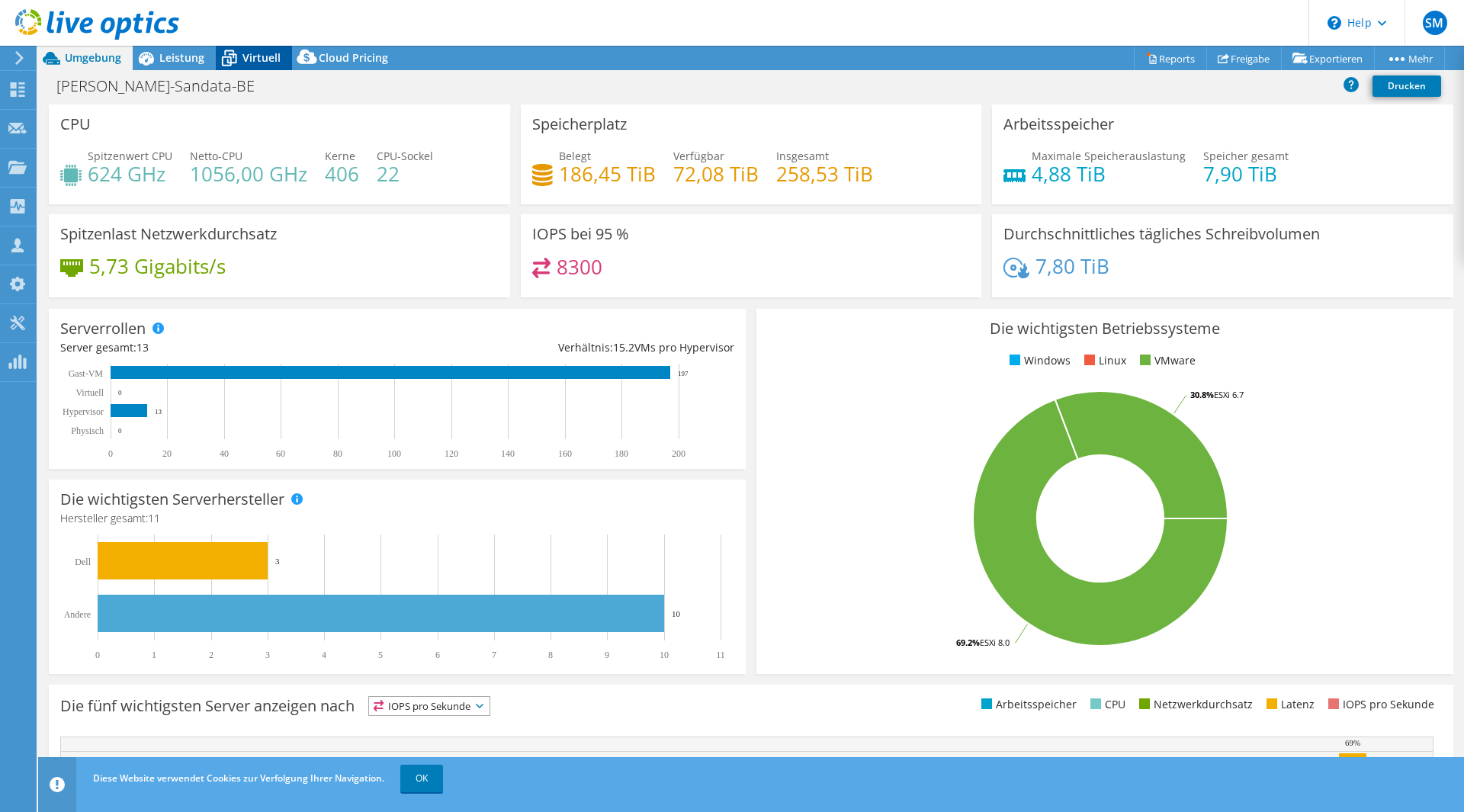
click at [281, 56] on div "Virtuell" at bounding box center [254, 58] width 77 height 24
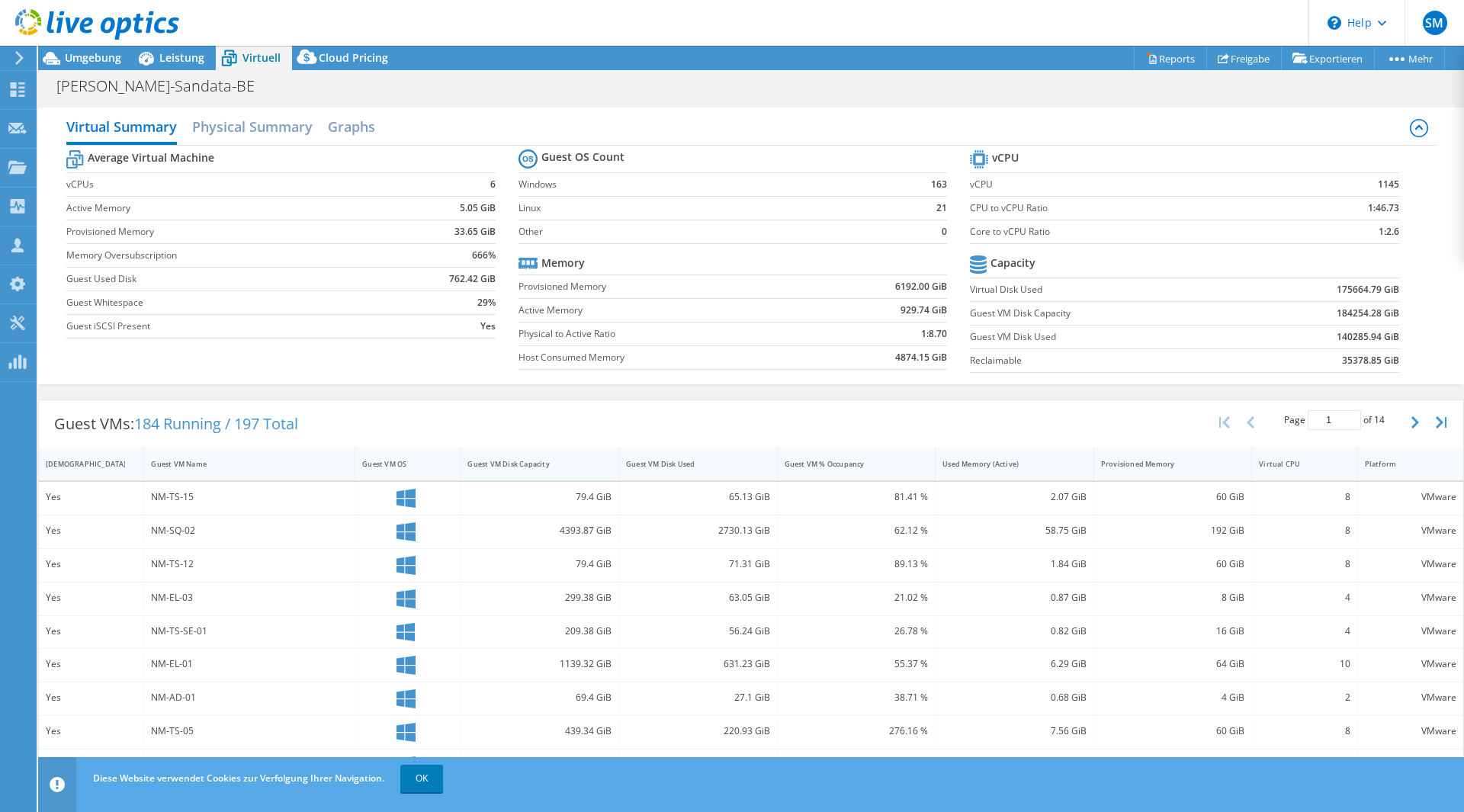
click at [539, 463] on div "Guest VM Disk Capacity" at bounding box center [530, 464] width 126 height 10
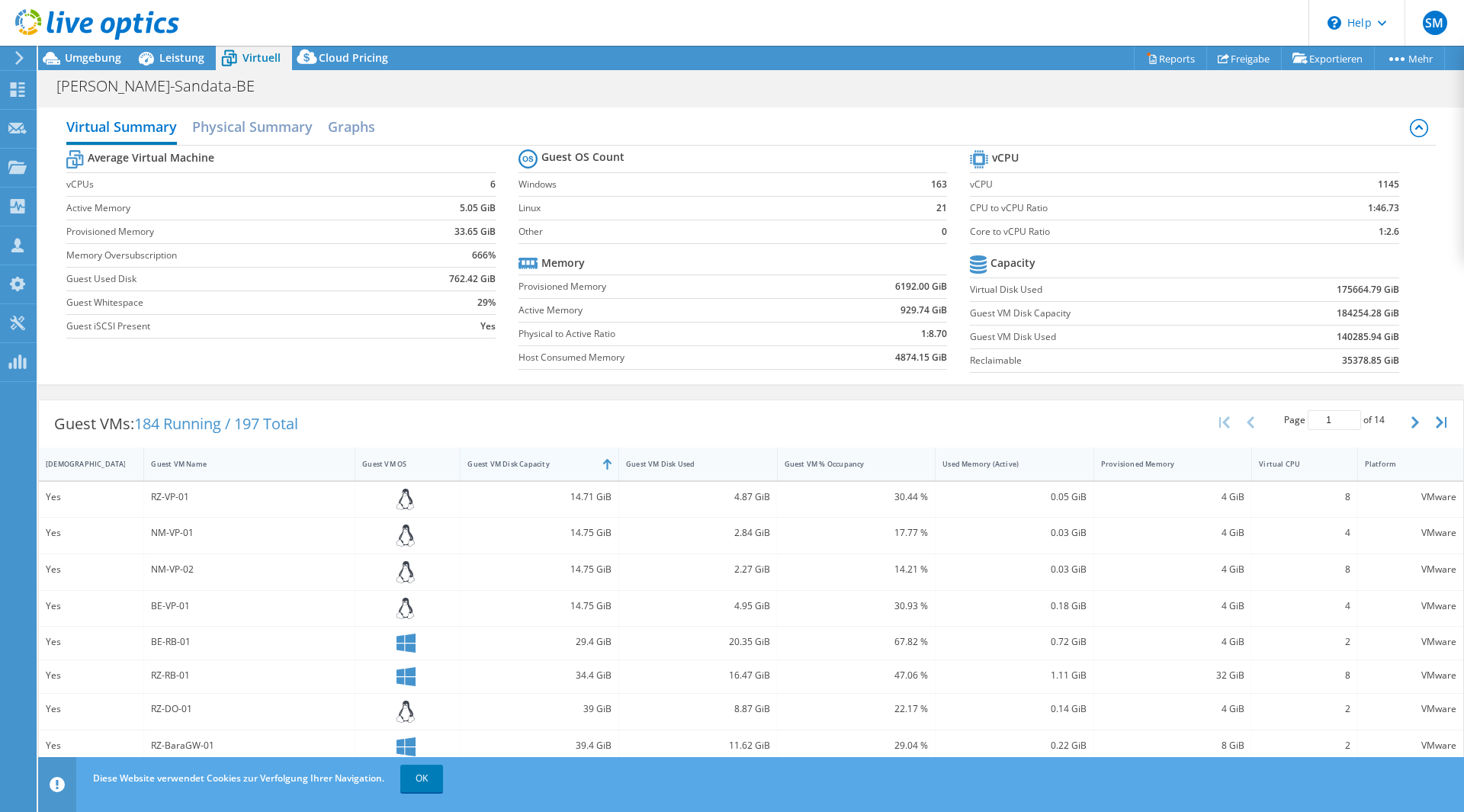
click at [539, 463] on div "Guest VM Disk Capacity" at bounding box center [530, 464] width 126 height 10
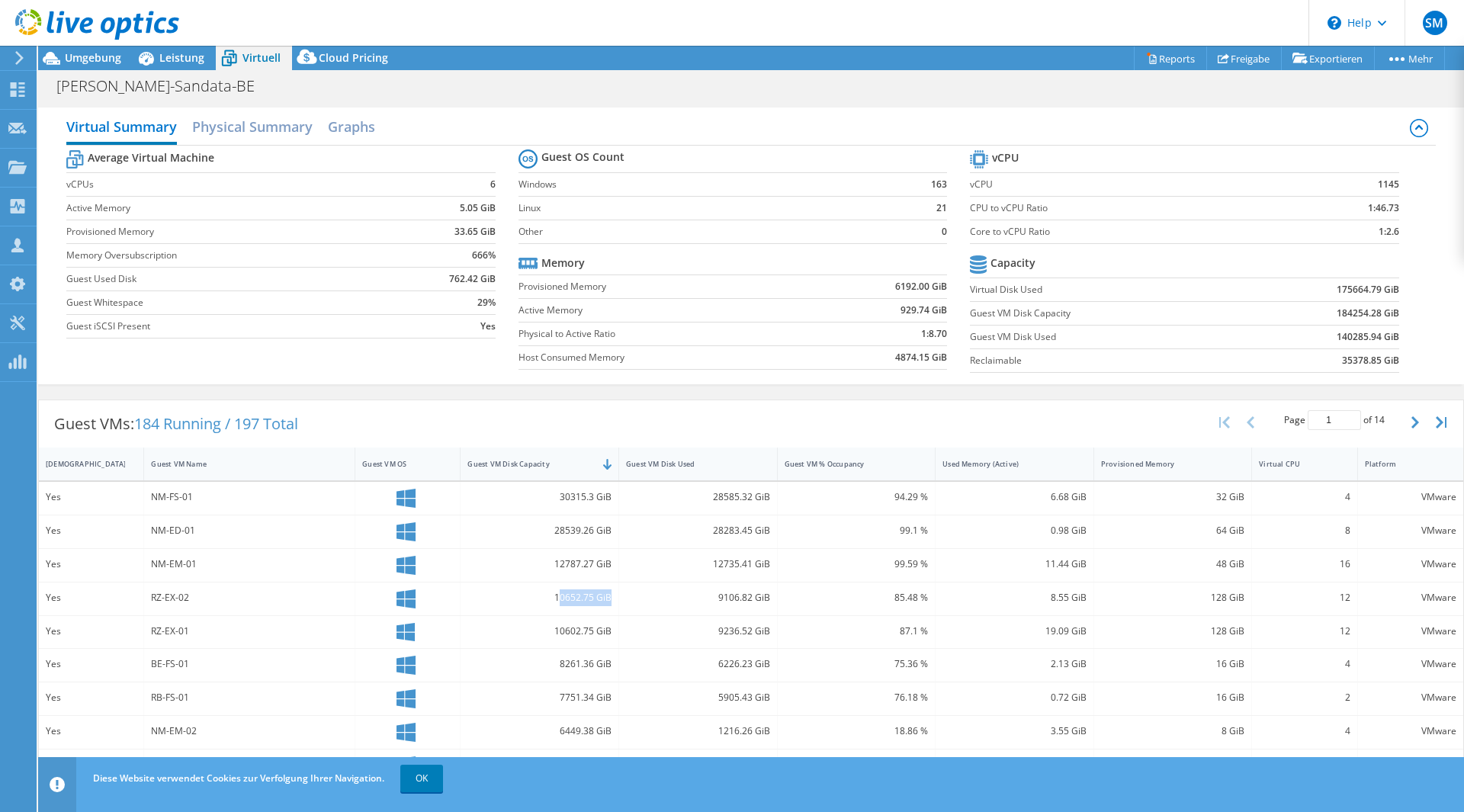
drag, startPoint x: 554, startPoint y: 594, endPoint x: 606, endPoint y: 593, distance: 52.0
click at [606, 593] on div "10652.75 GiB" at bounding box center [539, 597] width 144 height 17
click at [593, 594] on div "10652.75 GiB" at bounding box center [539, 597] width 144 height 17
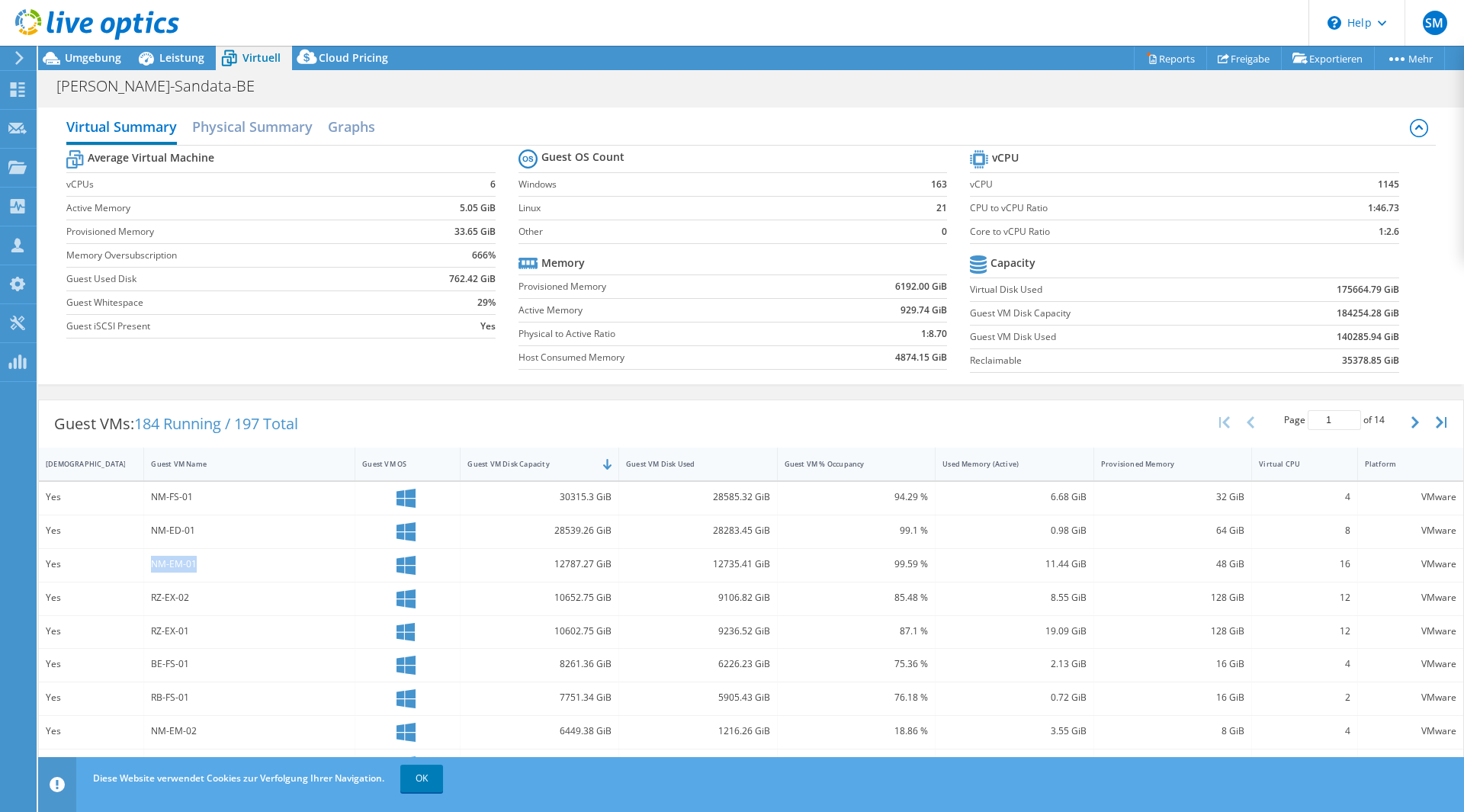
drag, startPoint x: 151, startPoint y: 563, endPoint x: 212, endPoint y: 564, distance: 61.0
click at [212, 564] on div "NM-EM-01" at bounding box center [249, 564] width 196 height 17
click at [182, 591] on div "RZ-EX-02" at bounding box center [249, 597] width 196 height 17
drag, startPoint x: 148, startPoint y: 599, endPoint x: 192, endPoint y: 598, distance: 44.0
click at [192, 598] on div "RZ-EX-02" at bounding box center [249, 599] width 212 height 32
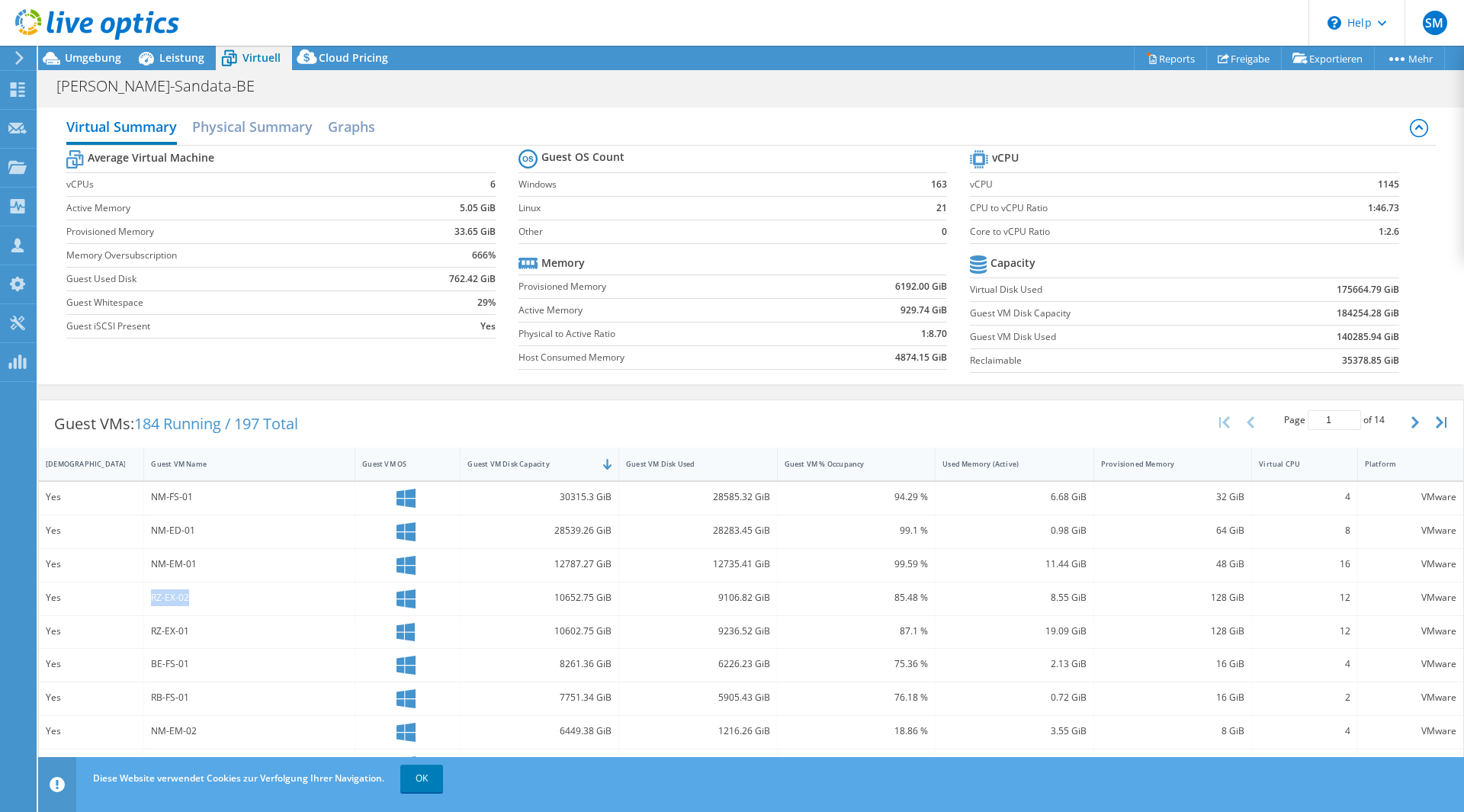
copy div "RZ-EX-02"
drag, startPoint x: 151, startPoint y: 634, endPoint x: 200, endPoint y: 630, distance: 49.2
click at [200, 630] on div "RZ-EX-01" at bounding box center [249, 631] width 196 height 17
copy div "RZ-EX-01"
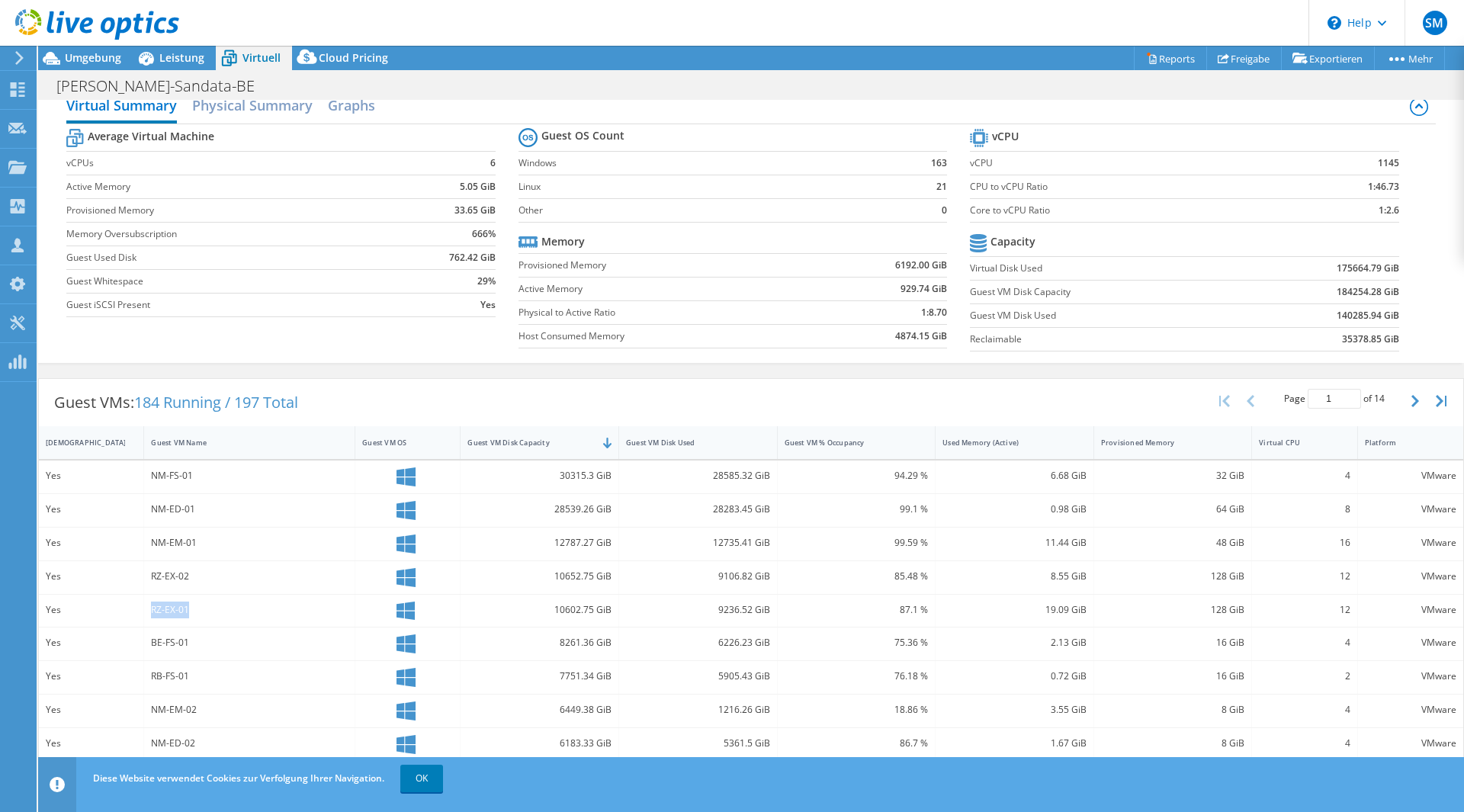
scroll to position [0, 0]
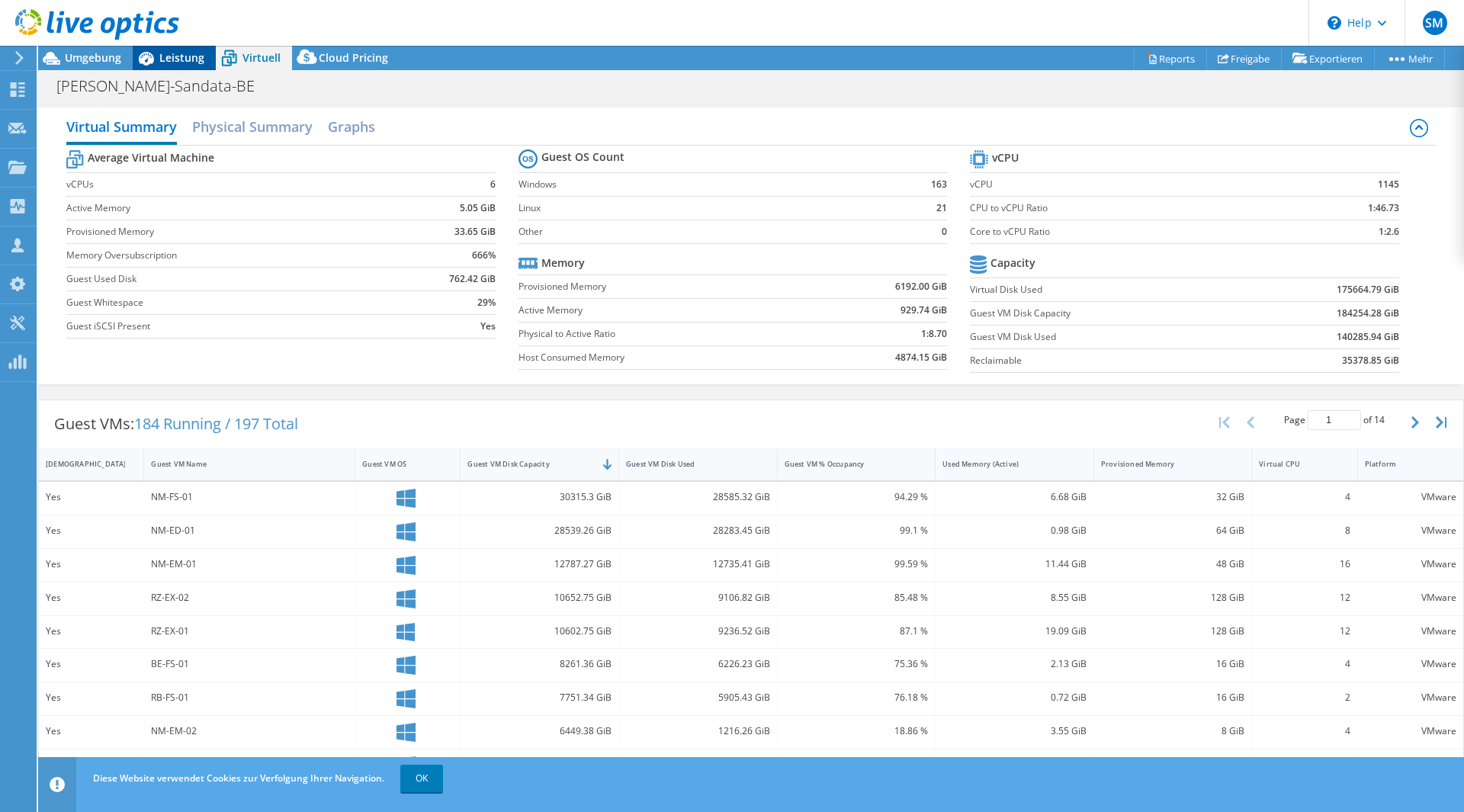
click at [149, 52] on icon at bounding box center [146, 59] width 15 height 14
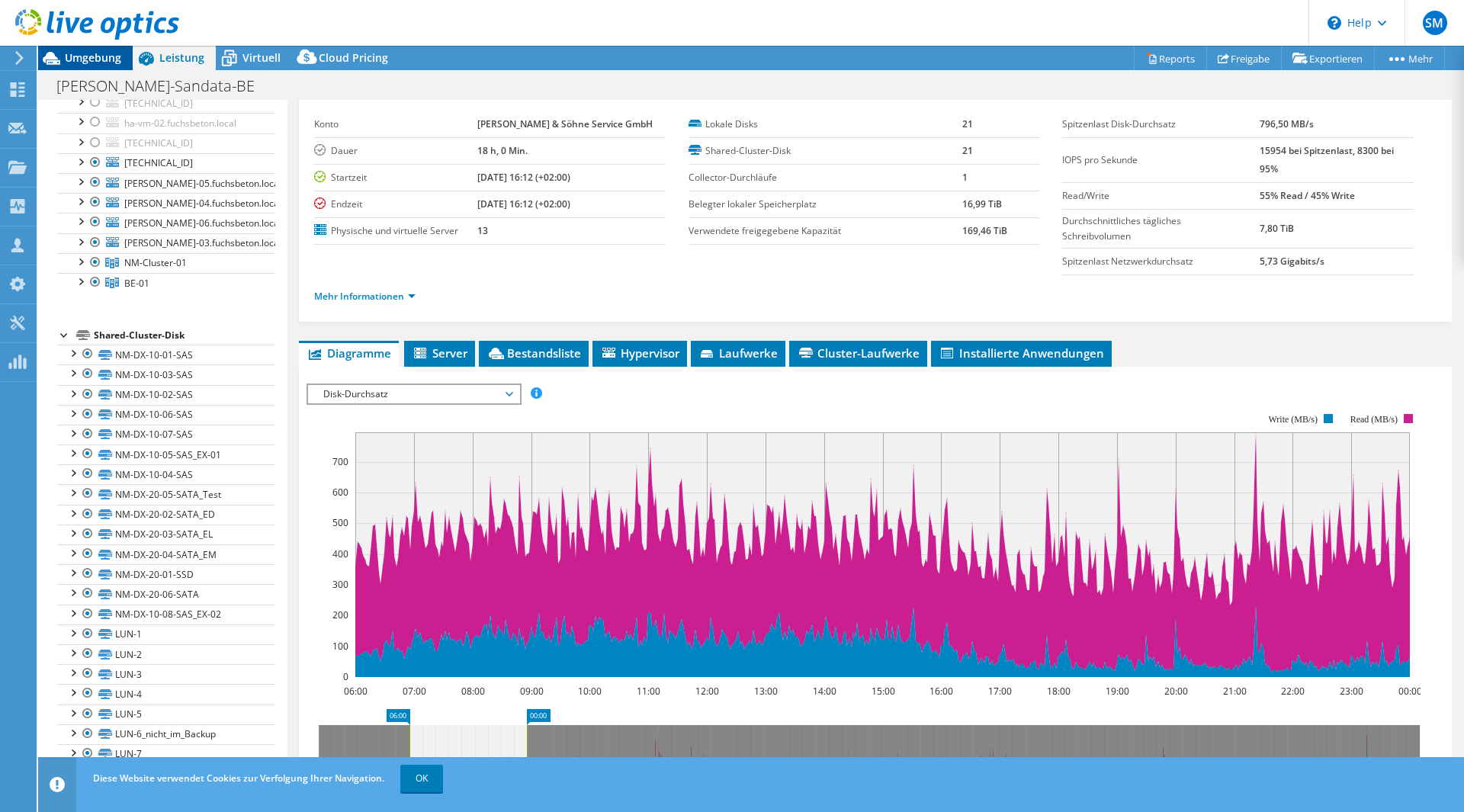
click at [103, 56] on span "Umgebung" at bounding box center [93, 58] width 57 height 14
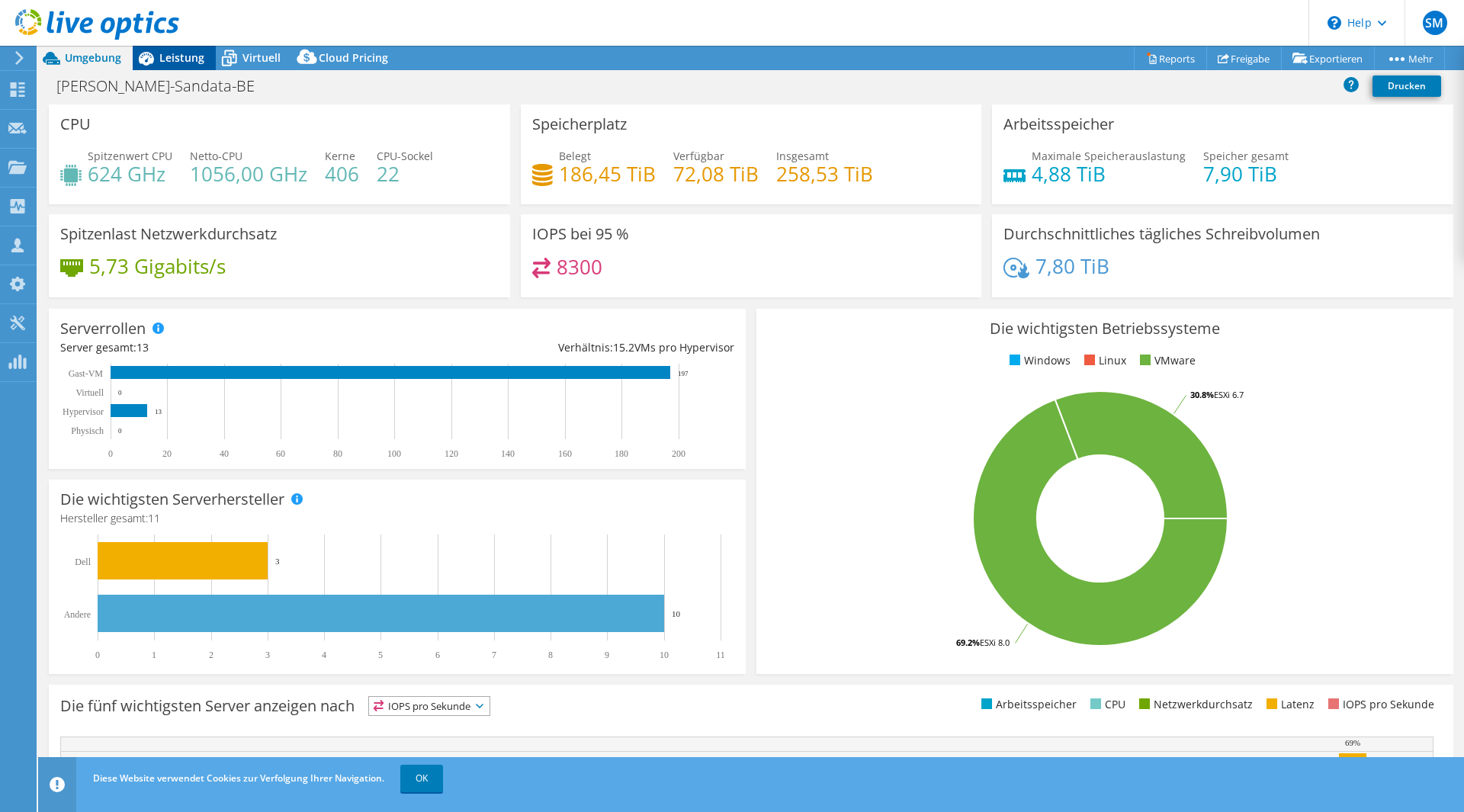
click at [193, 68] on div "Leistung" at bounding box center [174, 58] width 83 height 24
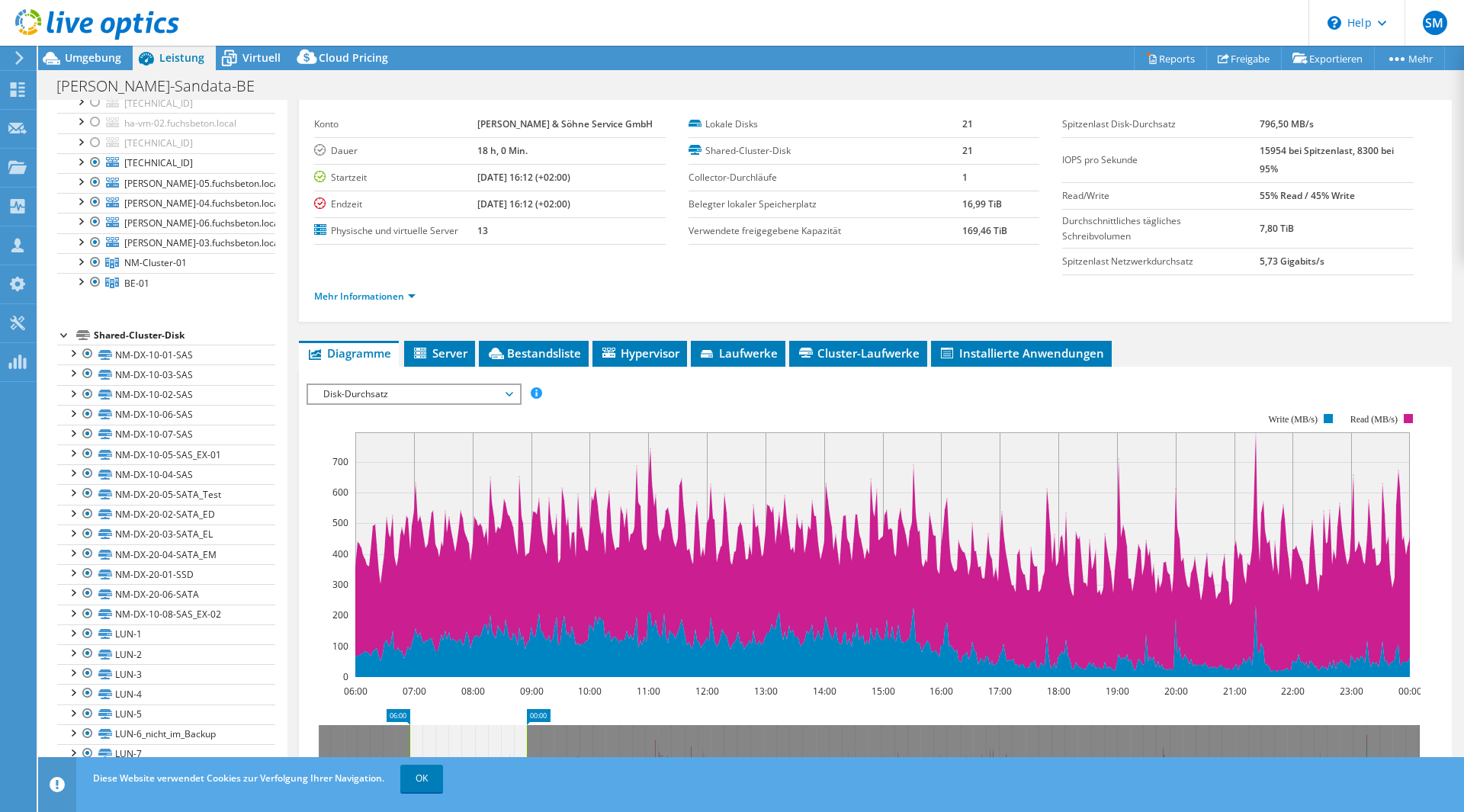
click at [475, 392] on span "Disk-Durchsatz" at bounding box center [414, 394] width 196 height 18
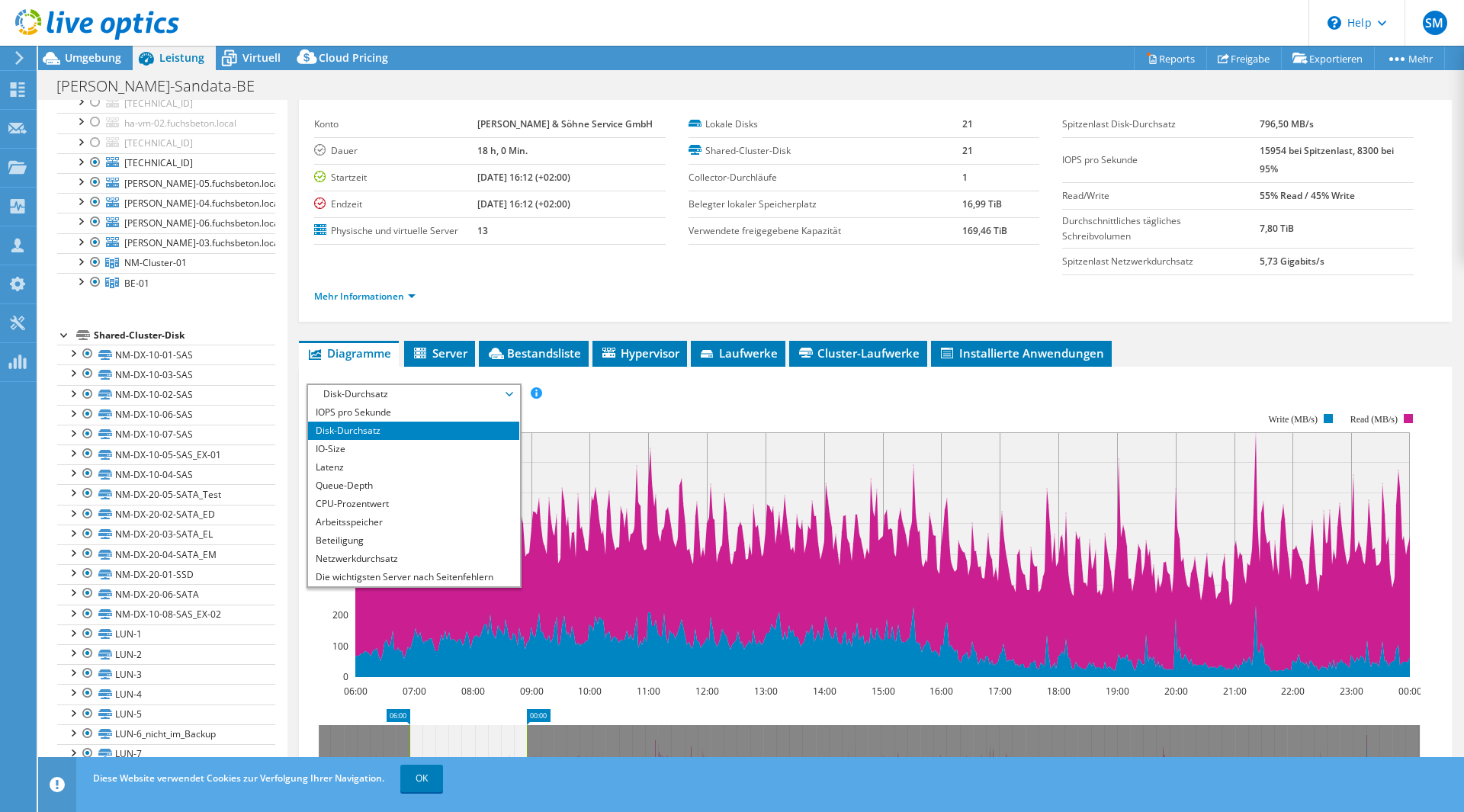
click at [435, 423] on li "Disk-Durchsatz" at bounding box center [413, 430] width 212 height 18
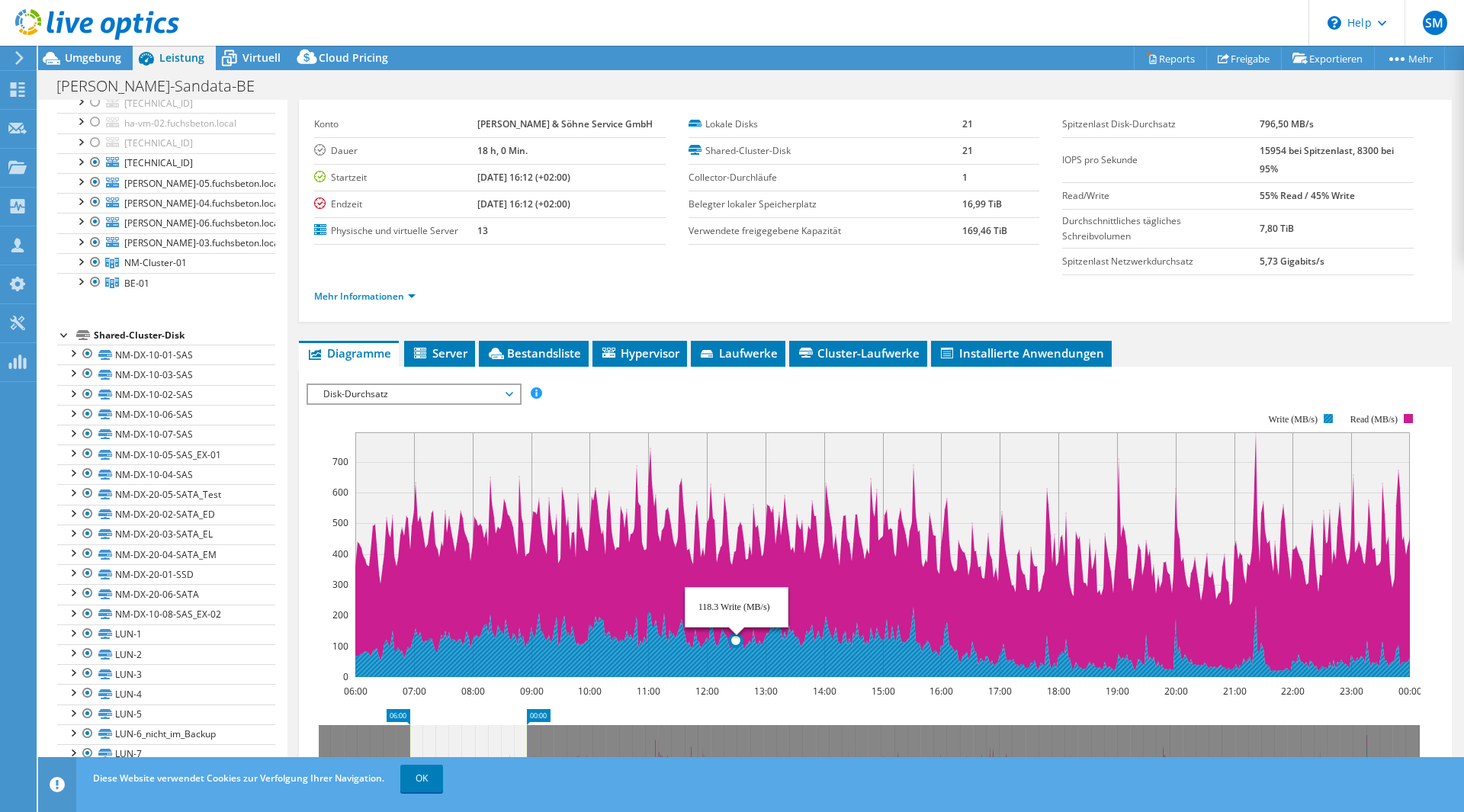
scroll to position [137, 0]
